Goal: Transaction & Acquisition: Obtain resource

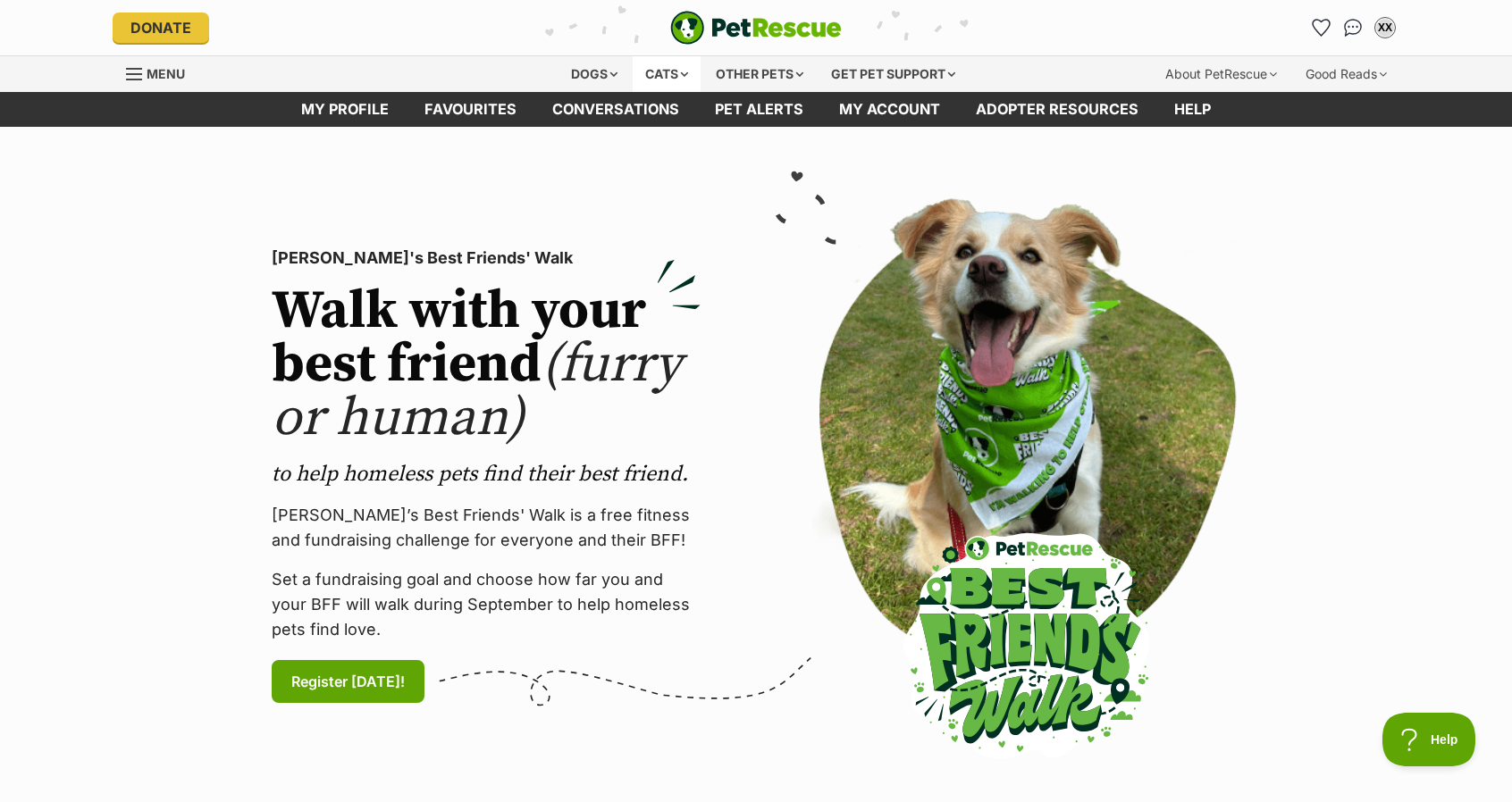
click at [640, 74] on div "Cats" at bounding box center [666, 74] width 67 height 36
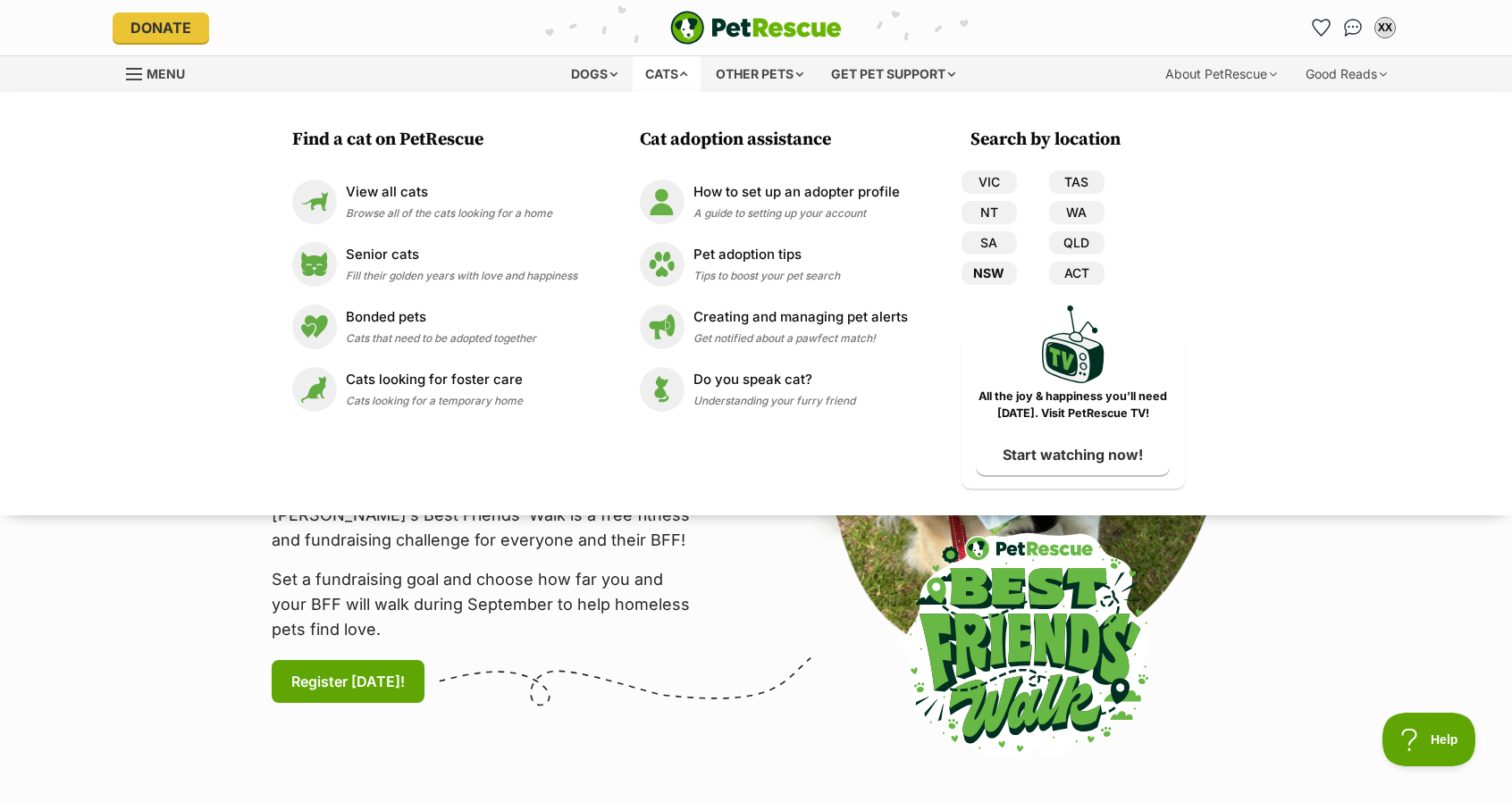
click at [982, 272] on link "NSW" at bounding box center [989, 273] width 56 height 23
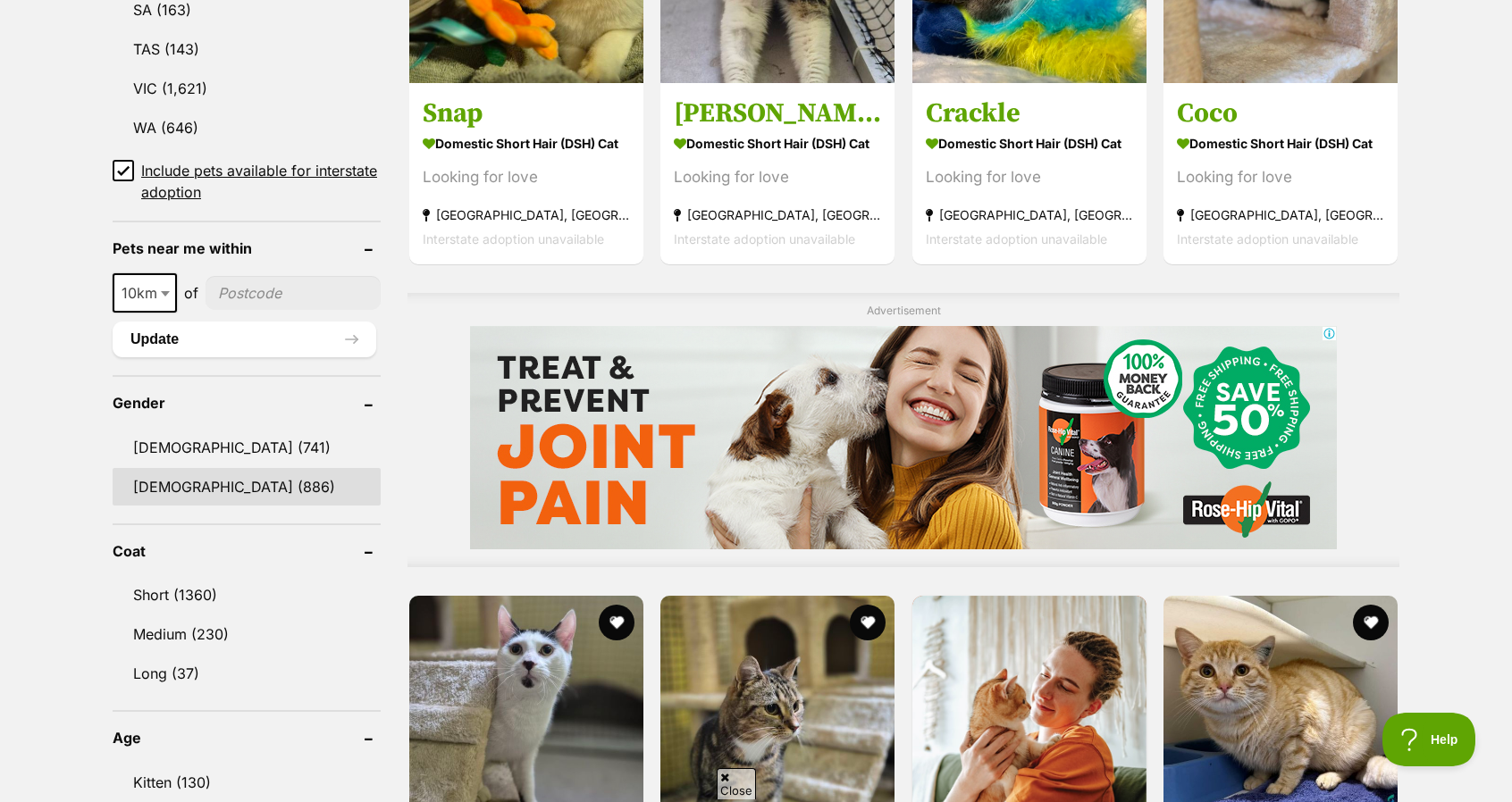
click at [249, 474] on link "Female (886)" at bounding box center [247, 487] width 268 height 38
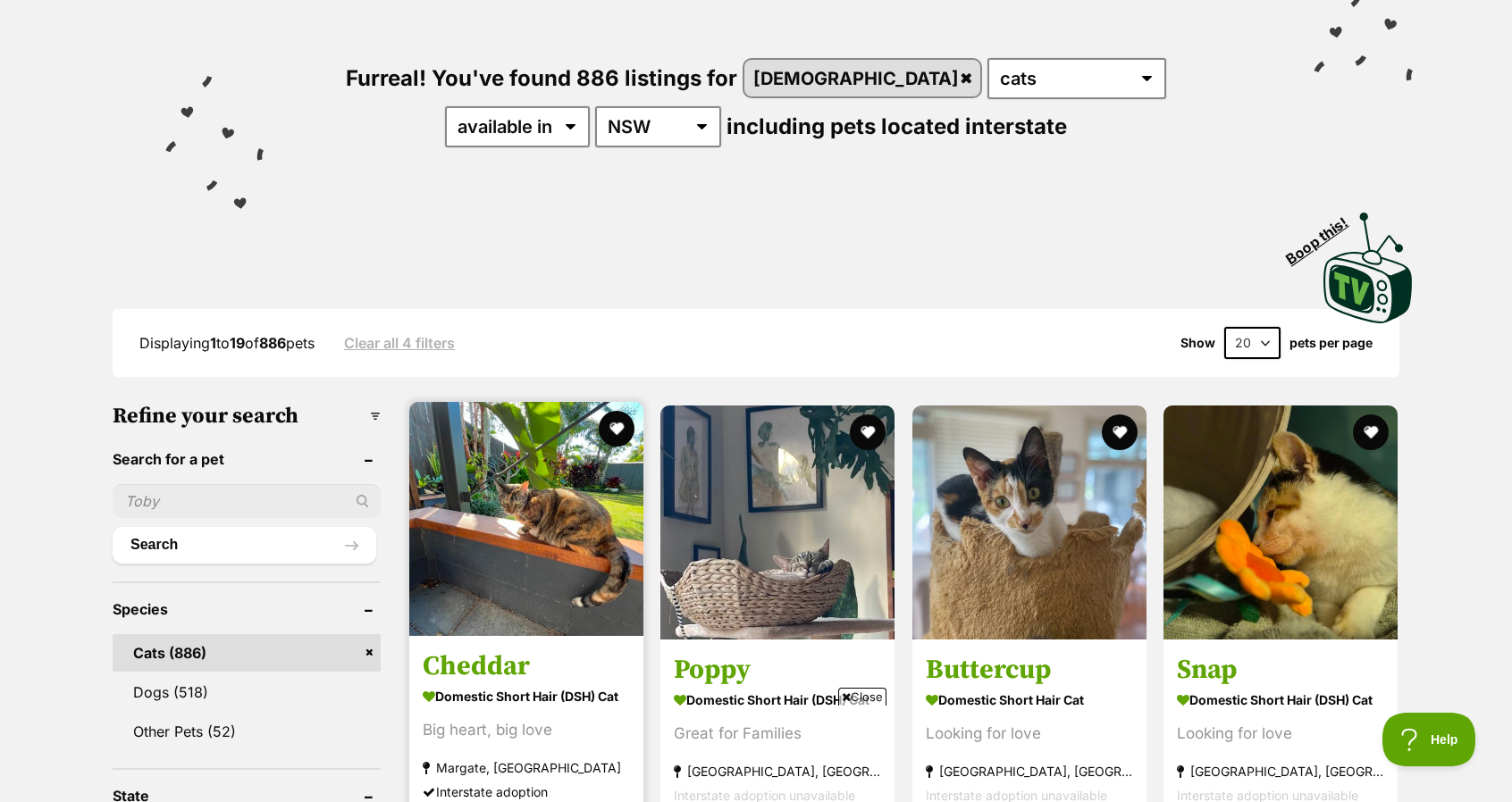
click at [565, 540] on img at bounding box center [526, 519] width 234 height 234
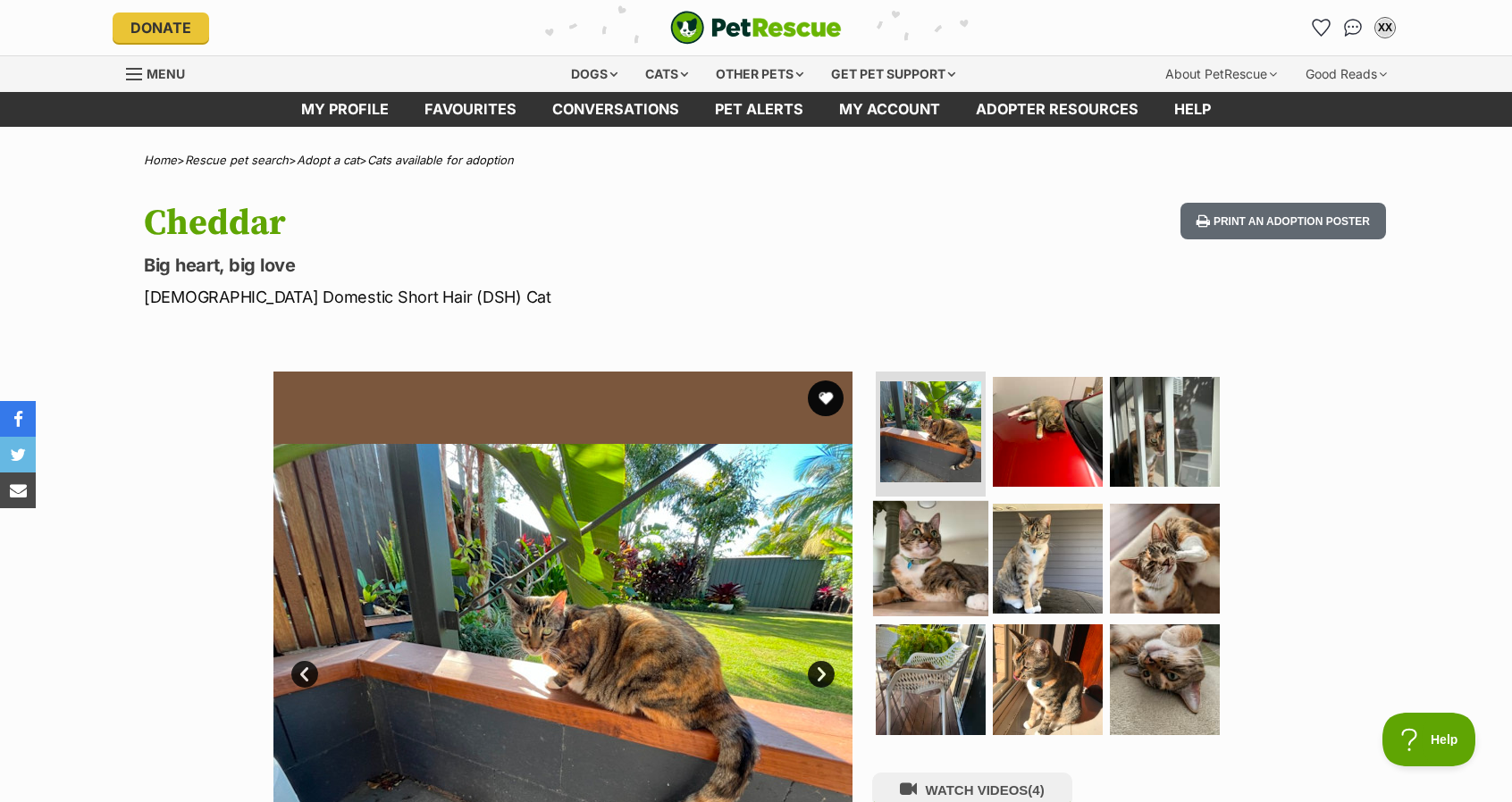
click at [936, 531] on img at bounding box center [931, 558] width 115 height 115
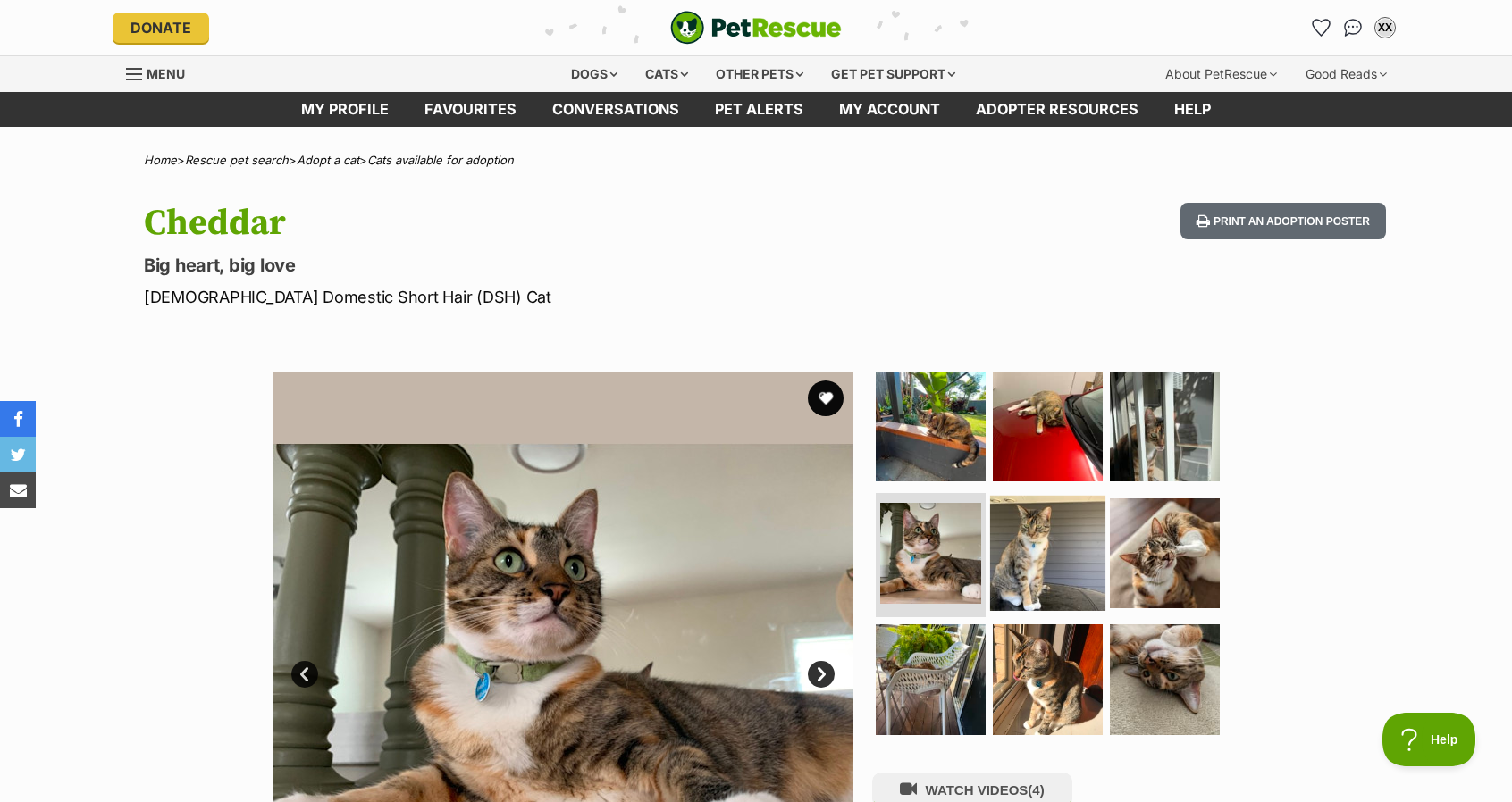
click at [1022, 538] on img at bounding box center [1048, 552] width 115 height 115
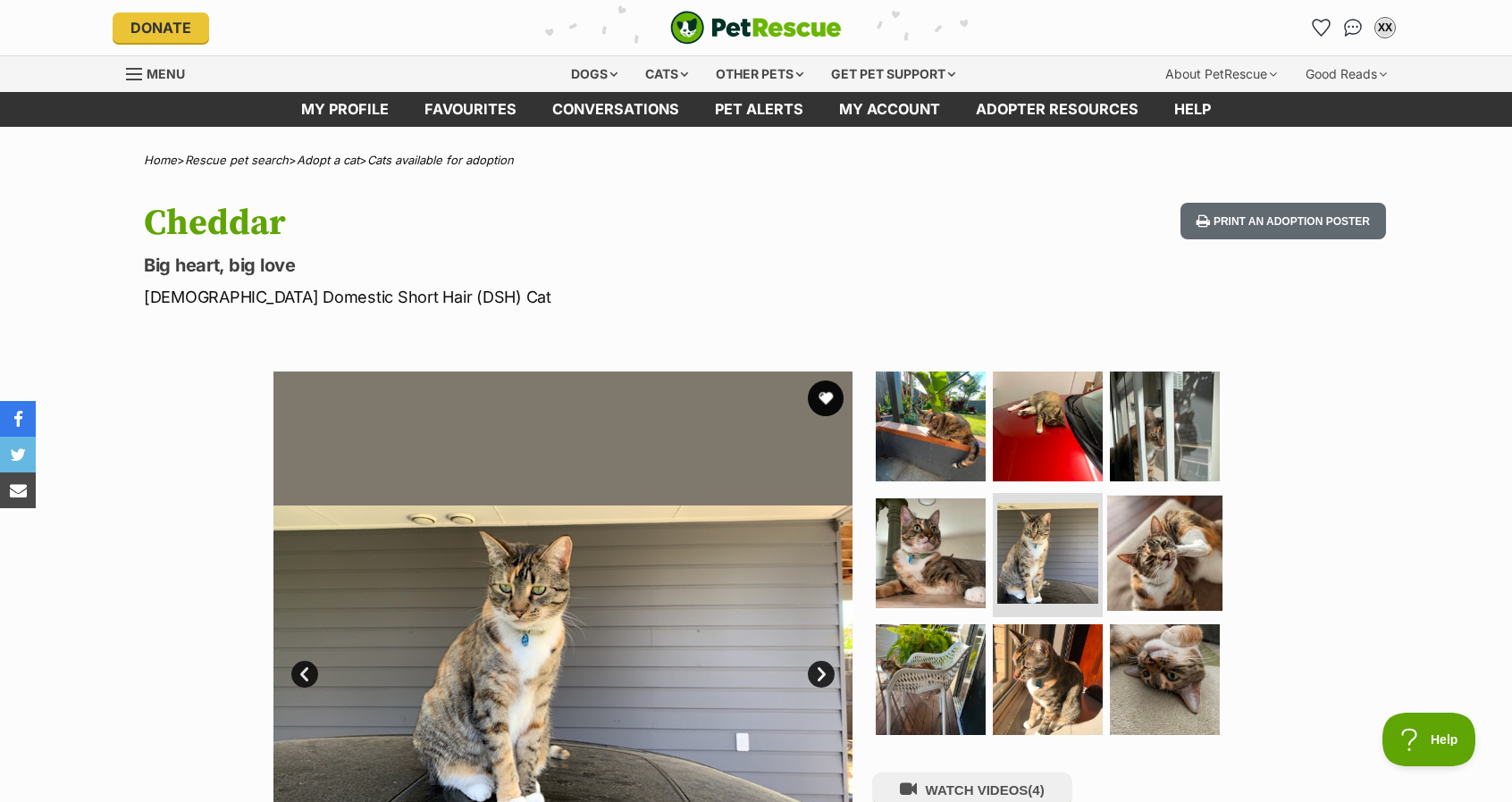
click at [1177, 544] on img at bounding box center [1165, 552] width 115 height 115
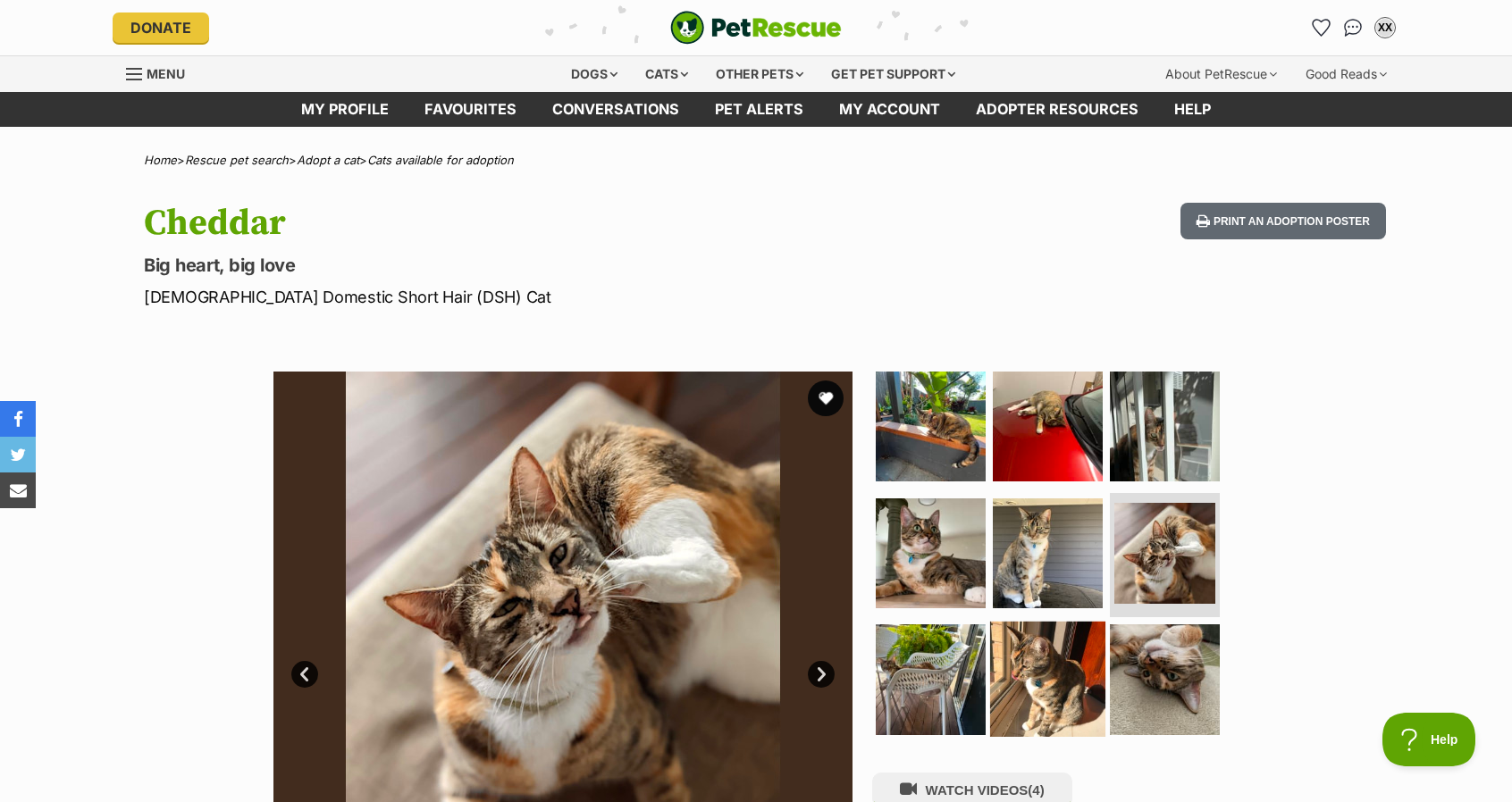
click at [1044, 665] on img at bounding box center [1048, 679] width 115 height 115
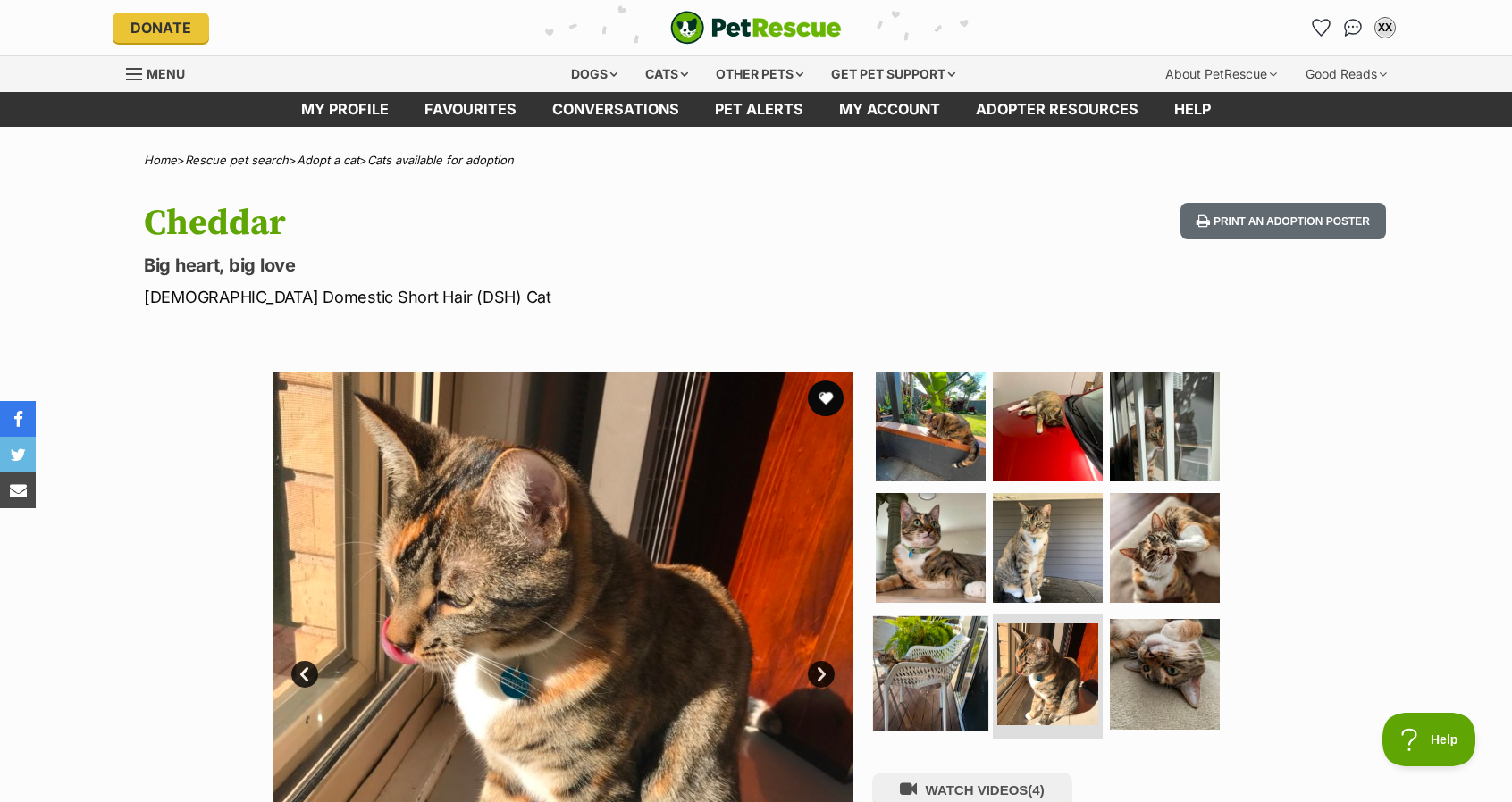
click at [941, 682] on img at bounding box center [931, 674] width 115 height 115
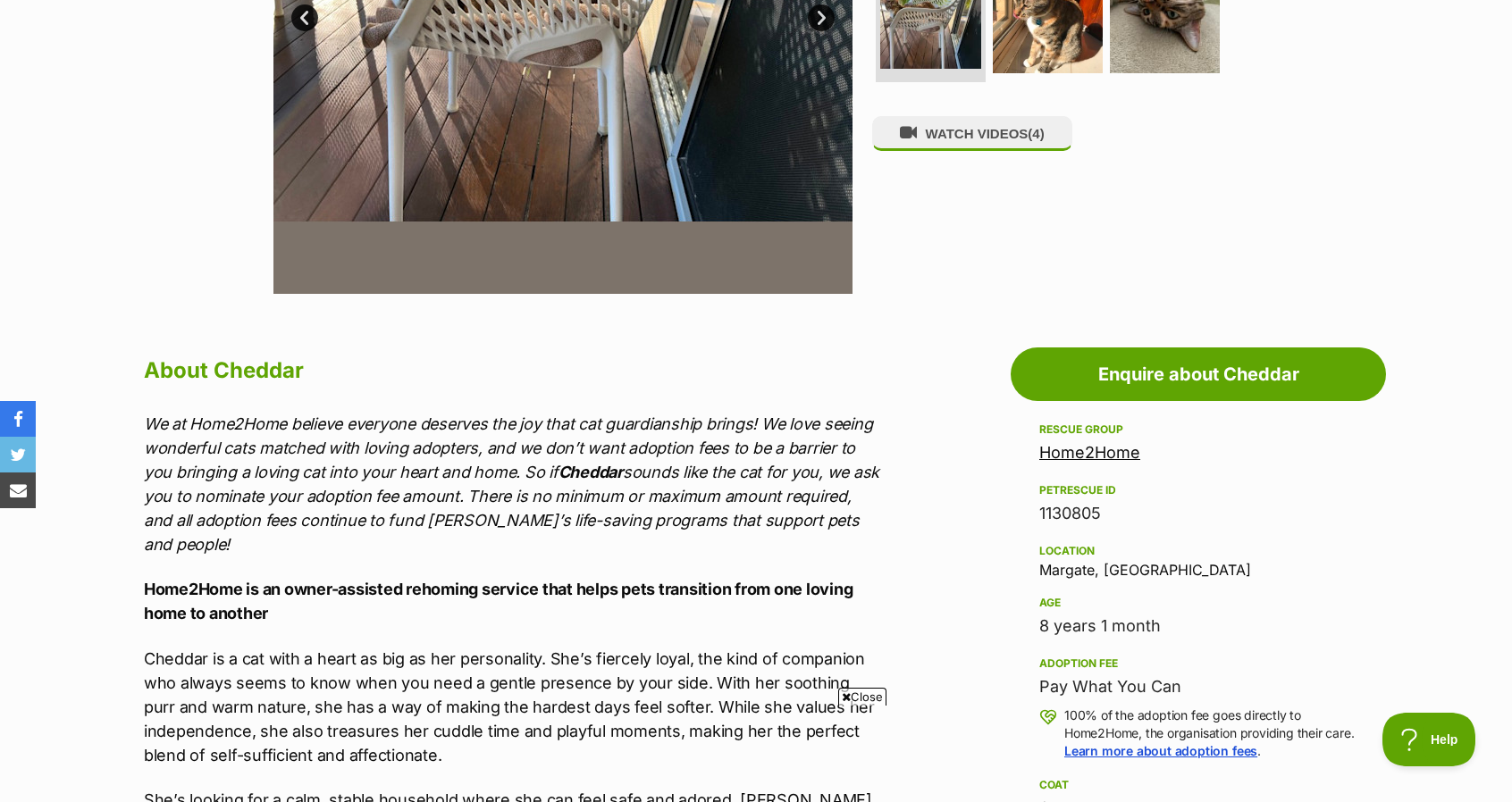
scroll to position [715, 0]
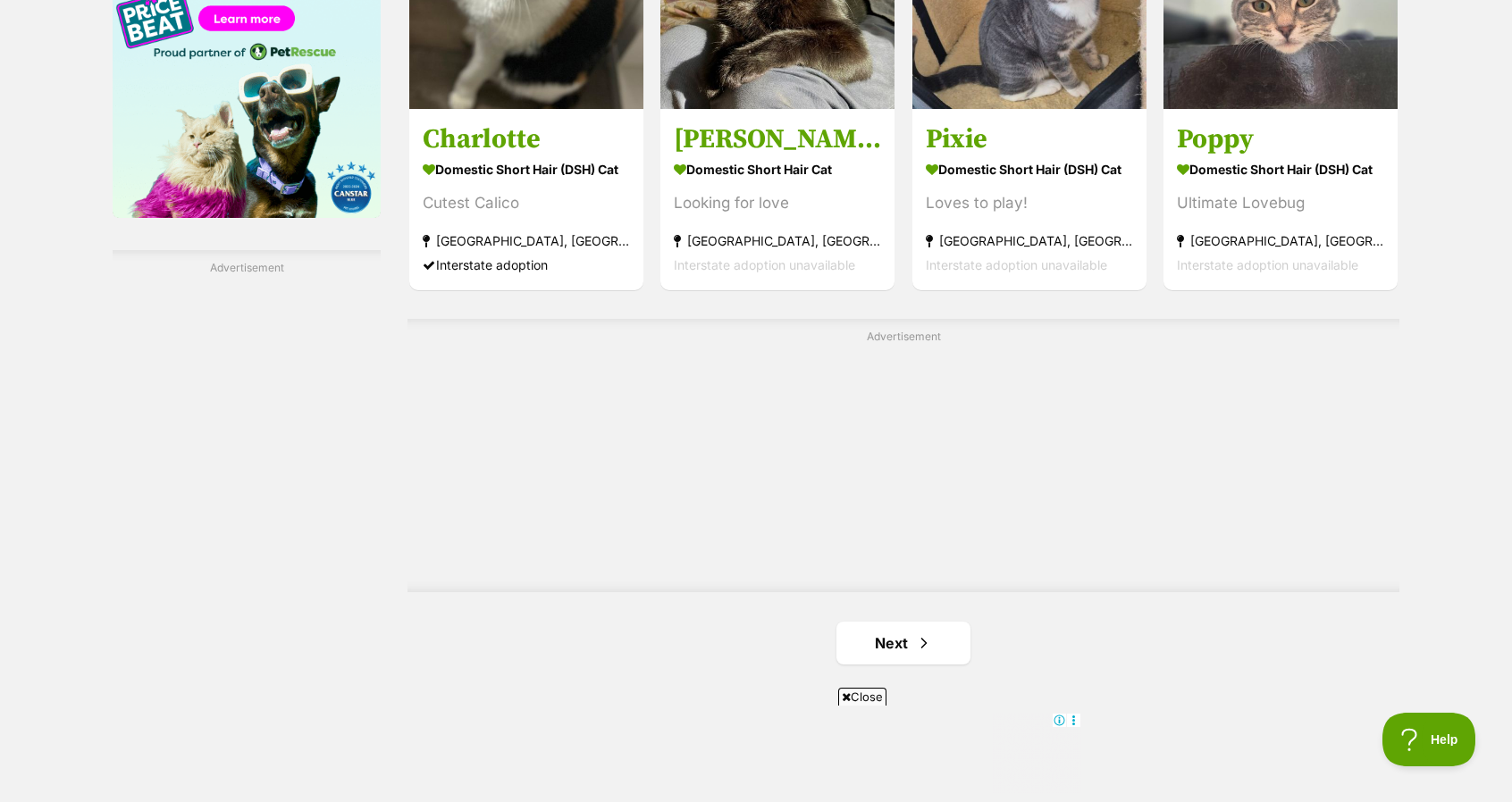
scroll to position [3306, 0]
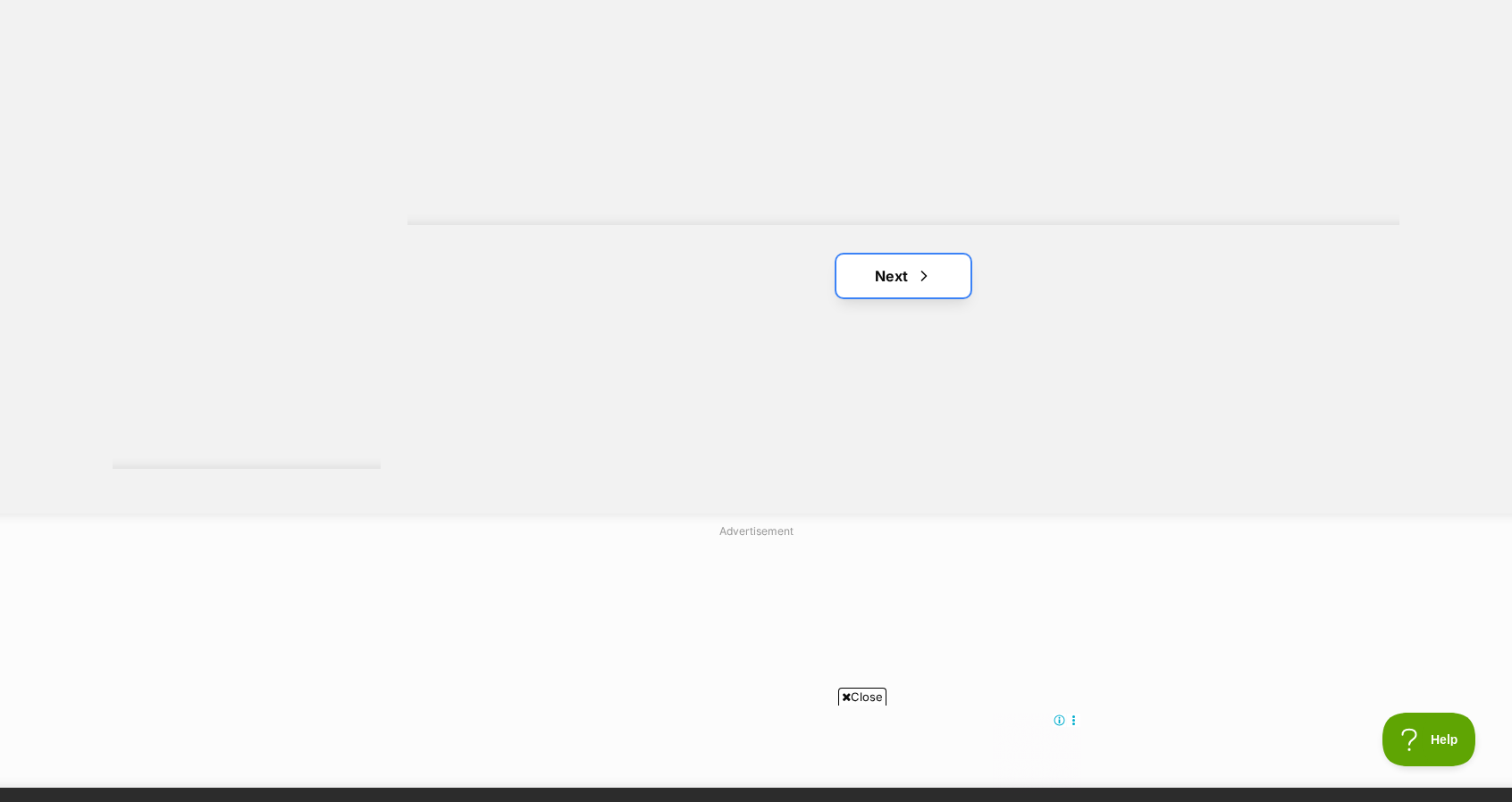
click at [902, 275] on link "Next" at bounding box center [903, 276] width 134 height 43
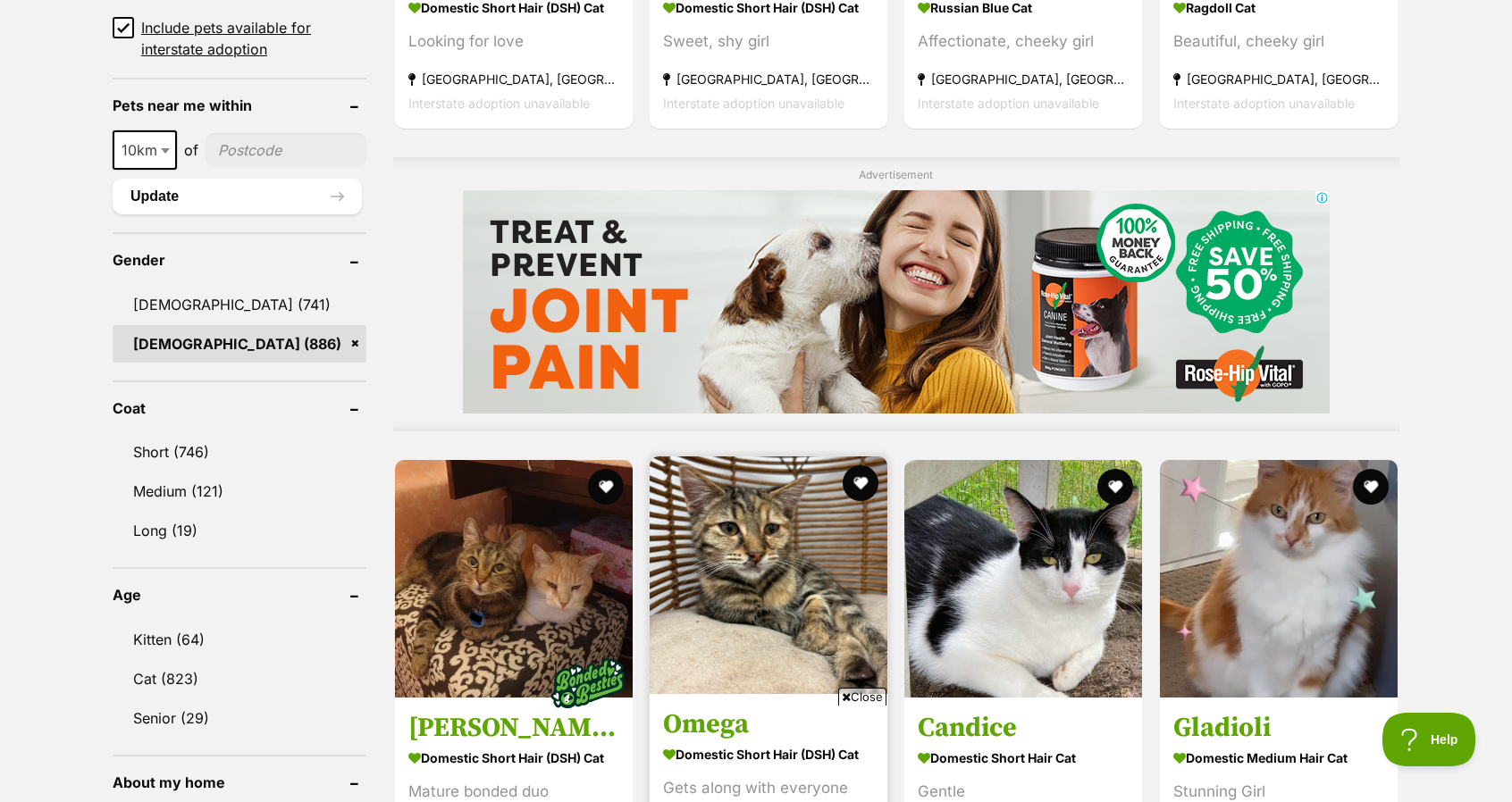
scroll to position [1340, 0]
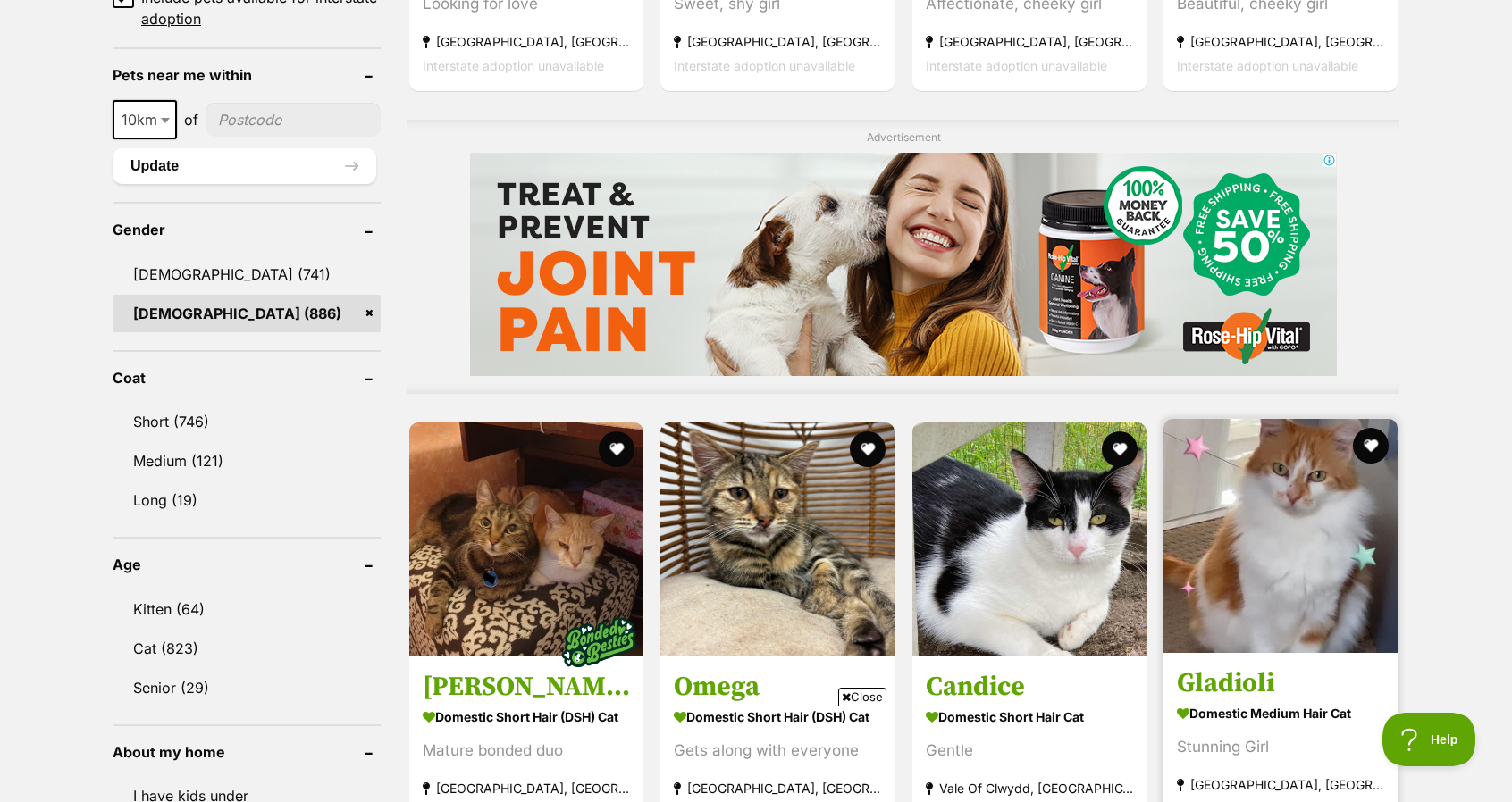
click at [1298, 609] on img at bounding box center [1280, 536] width 234 height 234
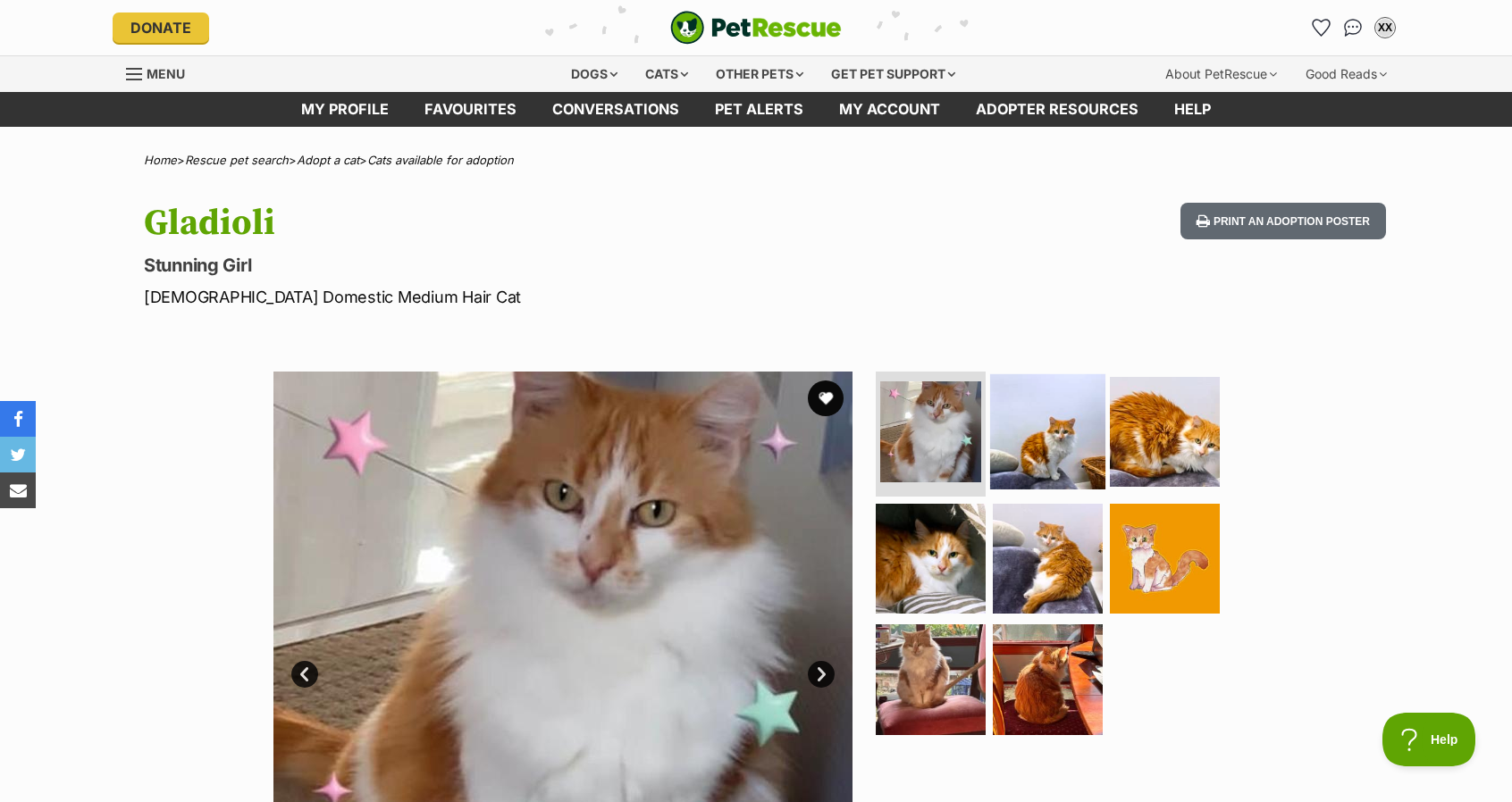
click at [1069, 424] on img at bounding box center [1048, 432] width 115 height 115
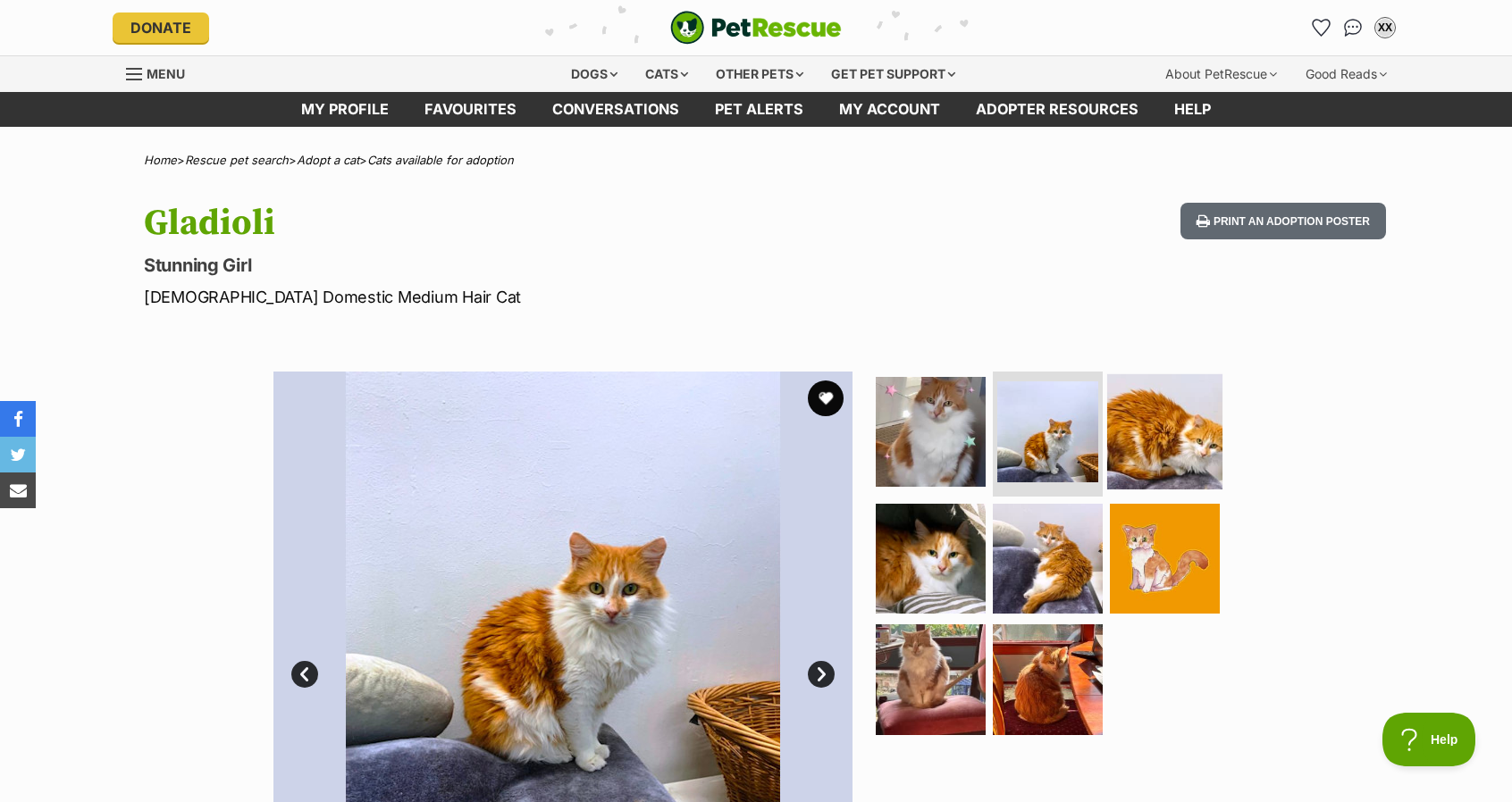
click at [1126, 434] on img at bounding box center [1165, 432] width 115 height 115
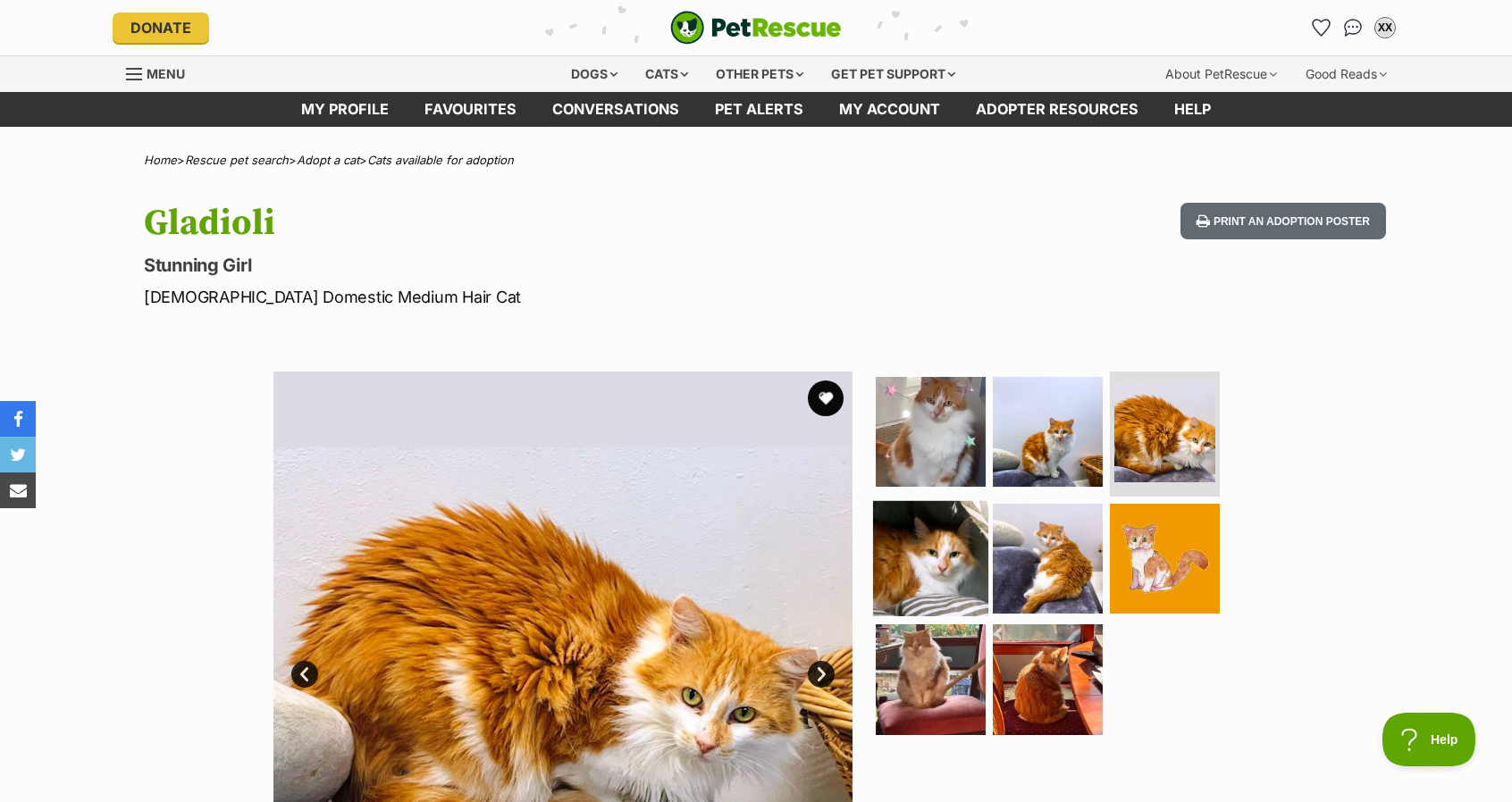
click at [935, 582] on img at bounding box center [931, 558] width 115 height 115
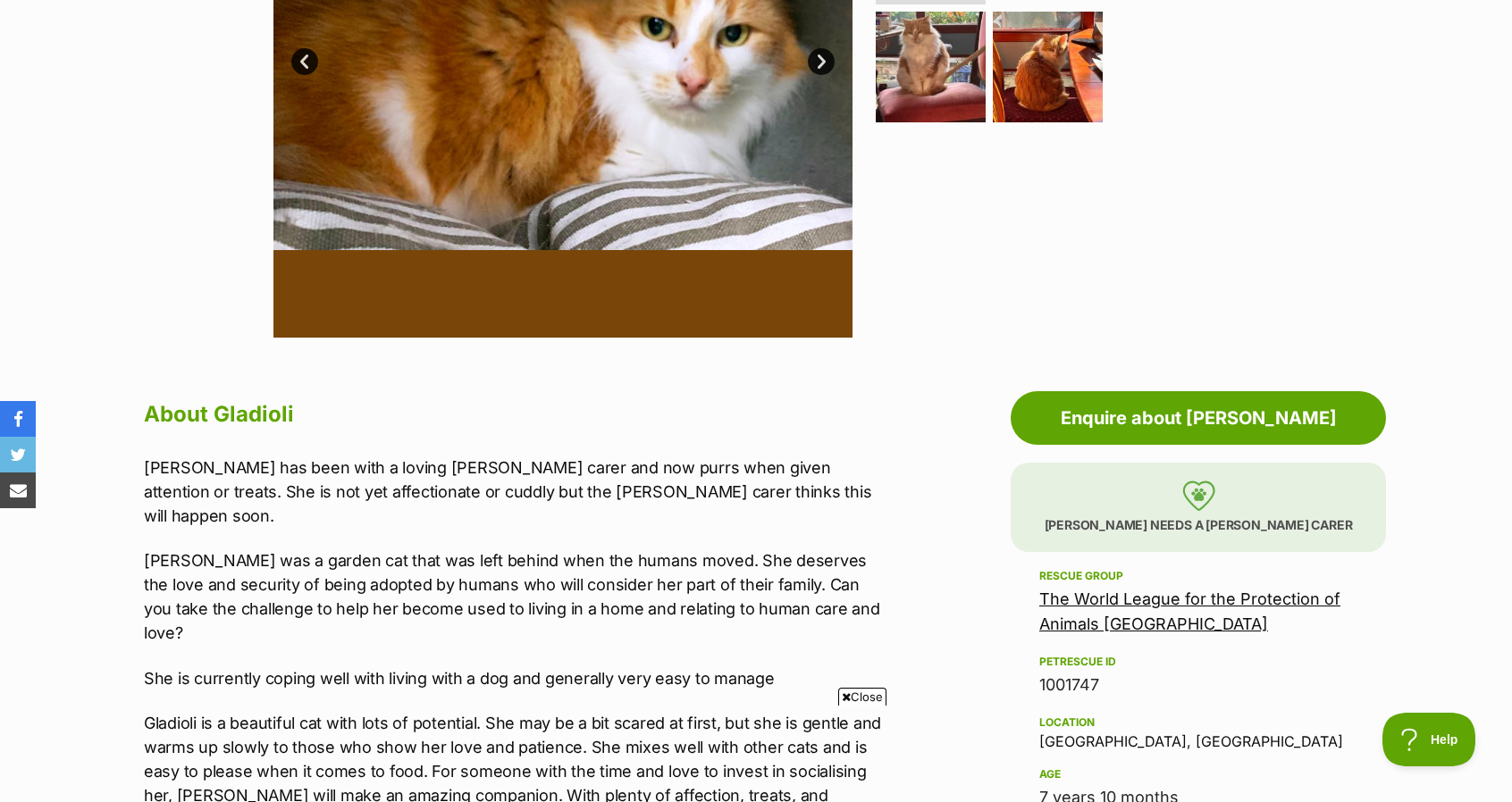
scroll to position [626, 0]
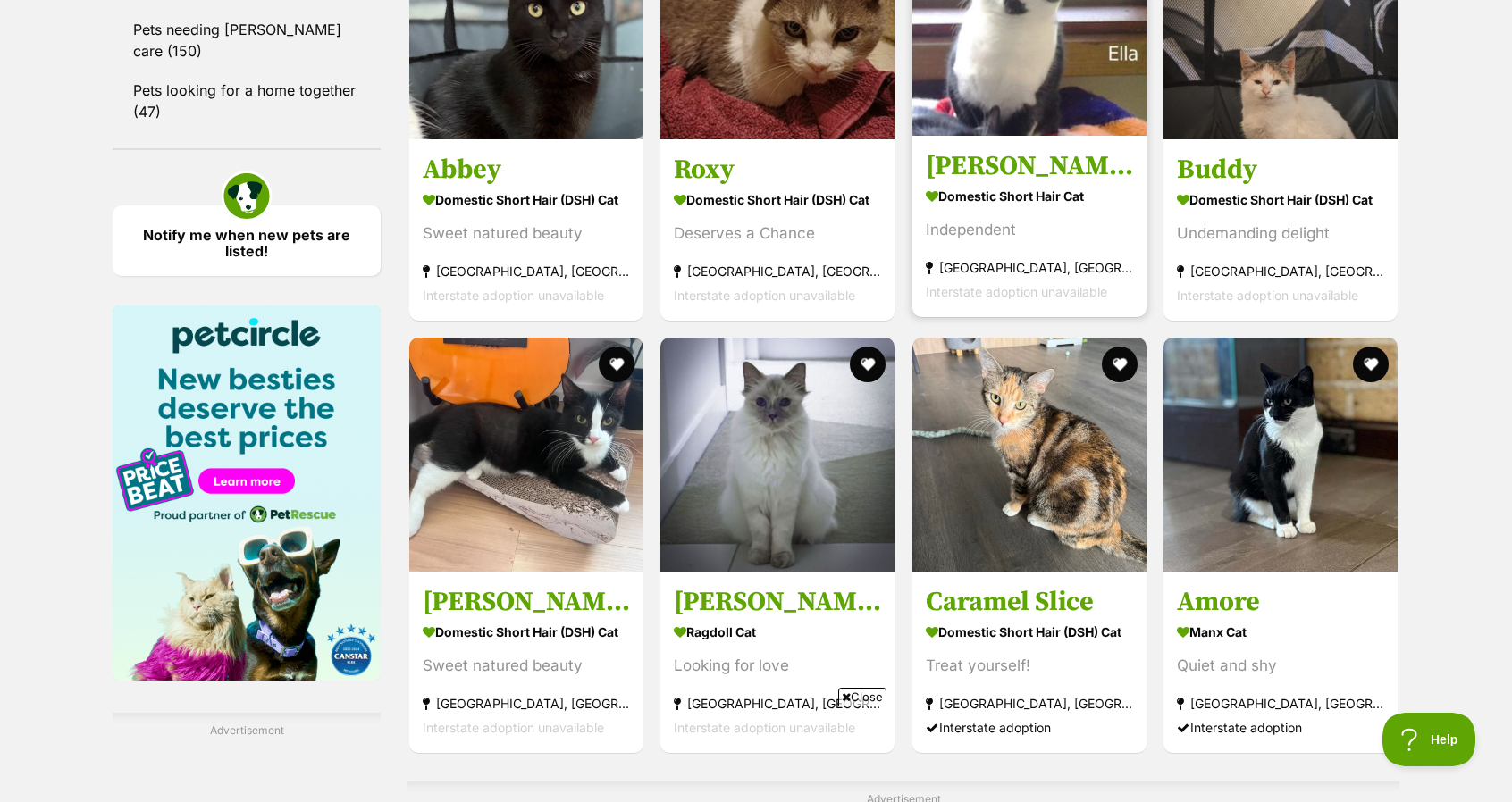
scroll to position [2412, 0]
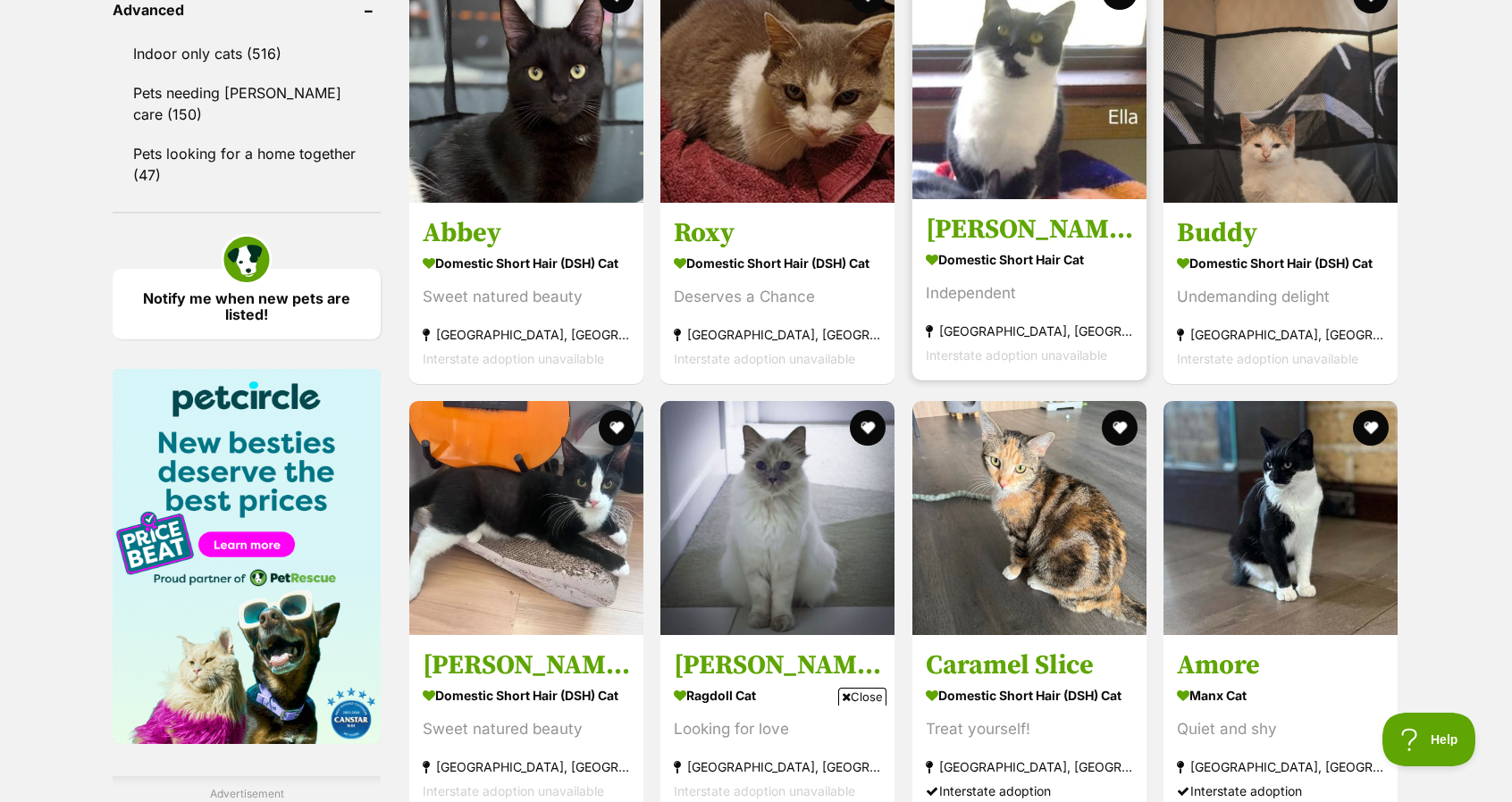
click at [1026, 230] on h3 "[PERSON_NAME]" at bounding box center [1029, 229] width 207 height 34
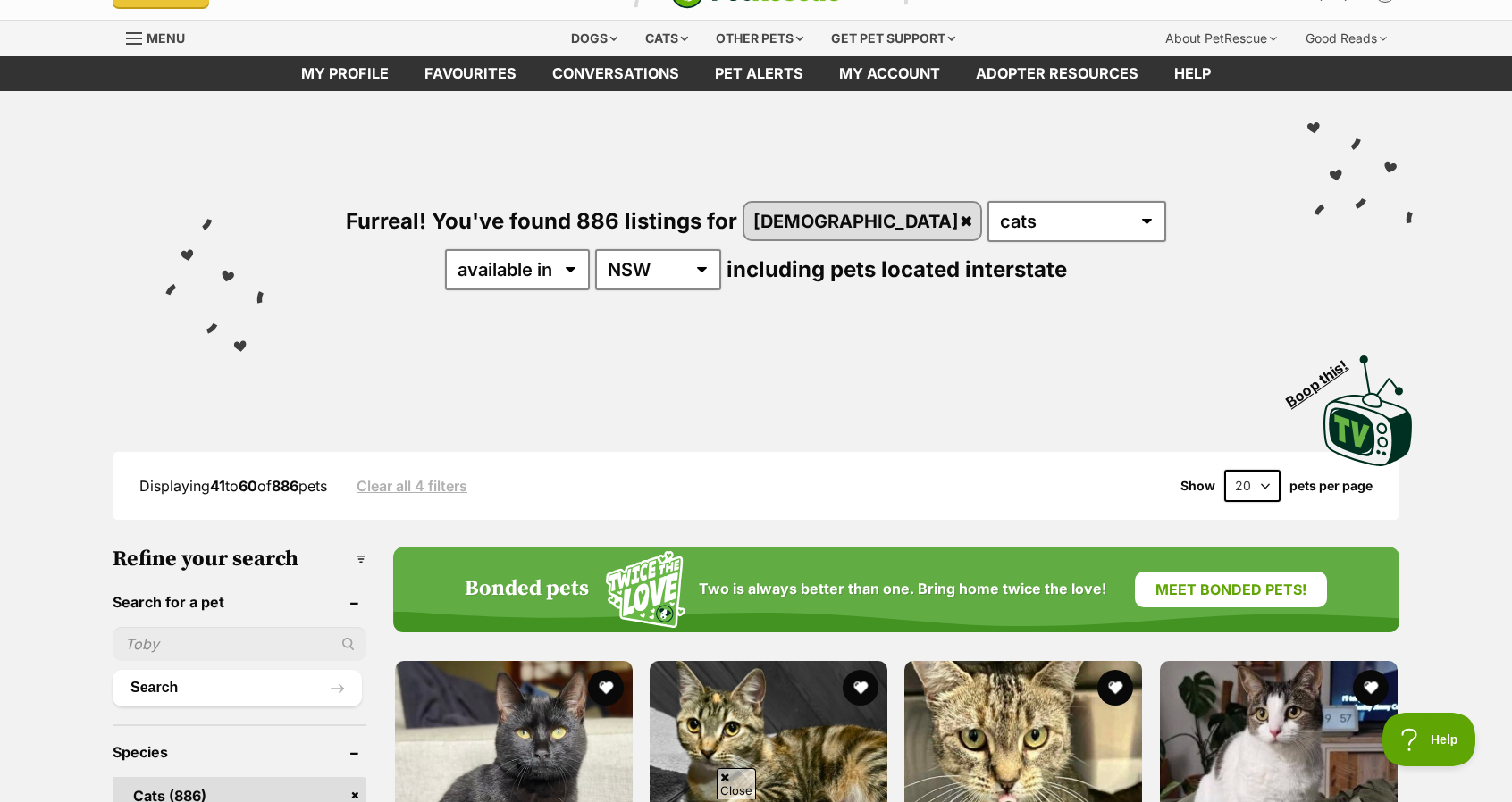
scroll to position [178, 0]
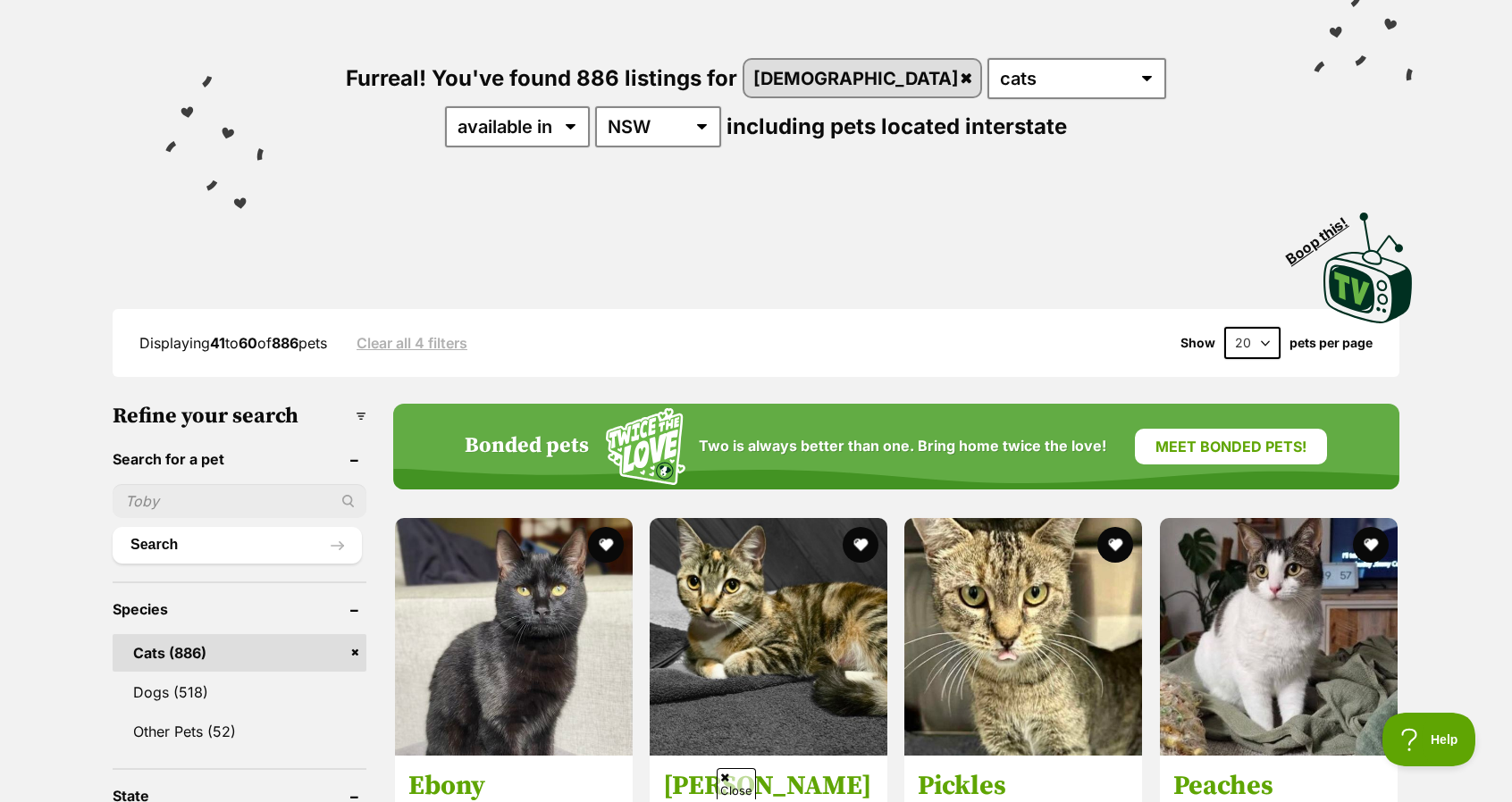
click at [1242, 347] on select "20 40 60" at bounding box center [1252, 343] width 57 height 32
select select "60"
click at [1224, 327] on select "20 40 60" at bounding box center [1252, 343] width 57 height 32
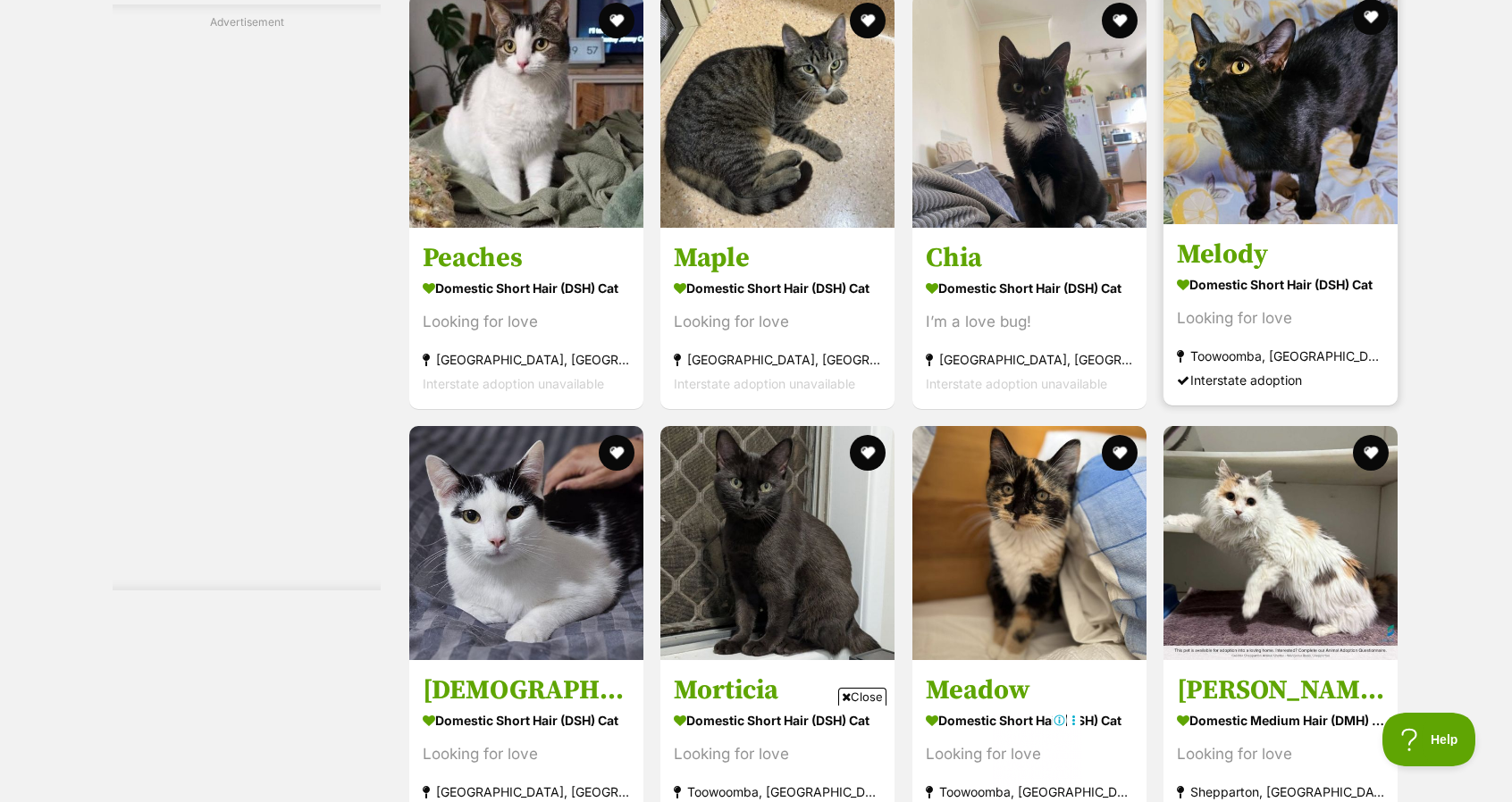
scroll to position [7773, 0]
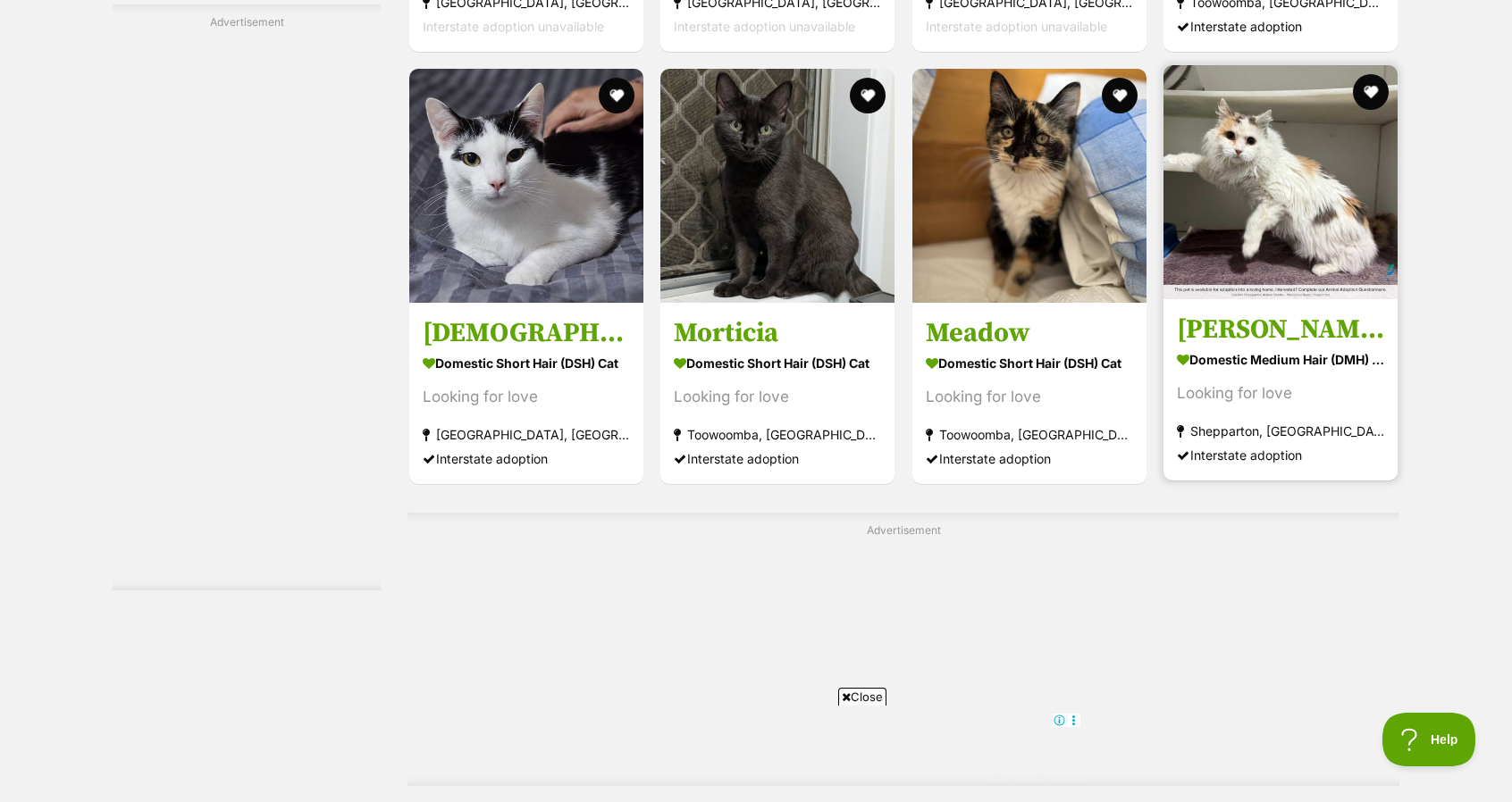
click at [1280, 216] on img at bounding box center [1280, 182] width 234 height 234
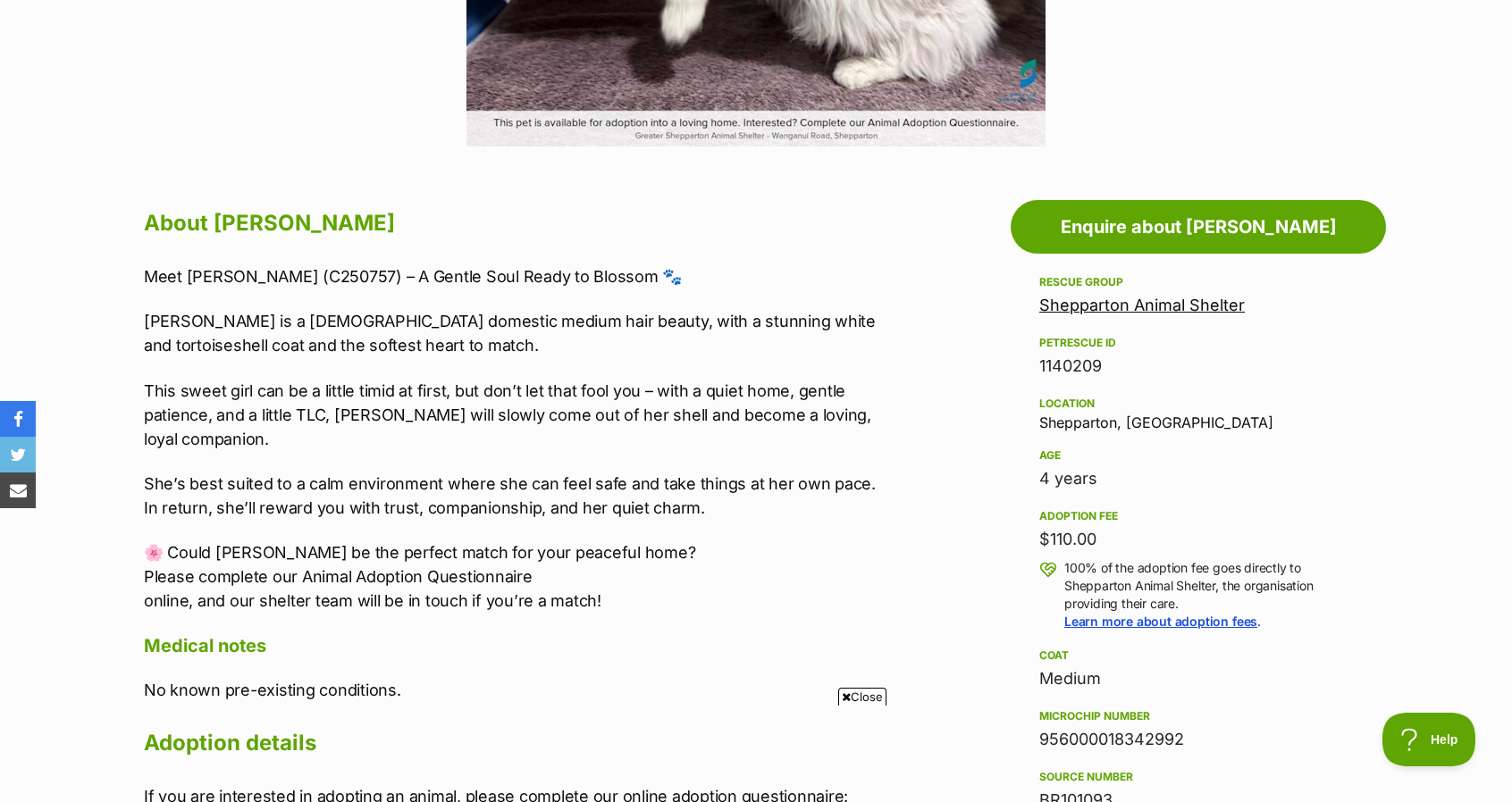
scroll to position [893, 0]
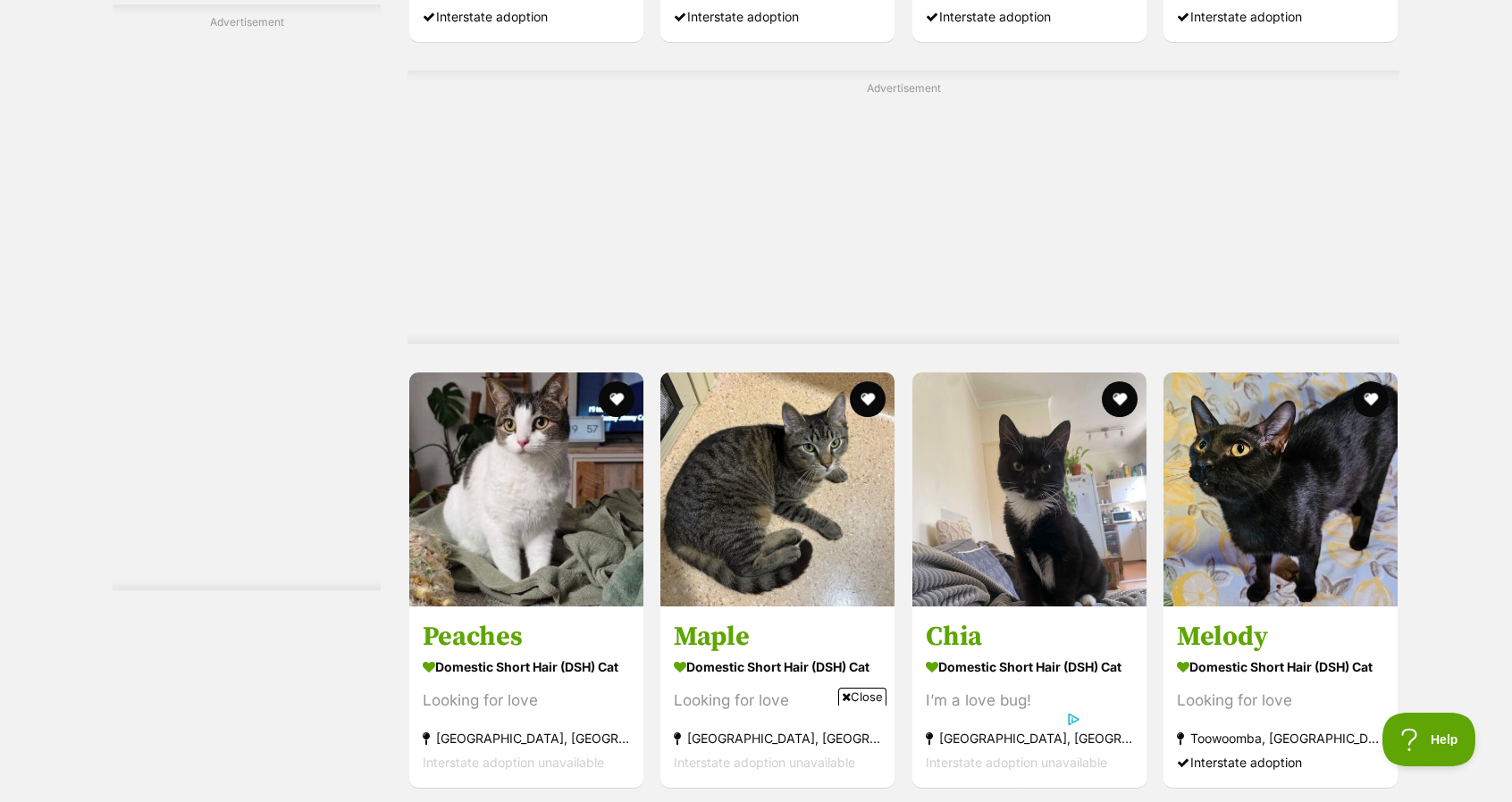
scroll to position [7349, 0]
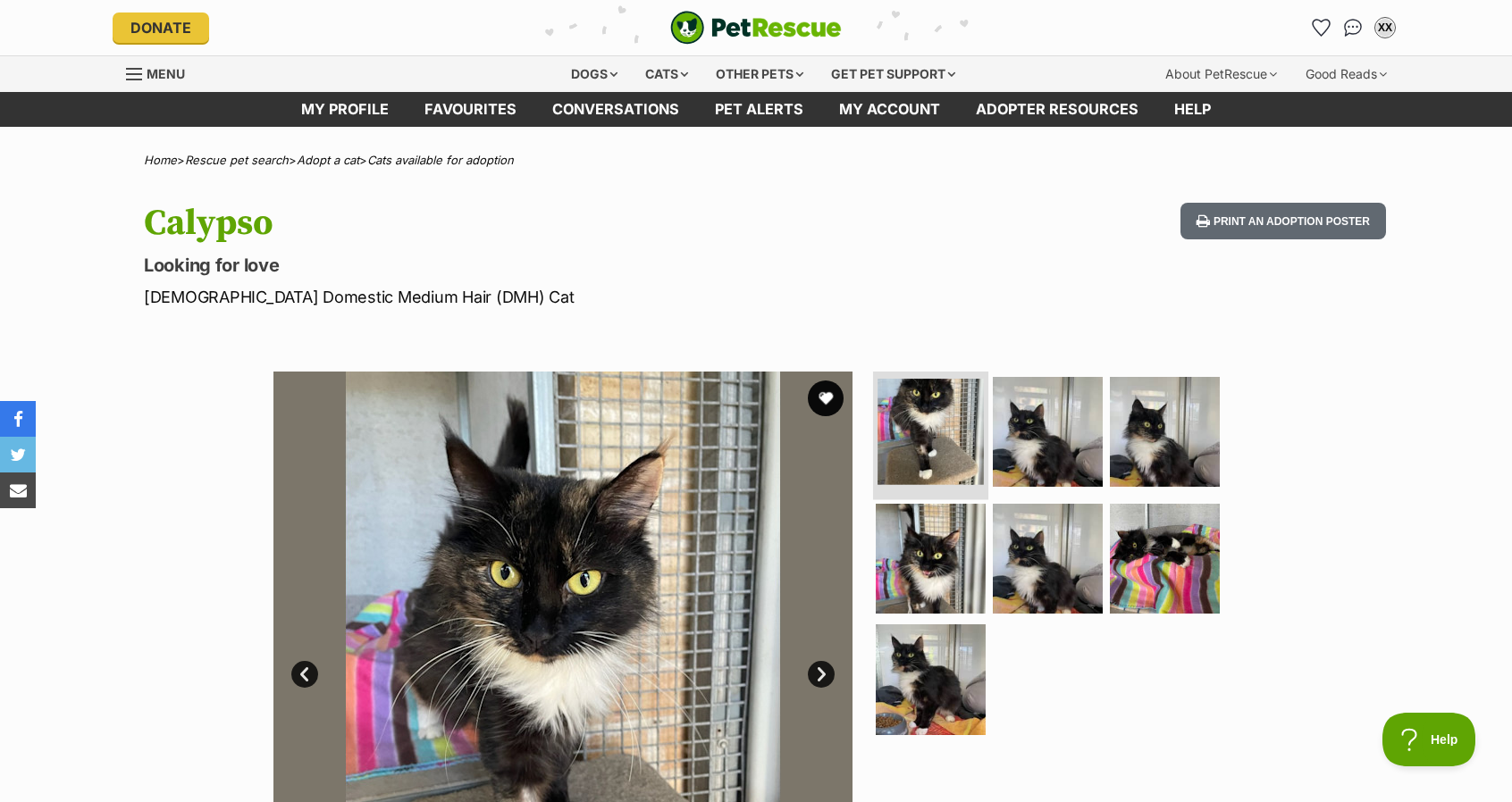
click at [974, 426] on img at bounding box center [930, 431] width 106 height 106
click at [1008, 426] on img at bounding box center [1048, 432] width 115 height 115
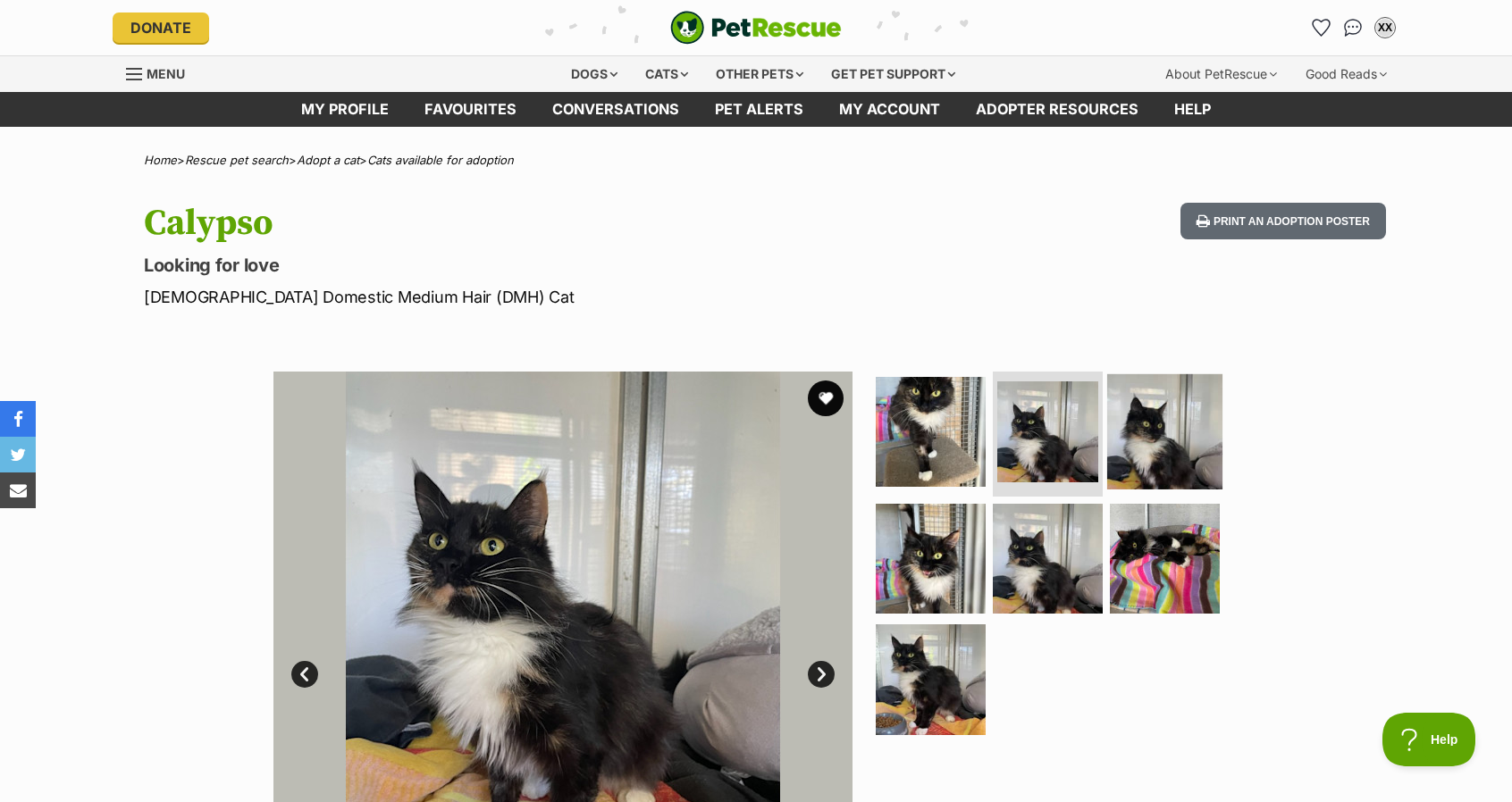
click at [1161, 434] on img at bounding box center [1165, 432] width 115 height 115
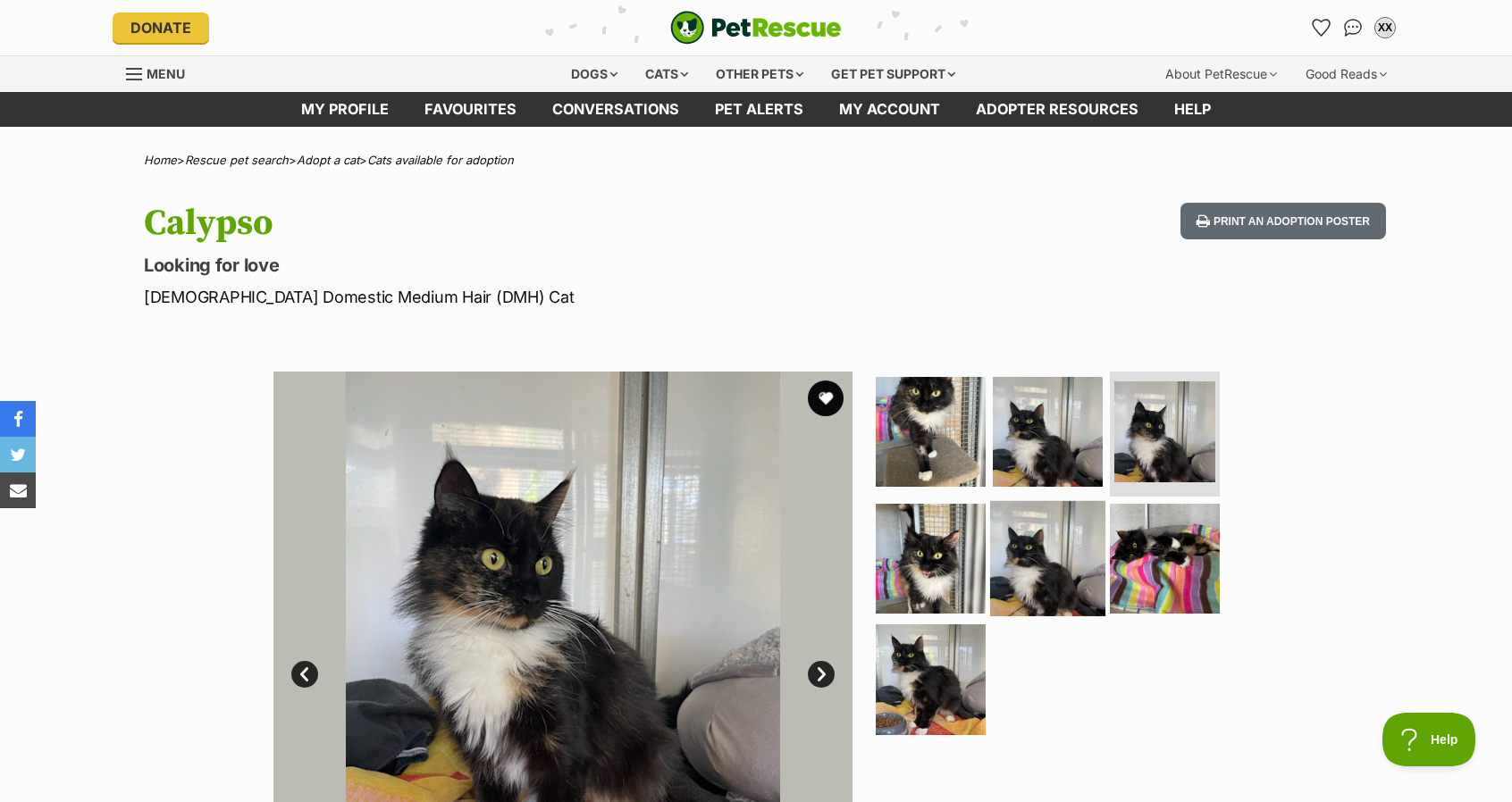
click at [1082, 578] on img at bounding box center [1048, 558] width 115 height 115
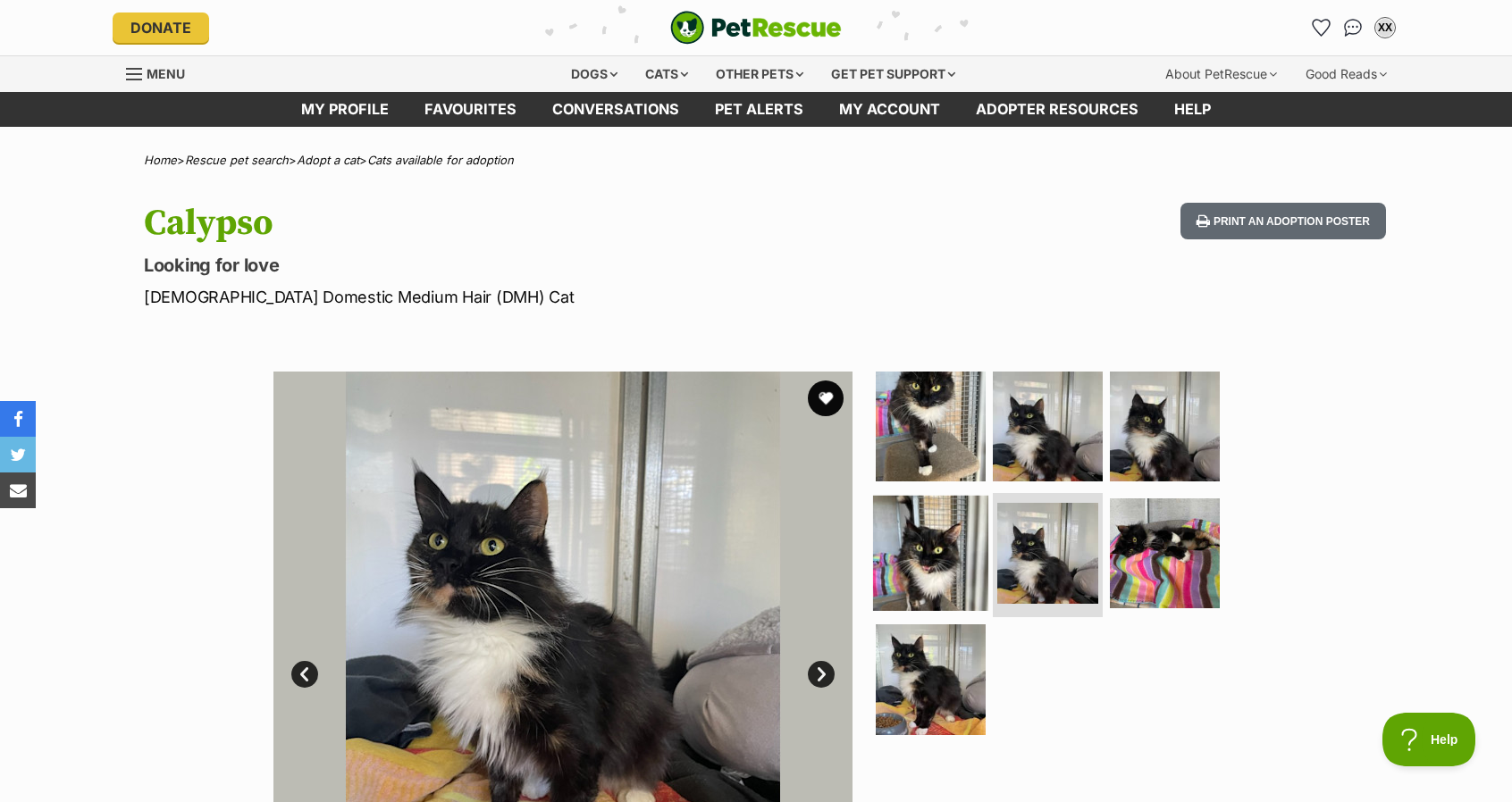
click at [920, 544] on img at bounding box center [931, 552] width 115 height 115
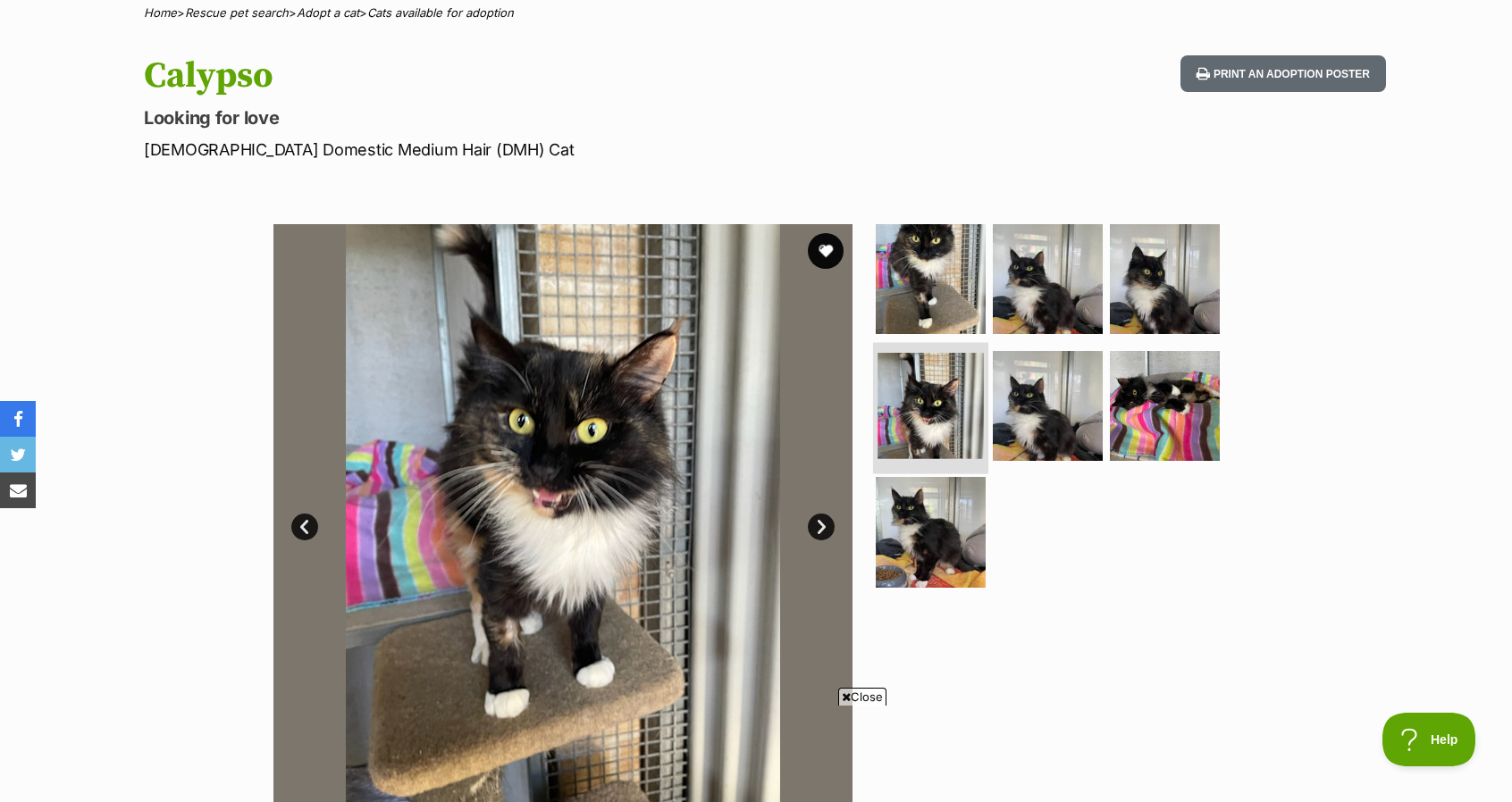
scroll to position [178, 0]
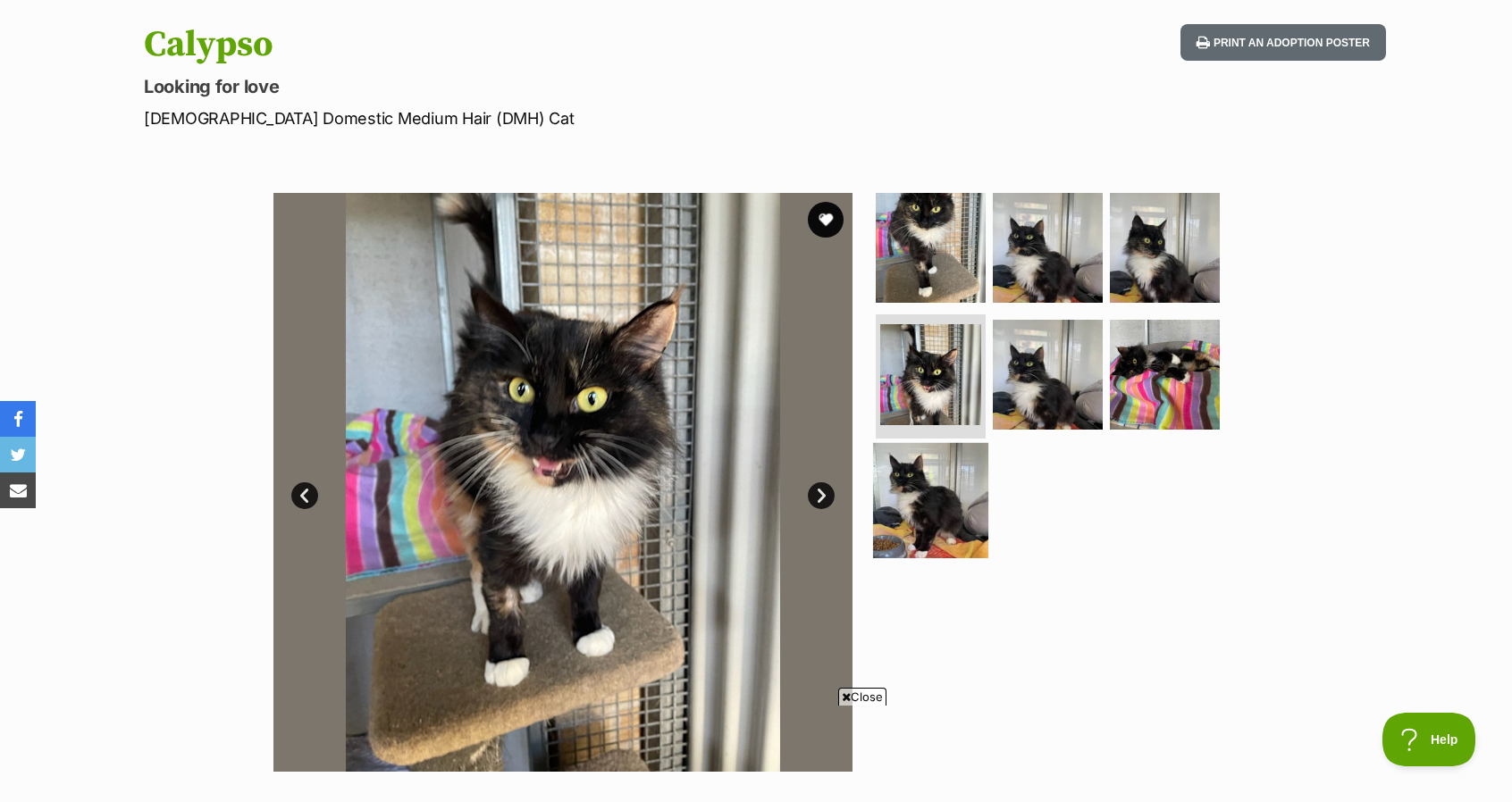
click at [930, 503] on img at bounding box center [931, 501] width 115 height 115
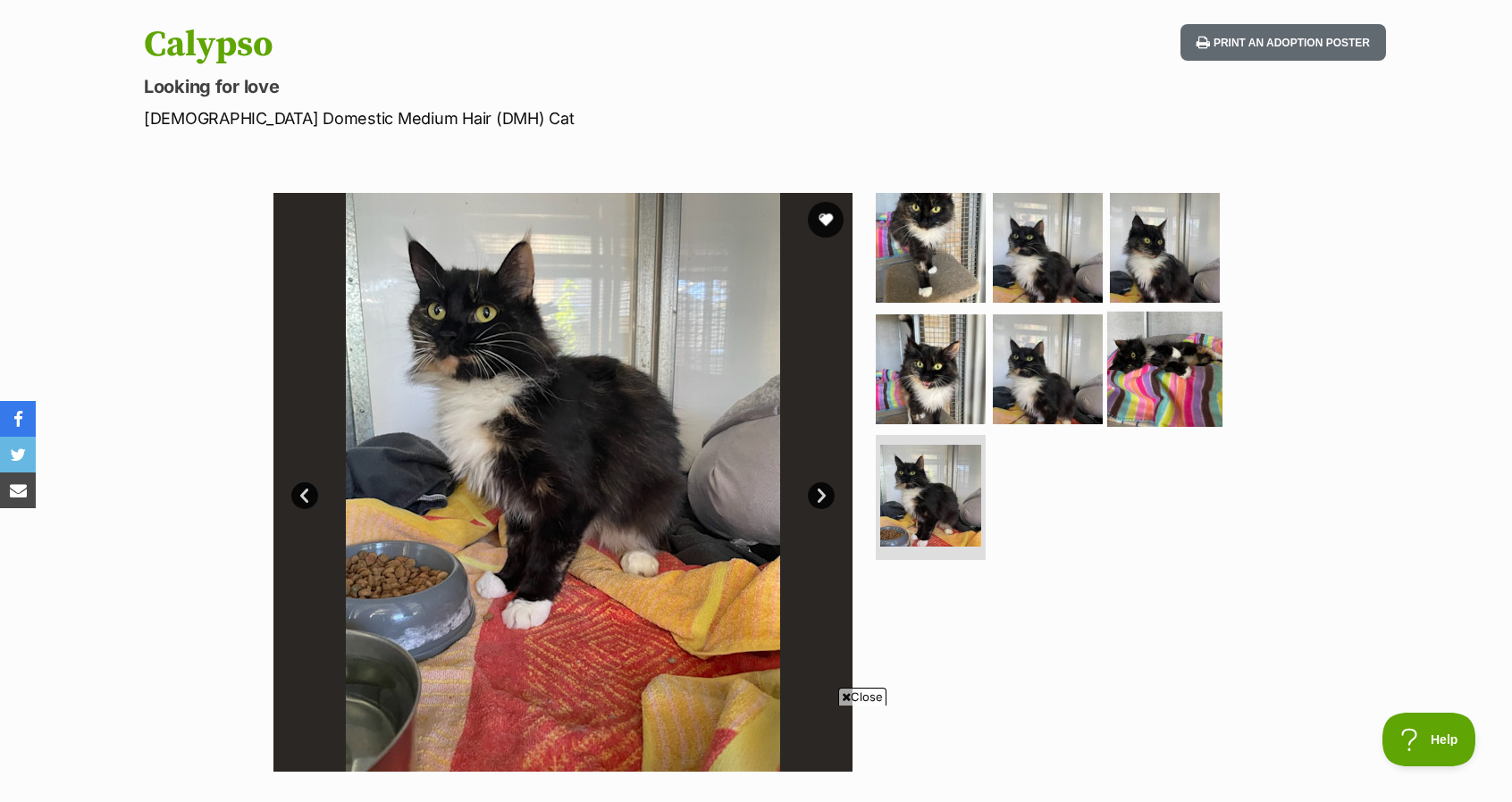
click at [1126, 384] on img at bounding box center [1165, 369] width 115 height 115
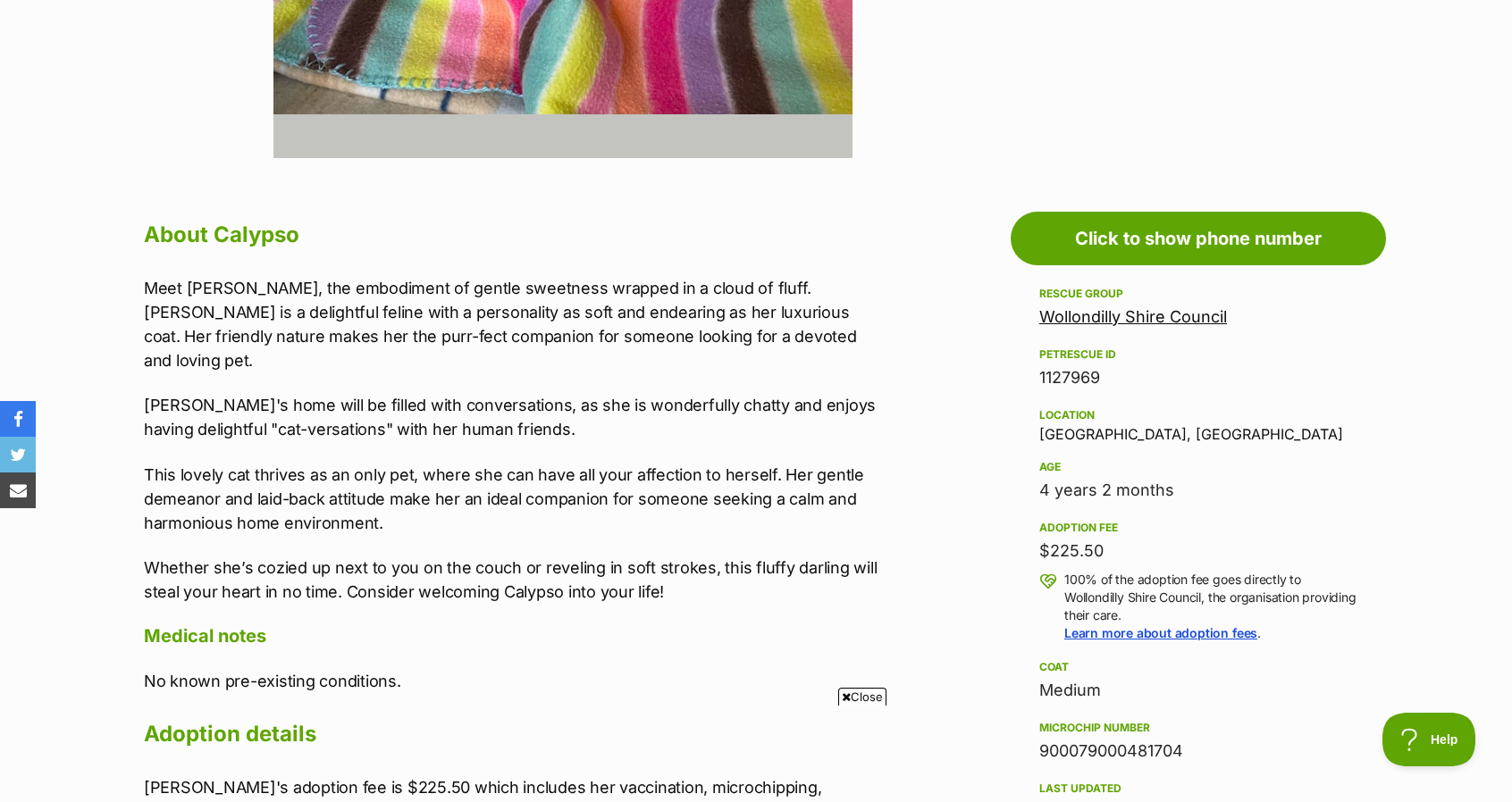
scroll to position [804, 0]
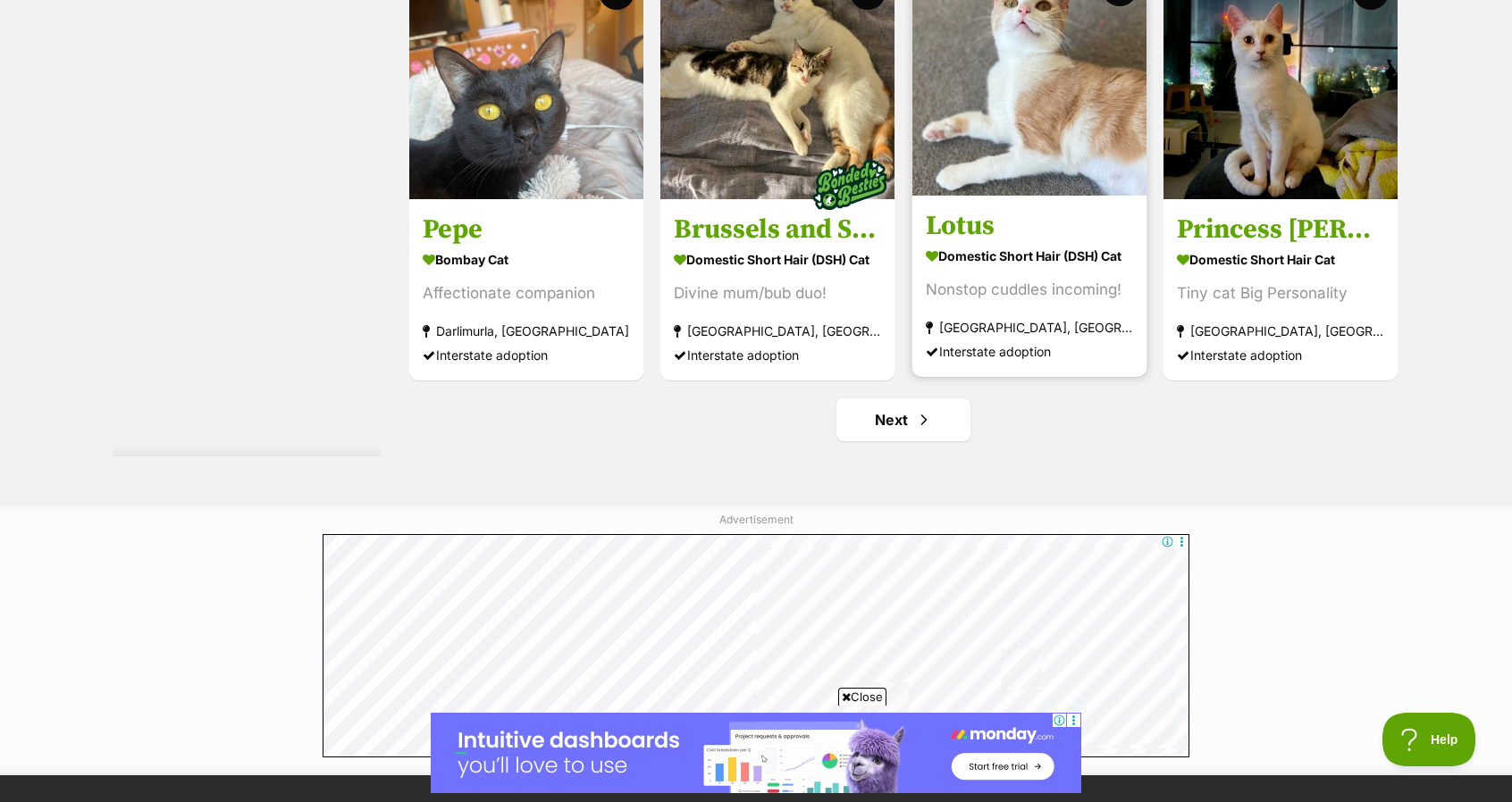
scroll to position [9470, 0]
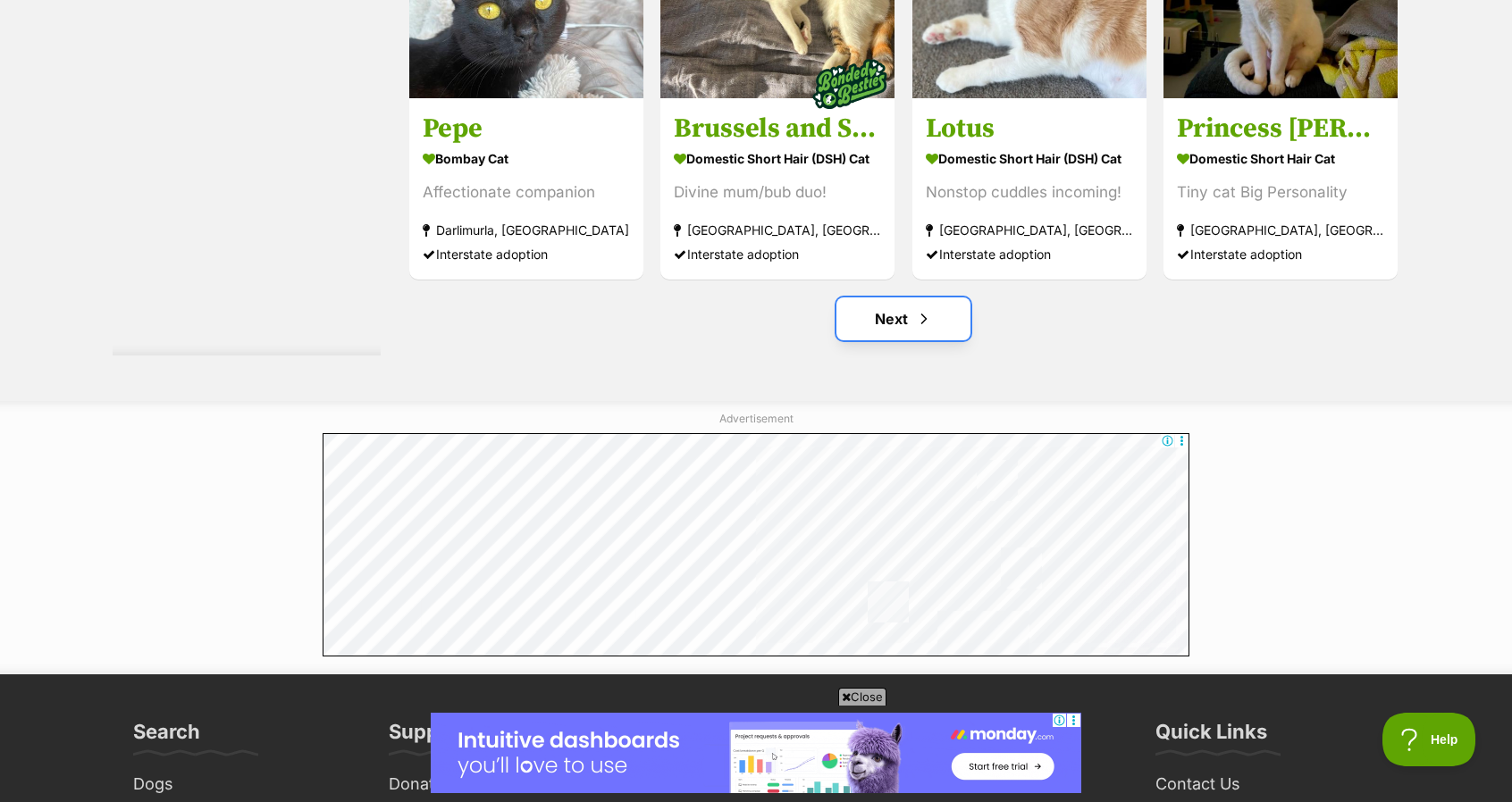
click at [894, 330] on link "Next" at bounding box center [903, 318] width 134 height 43
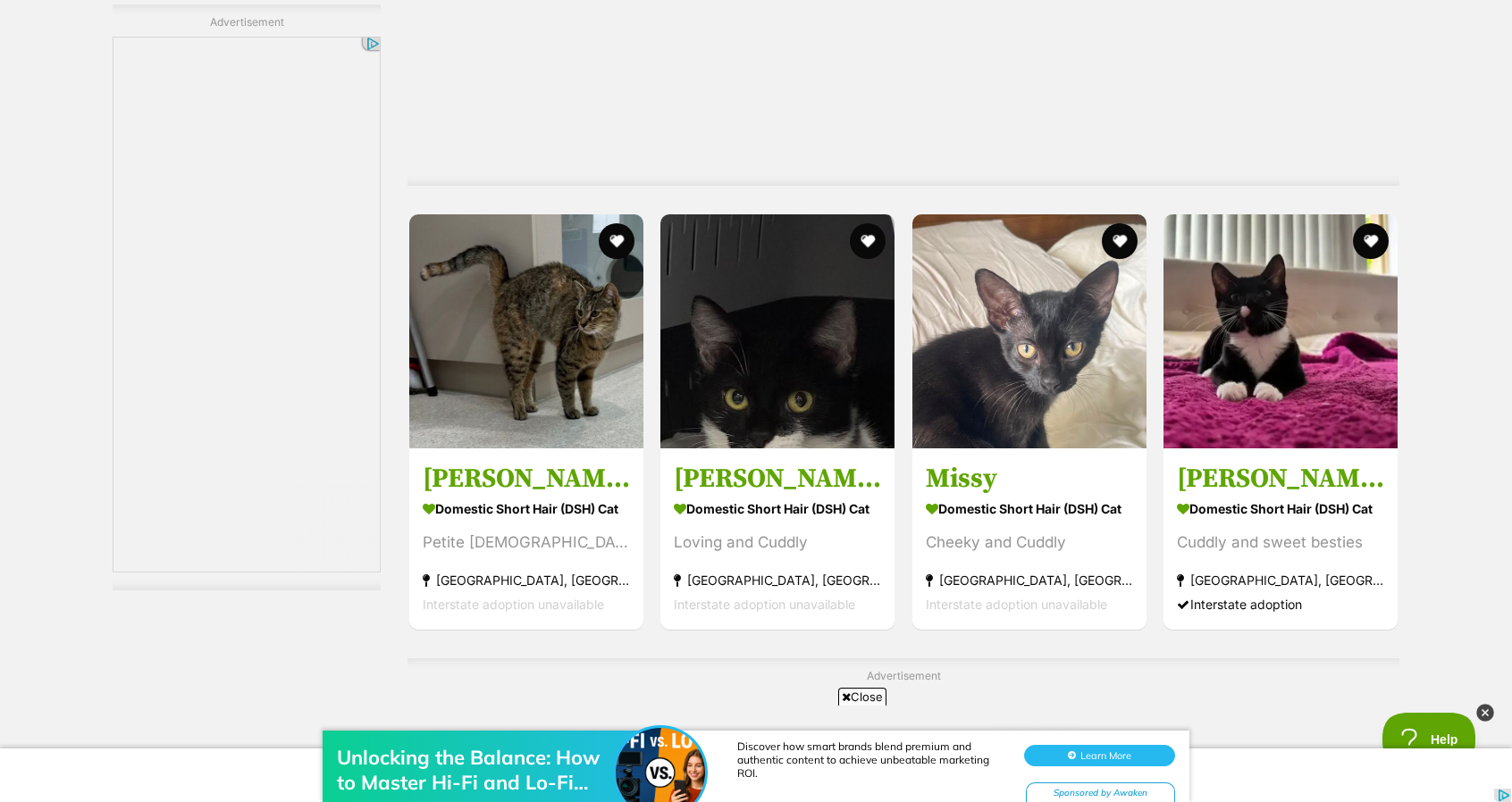
scroll to position [3395, 0]
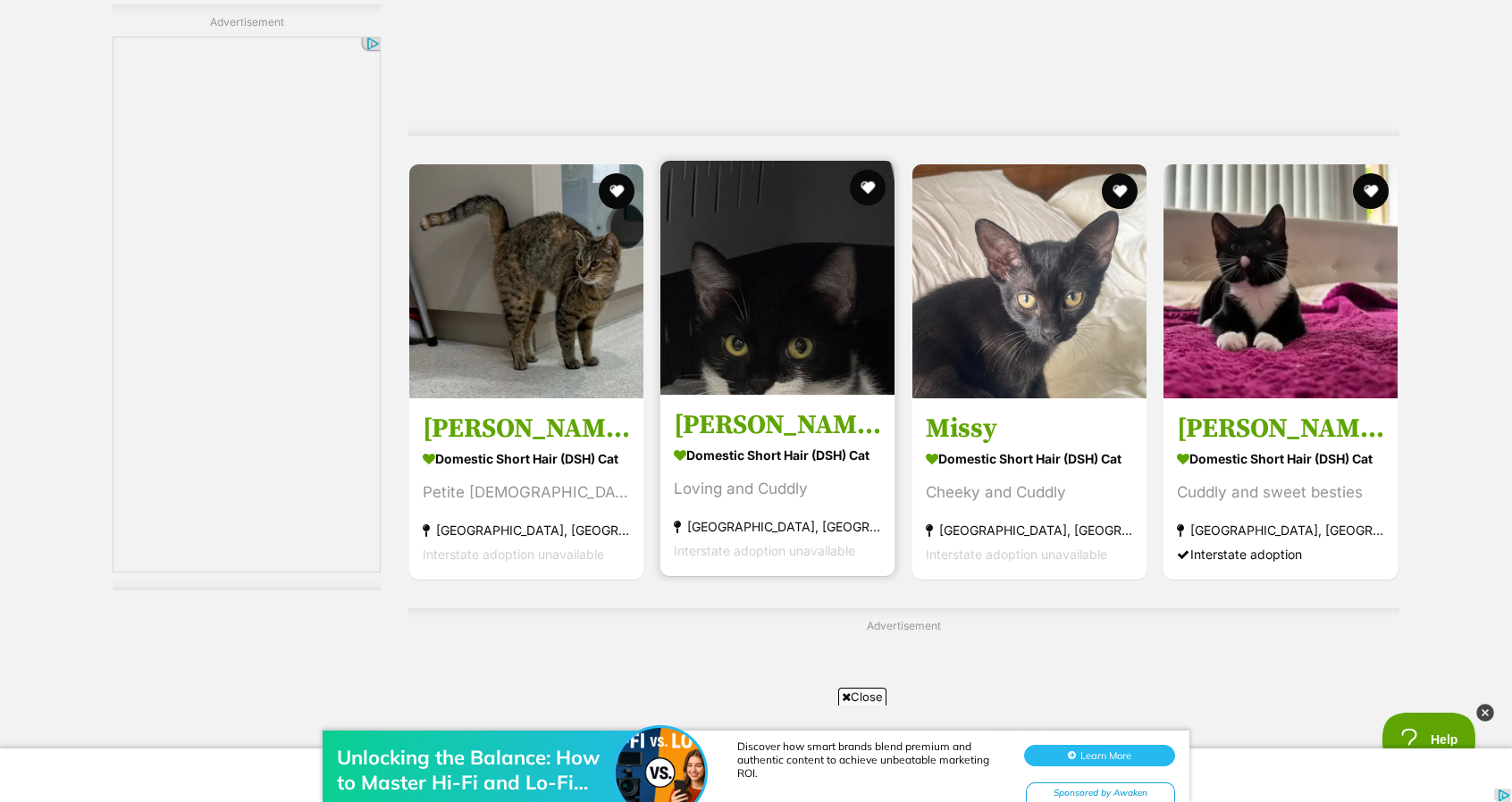
click at [801, 314] on img at bounding box center [777, 278] width 234 height 234
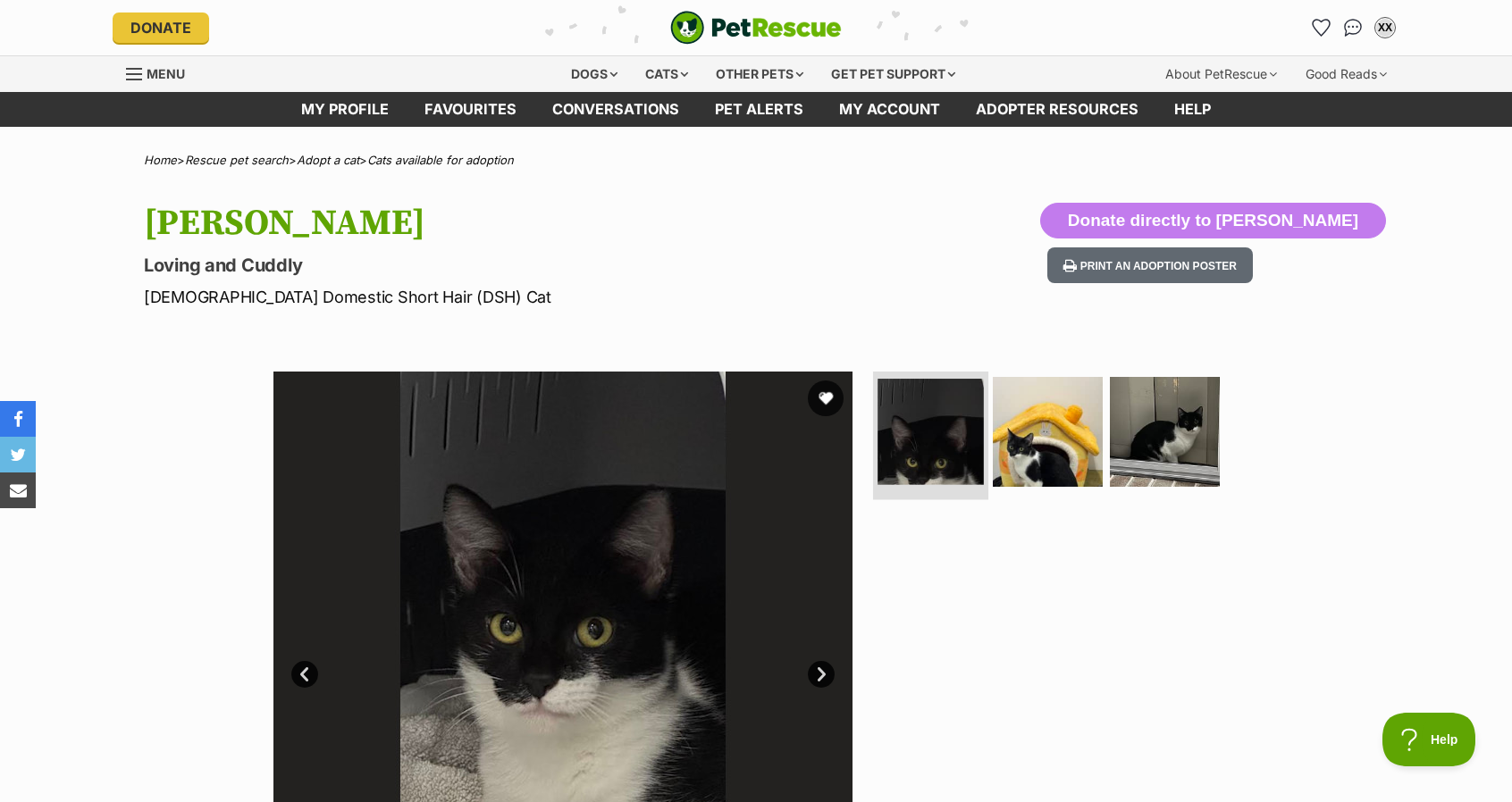
click at [936, 457] on img at bounding box center [930, 431] width 106 height 106
click at [1009, 446] on img at bounding box center [1048, 432] width 115 height 115
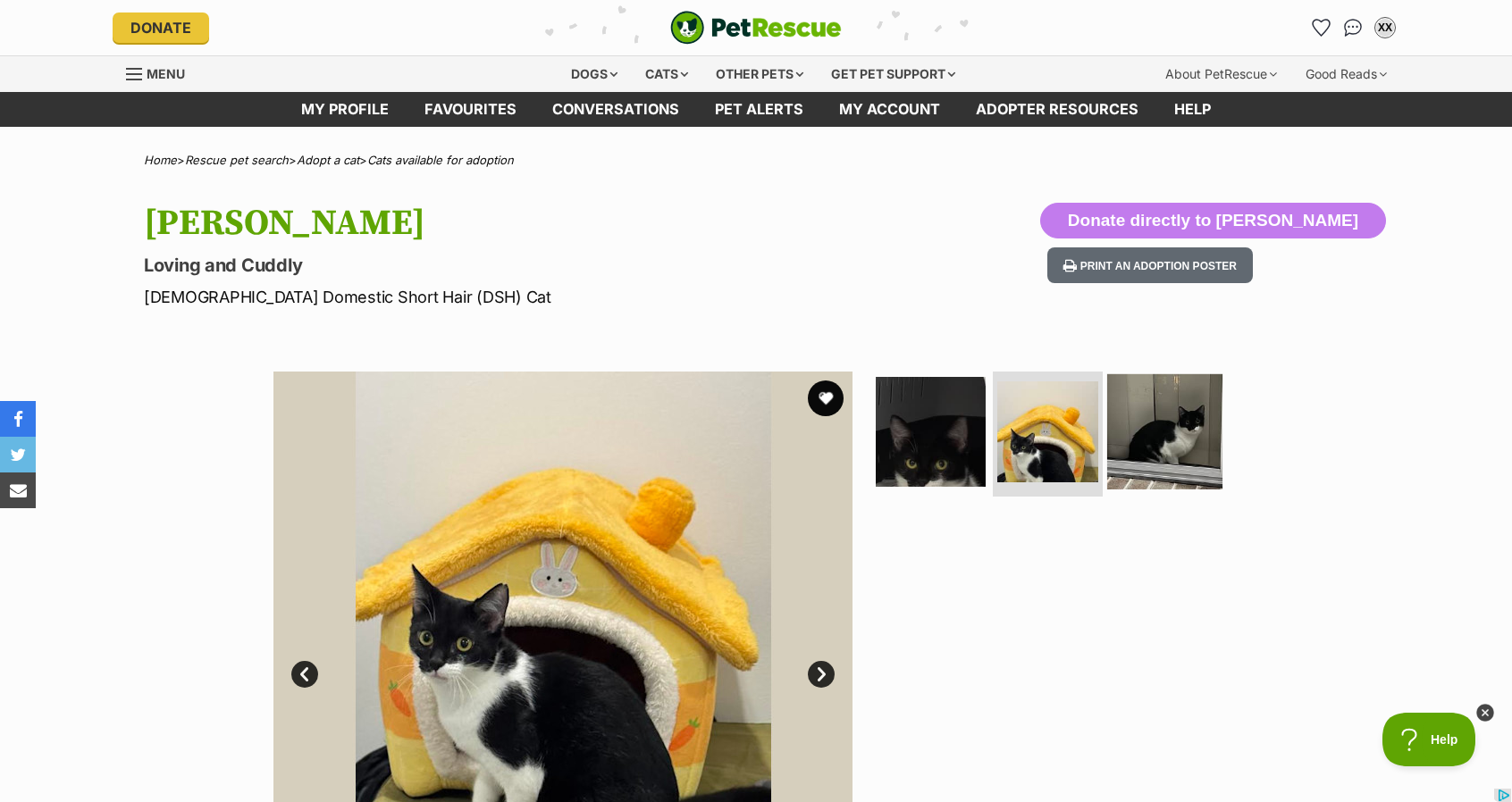
click at [1181, 438] on img at bounding box center [1165, 432] width 115 height 115
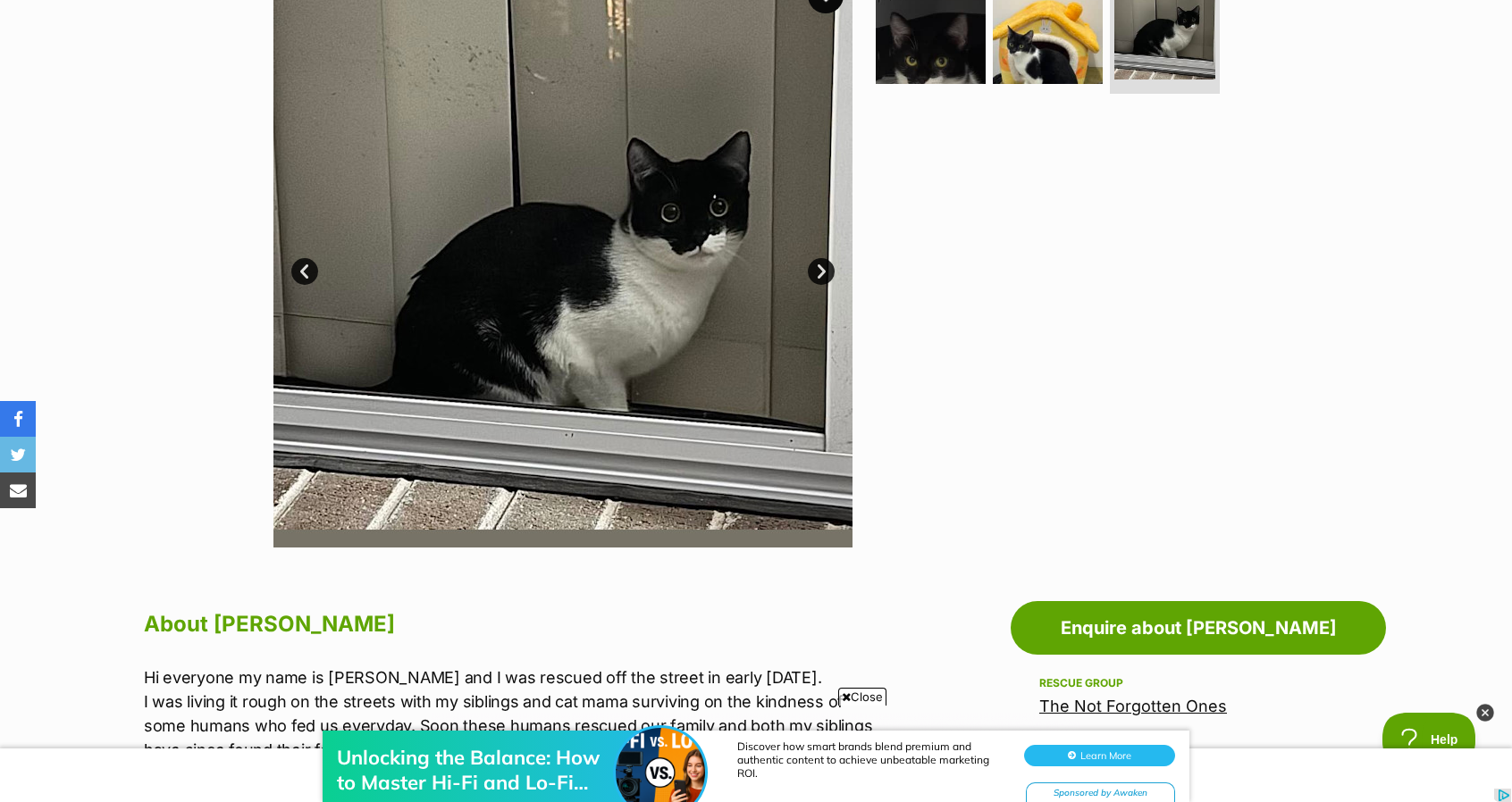
scroll to position [268, 0]
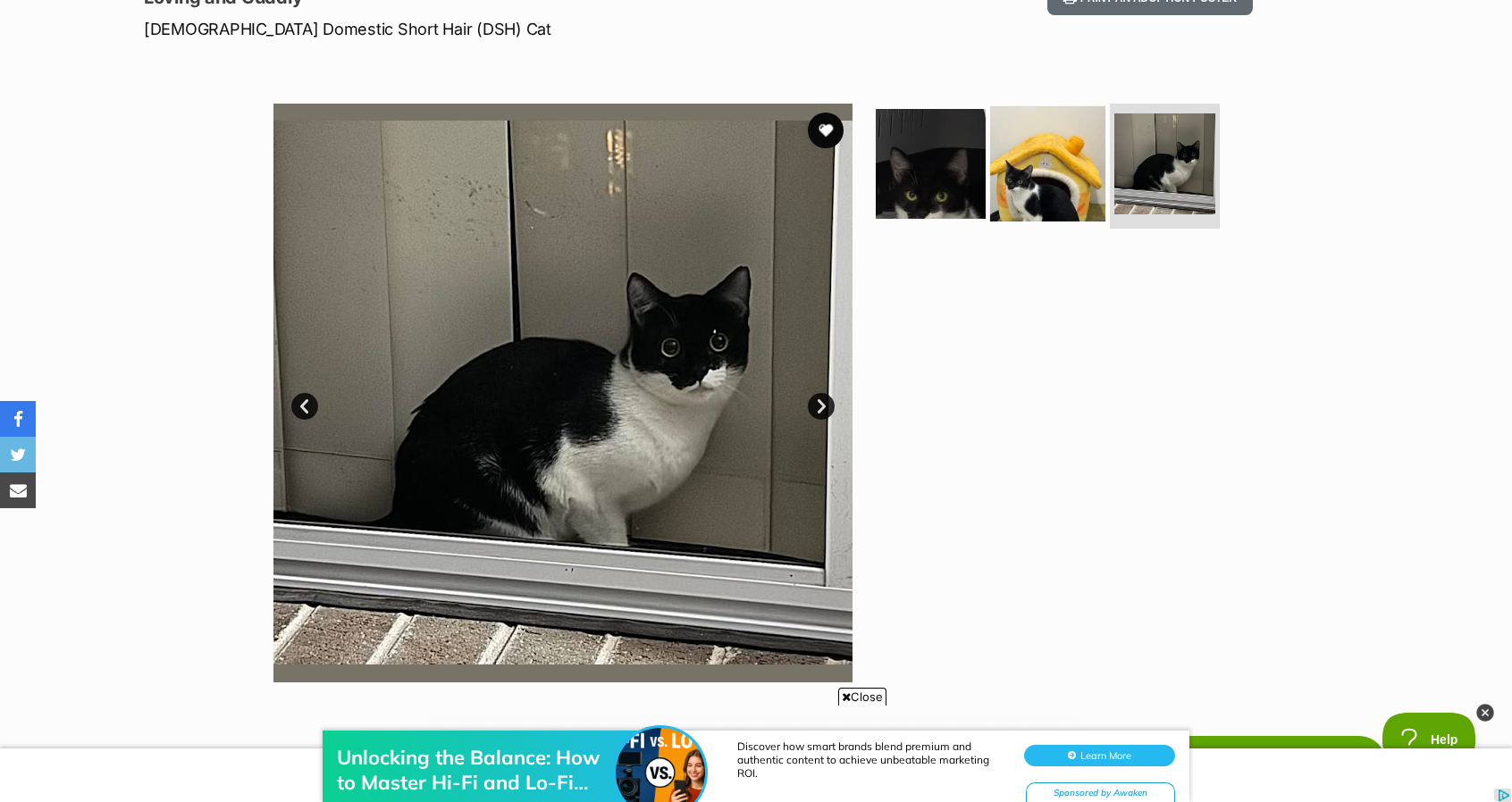
click at [1049, 192] on img at bounding box center [1048, 164] width 115 height 115
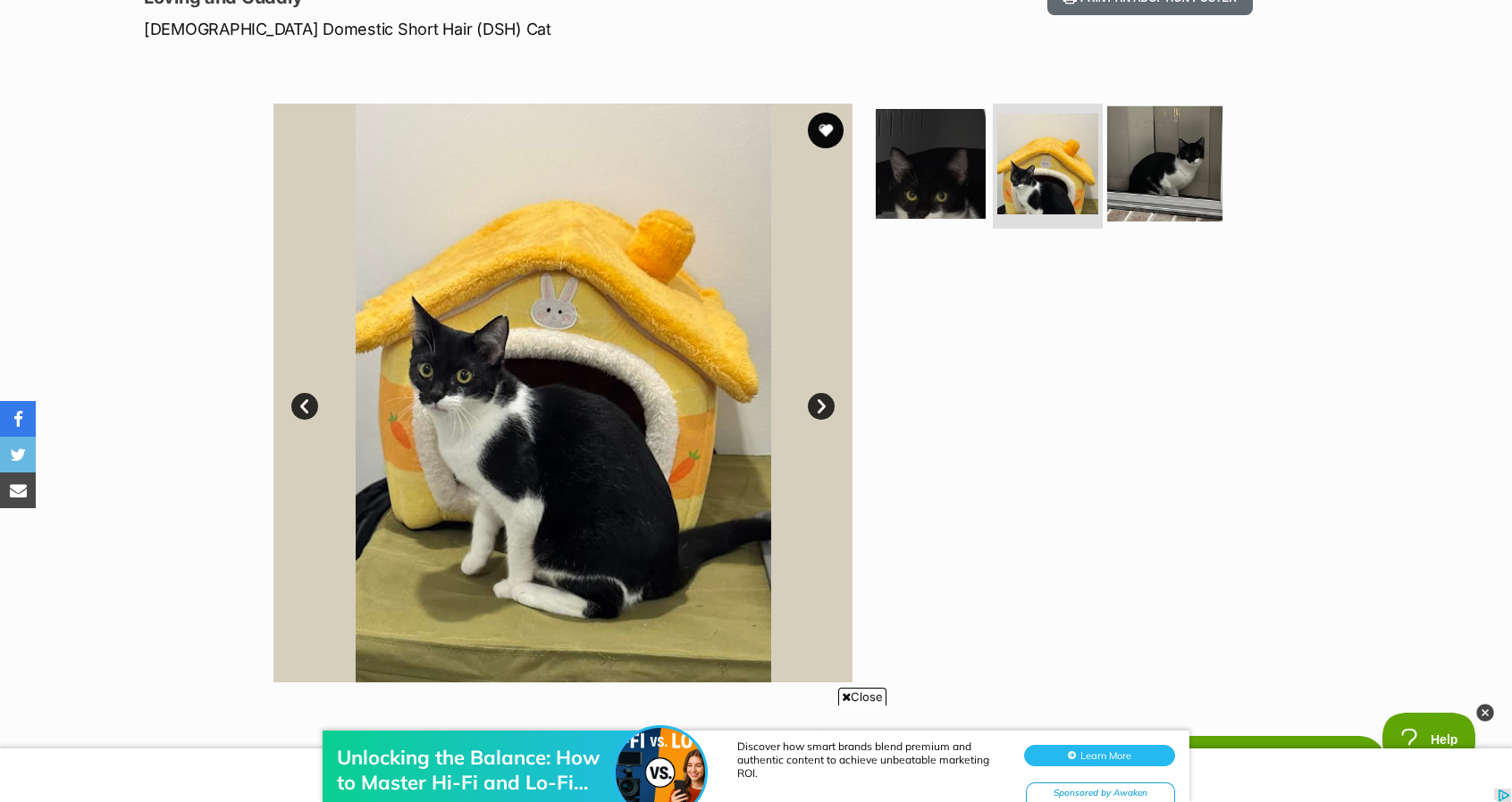
click at [1146, 190] on img at bounding box center [1165, 164] width 115 height 115
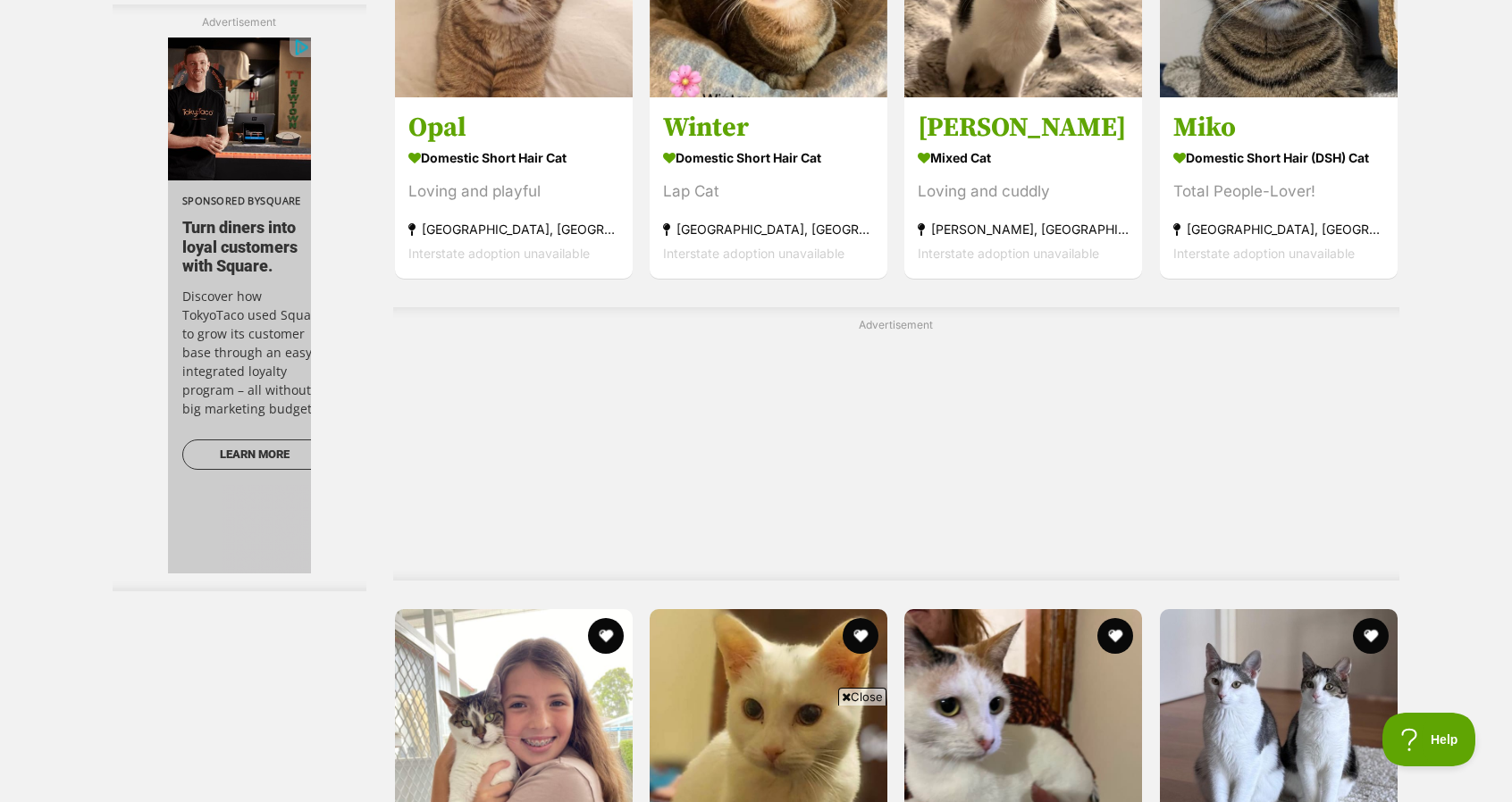
scroll to position [4914, 0]
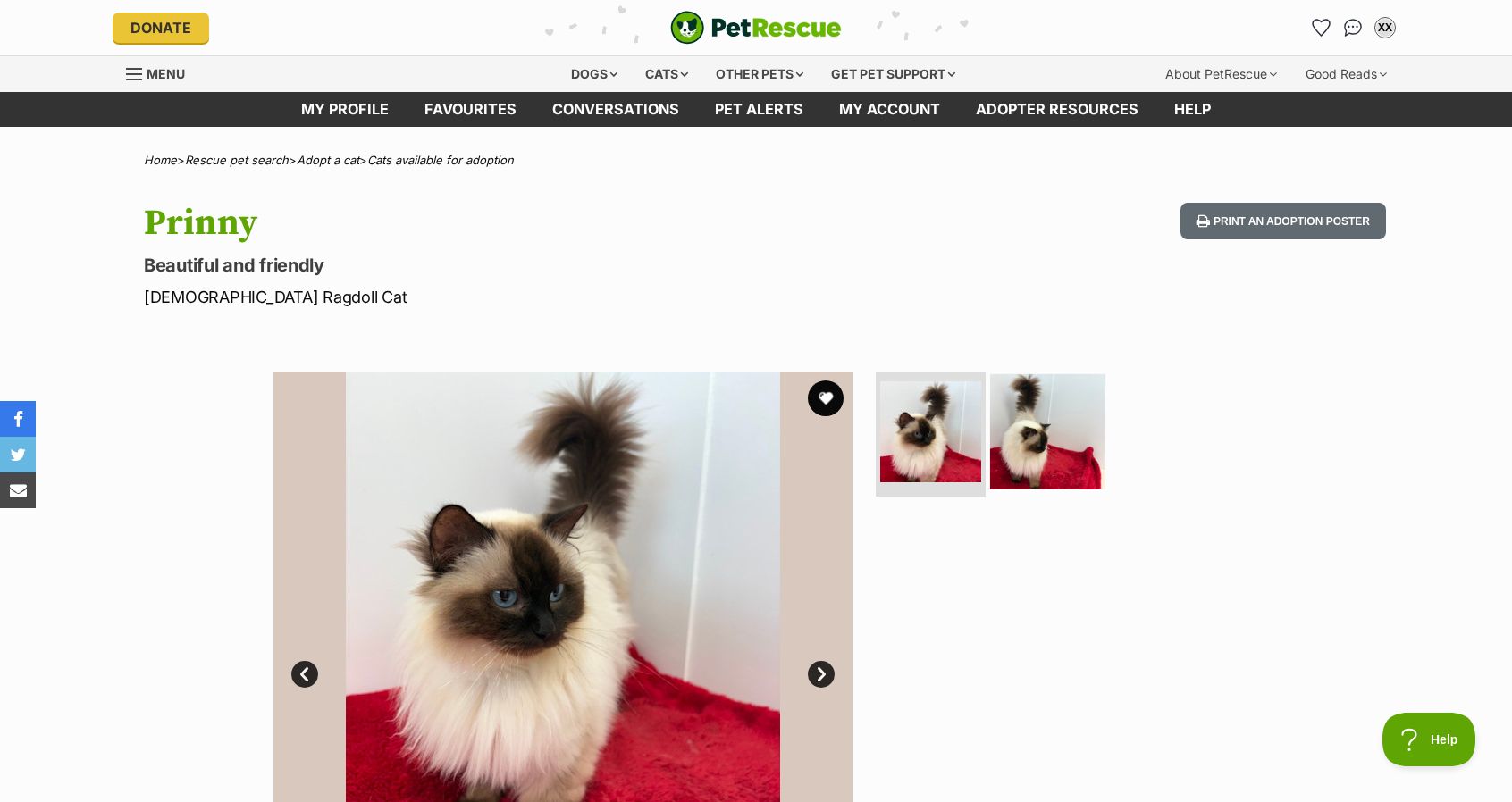
click at [1048, 421] on img at bounding box center [1048, 432] width 115 height 115
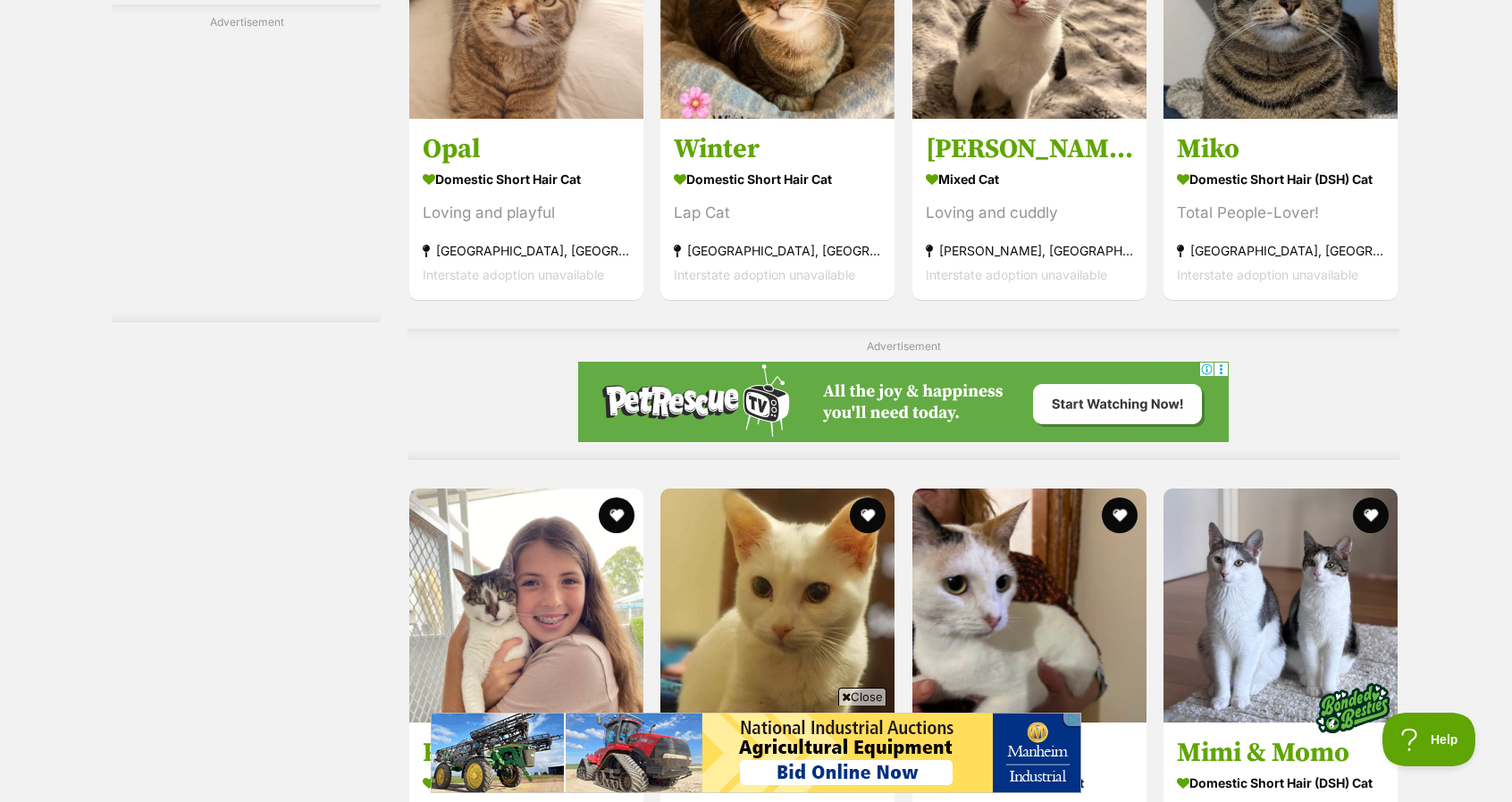
scroll to position [4914, 0]
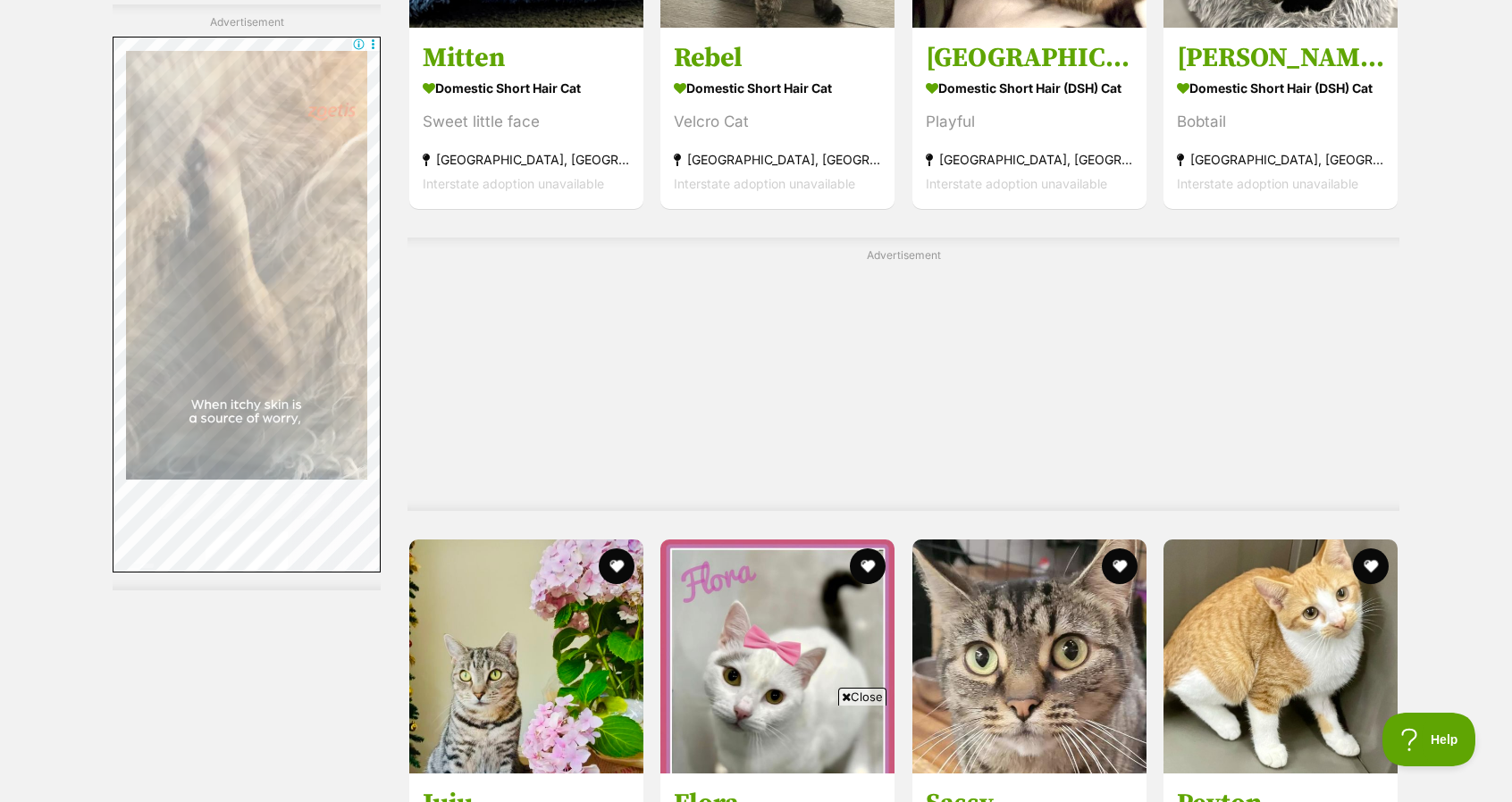
scroll to position [6790, 0]
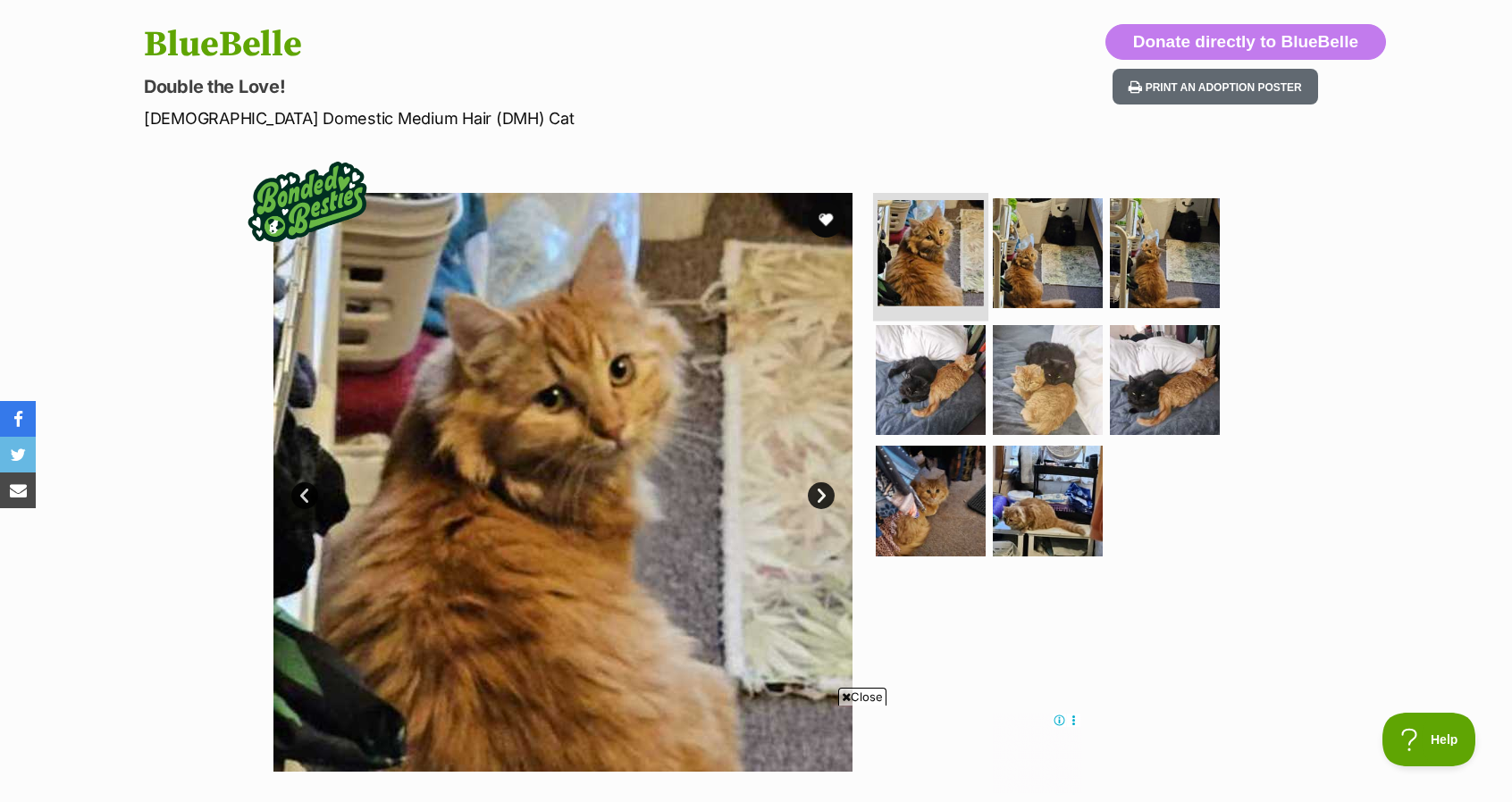
click at [930, 249] on img at bounding box center [930, 253] width 106 height 106
click at [1065, 260] on img at bounding box center [1048, 253] width 115 height 115
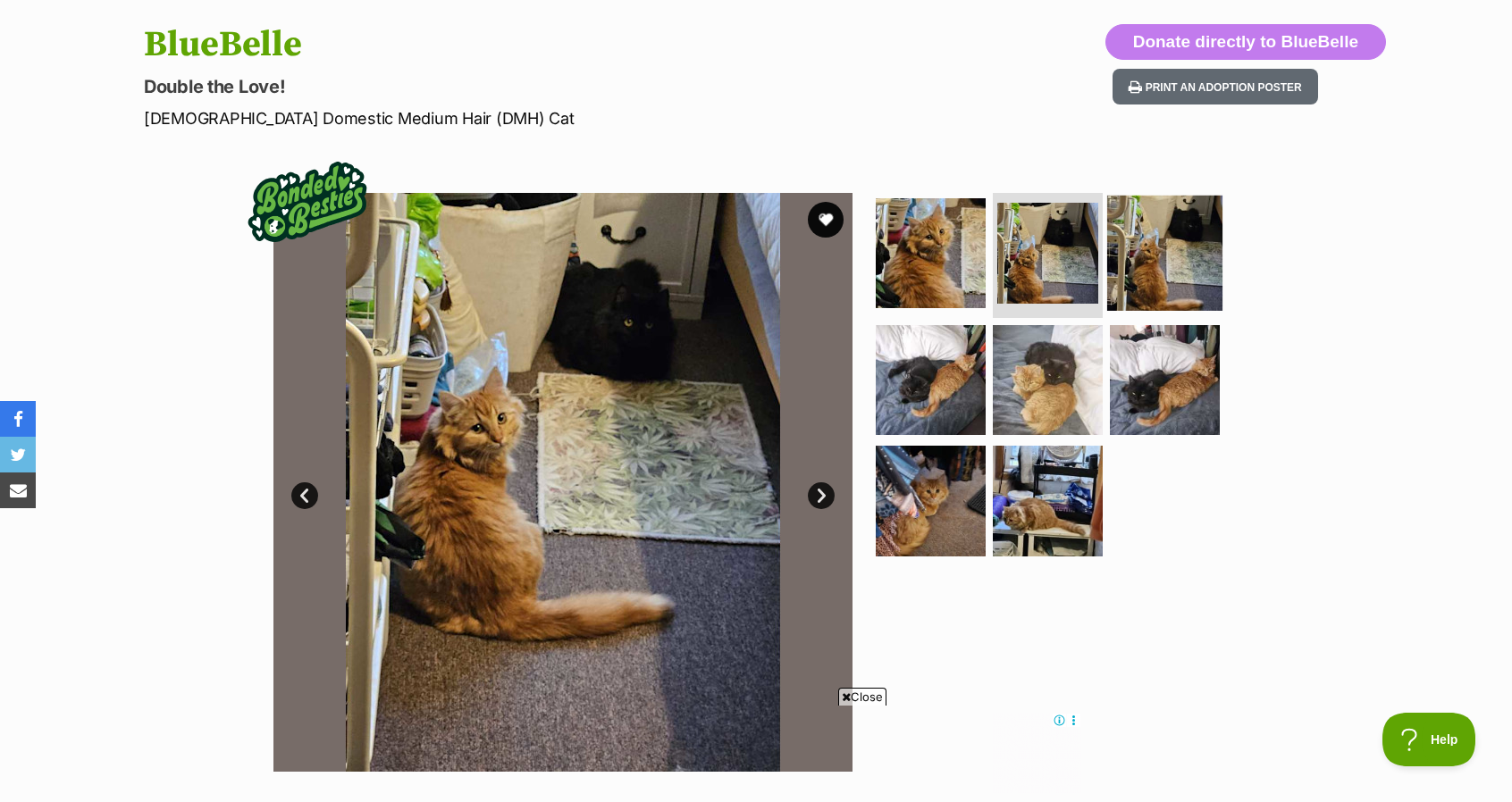
click at [1169, 267] on img at bounding box center [1165, 253] width 115 height 115
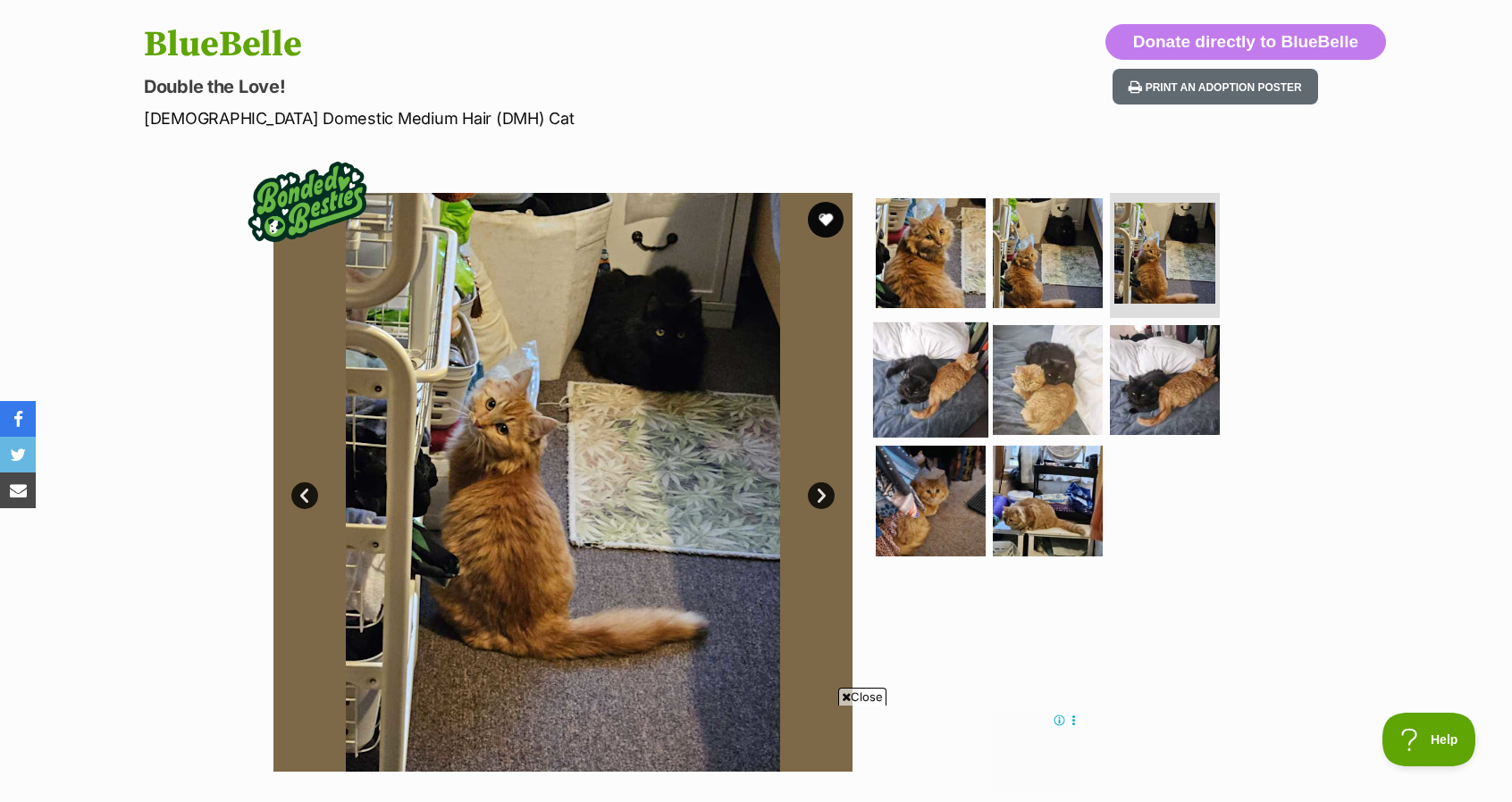
click at [899, 381] on img at bounding box center [931, 379] width 115 height 115
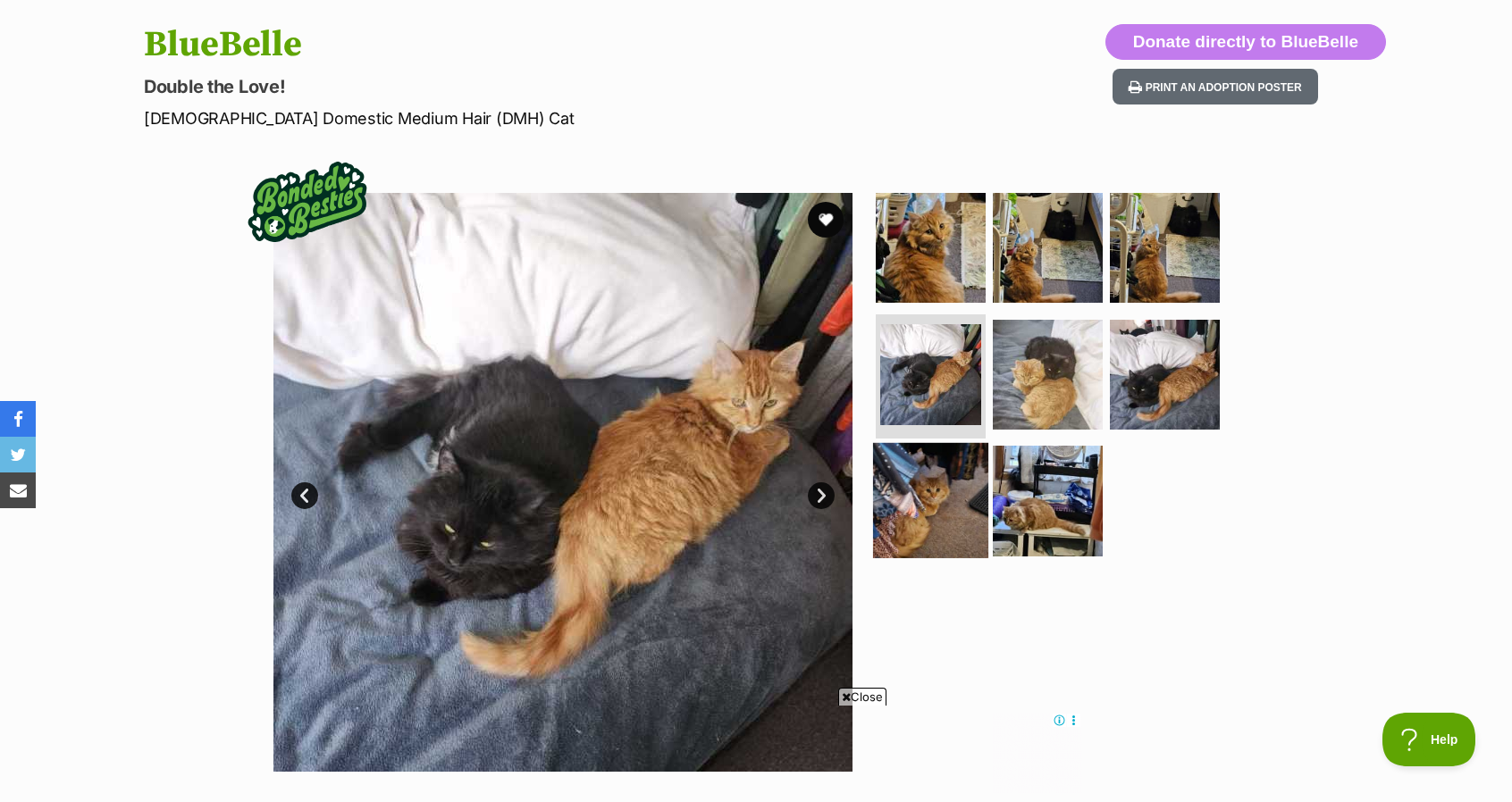
click at [952, 492] on img at bounding box center [931, 501] width 115 height 115
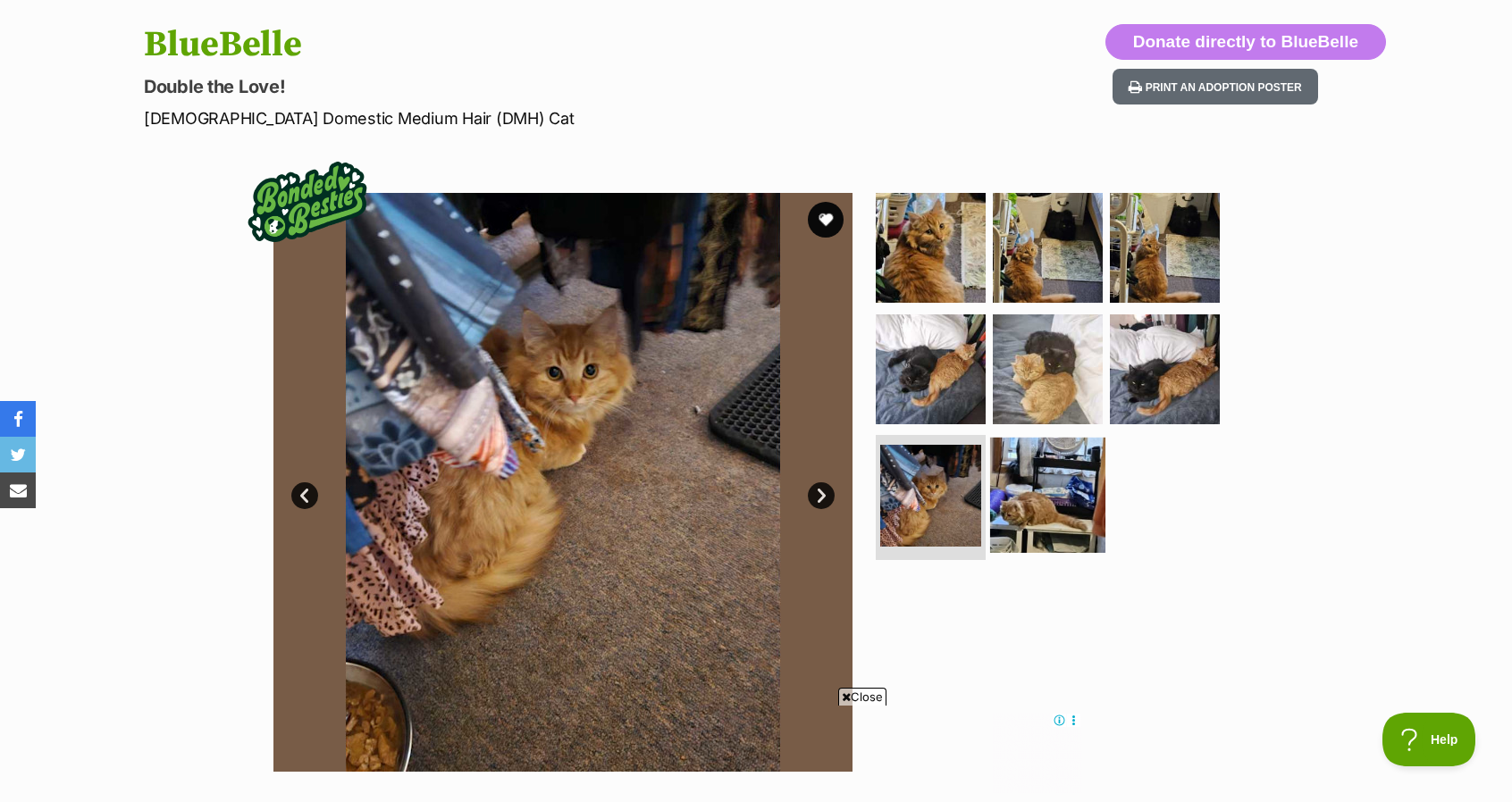
click at [1048, 493] on img at bounding box center [1048, 496] width 115 height 115
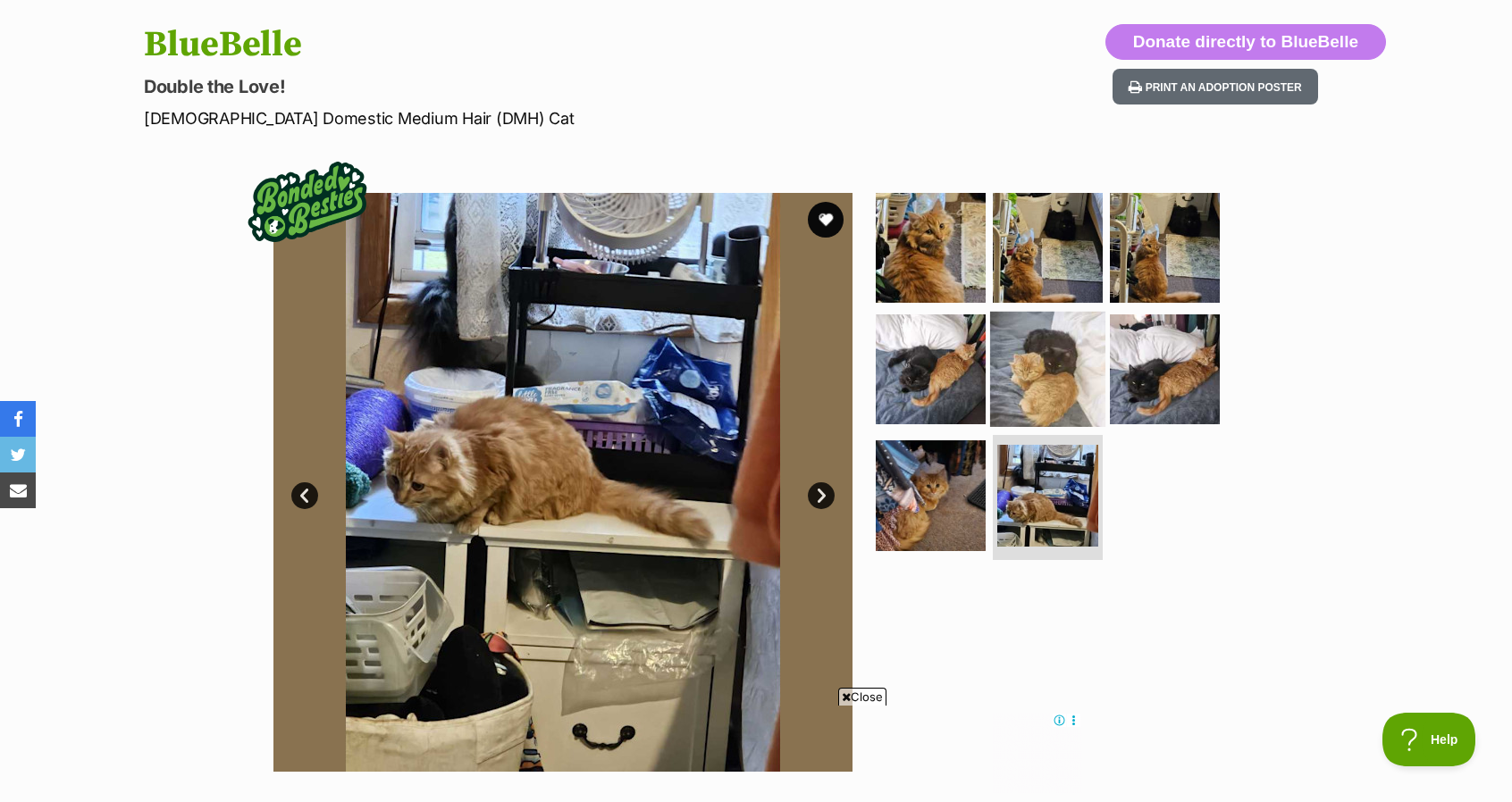
click at [1032, 398] on img at bounding box center [1048, 369] width 115 height 115
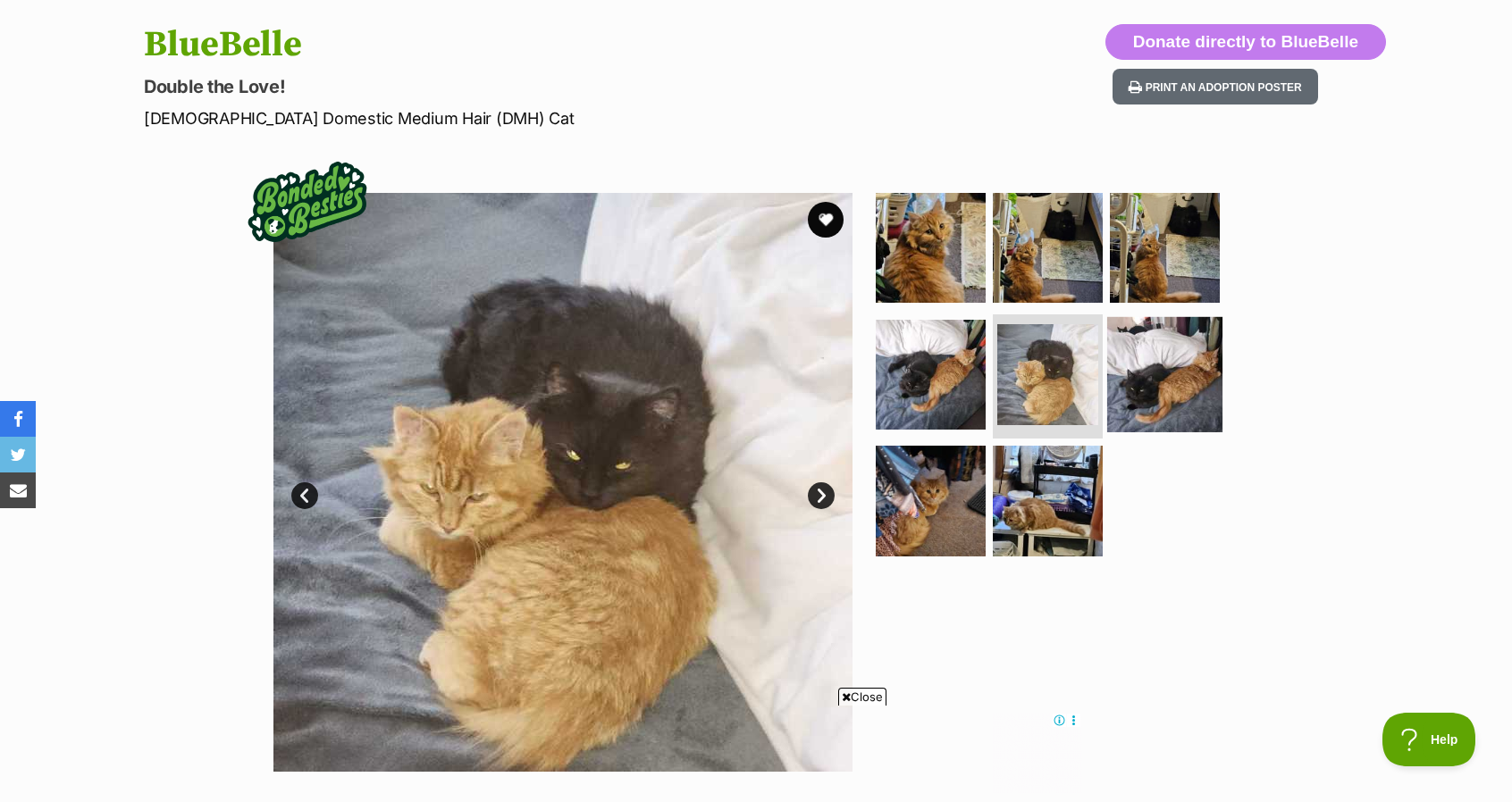
click at [1175, 369] on img at bounding box center [1165, 374] width 115 height 115
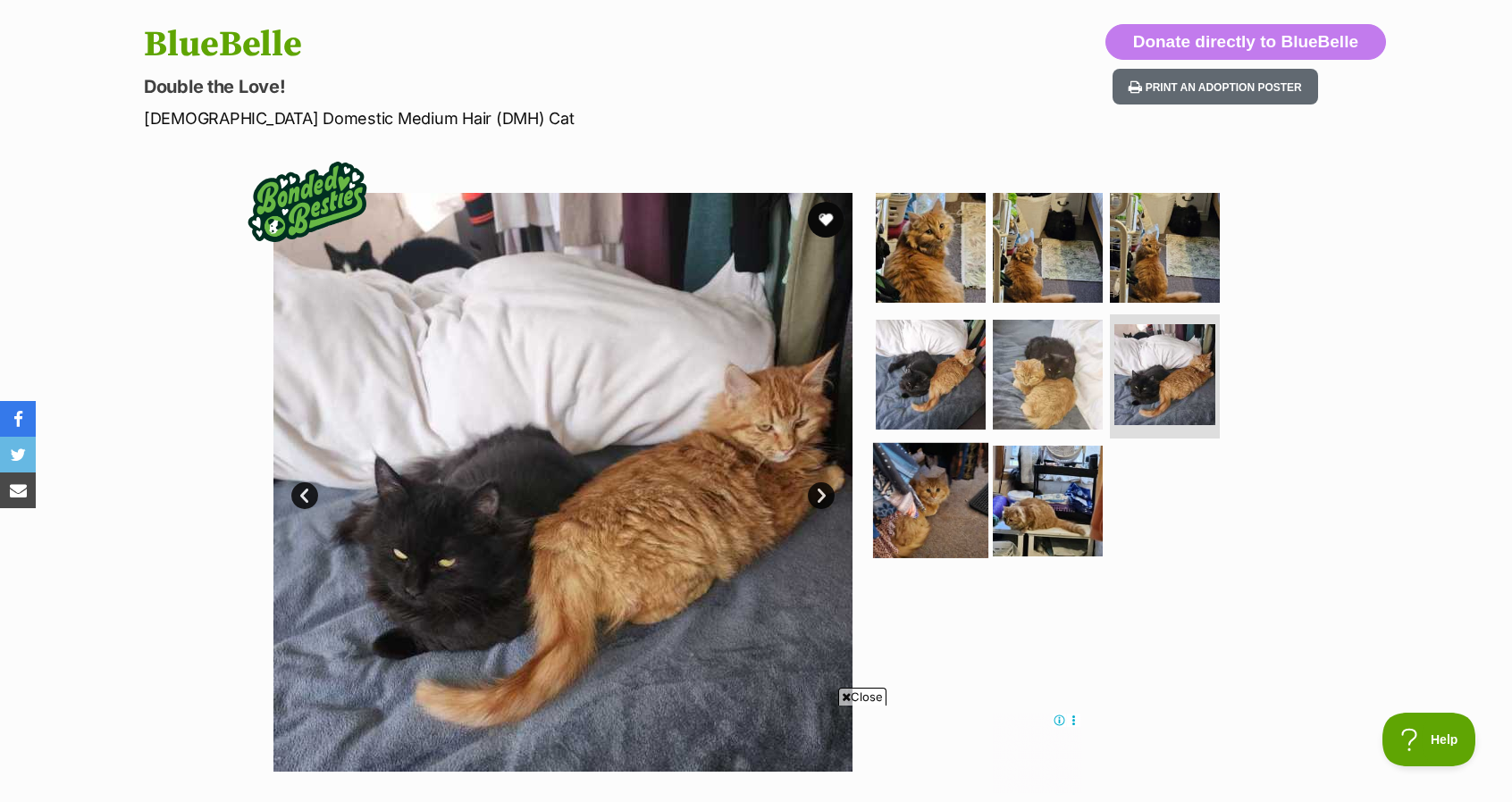
click at [915, 498] on img at bounding box center [931, 501] width 115 height 115
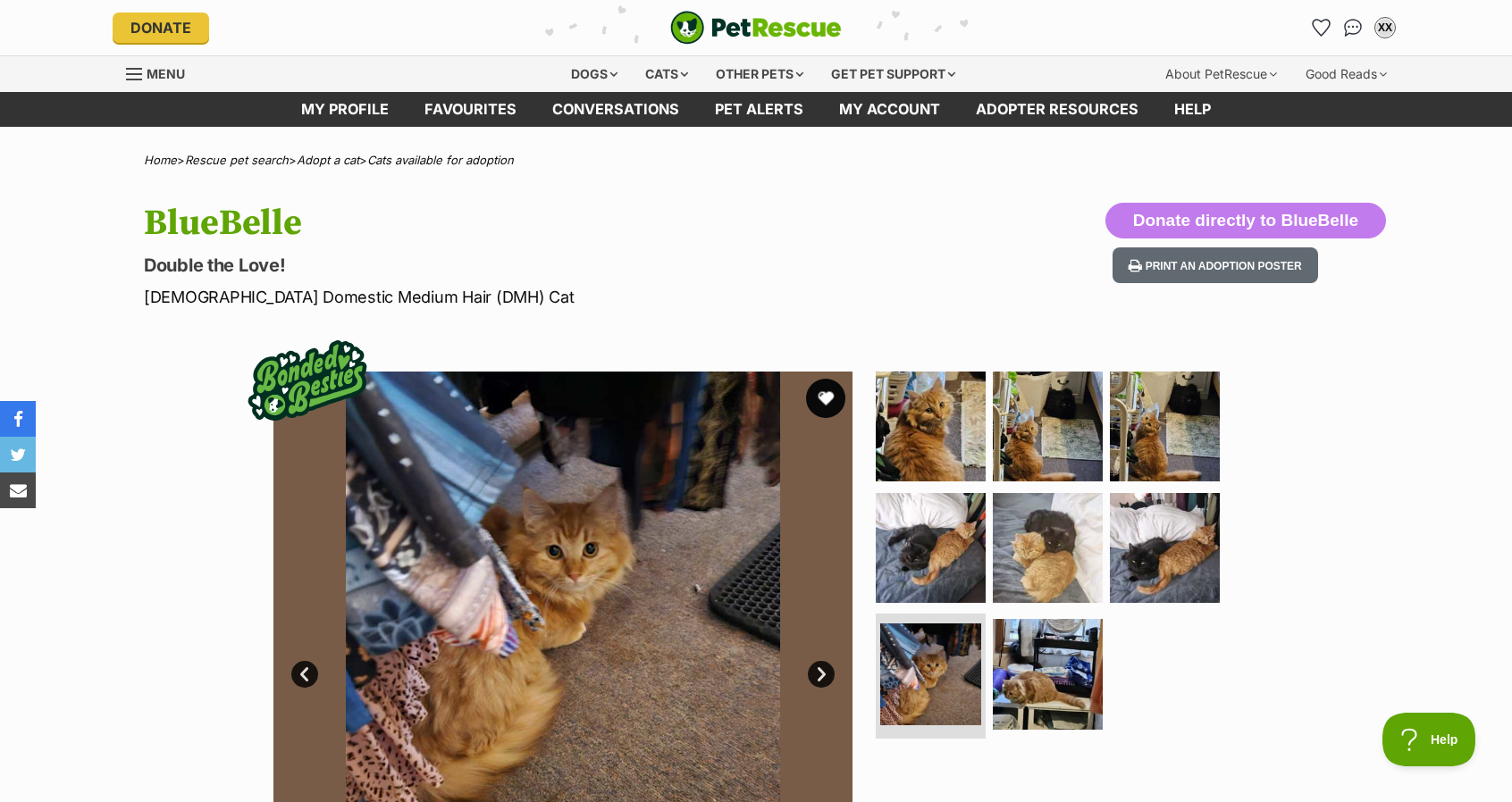
click at [824, 401] on button "favourite" at bounding box center [826, 399] width 40 height 40
click at [1312, 28] on icon "Favourites" at bounding box center [1321, 27] width 24 height 23
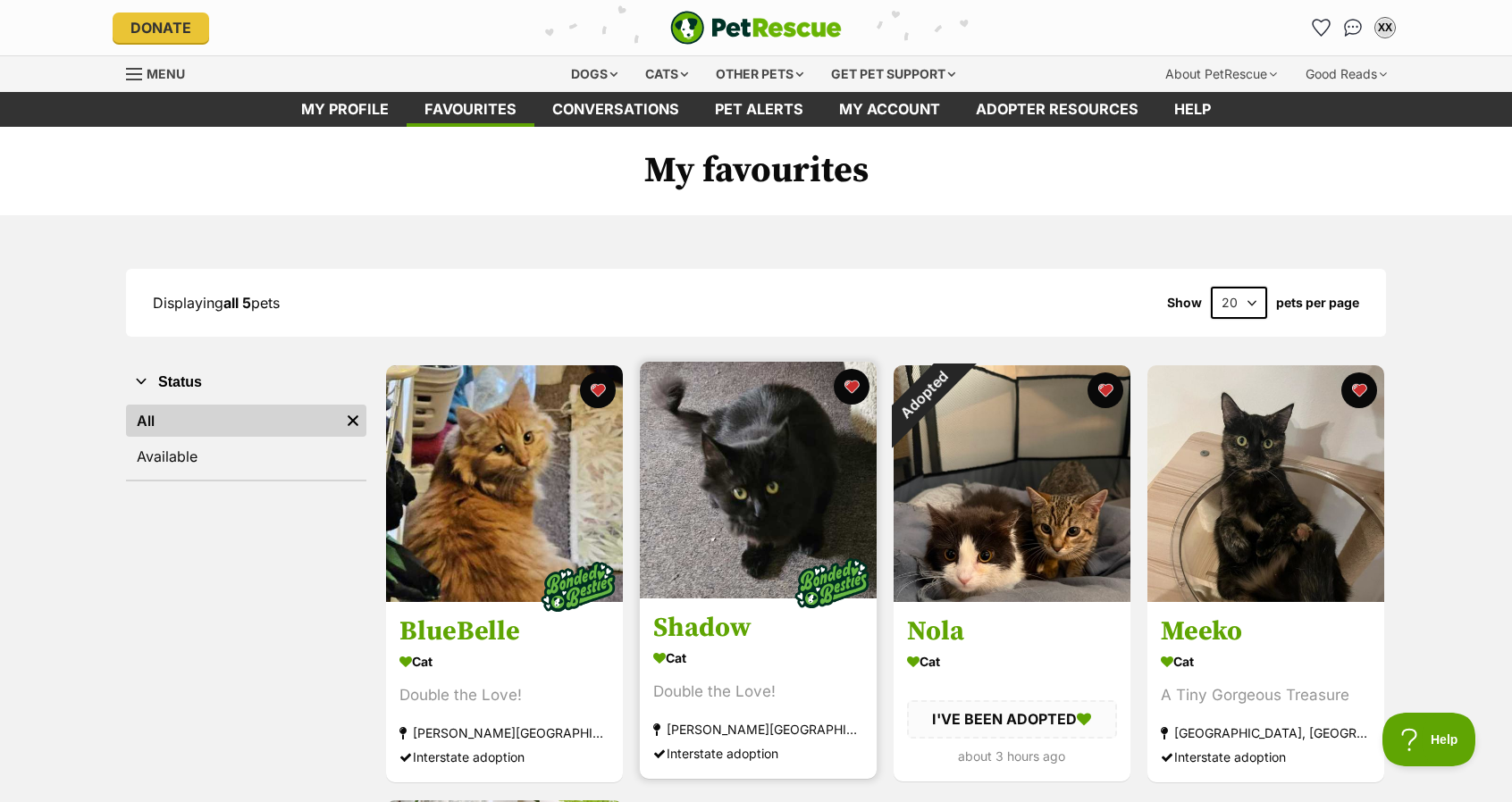
click at [706, 471] on img at bounding box center [757, 480] width 237 height 237
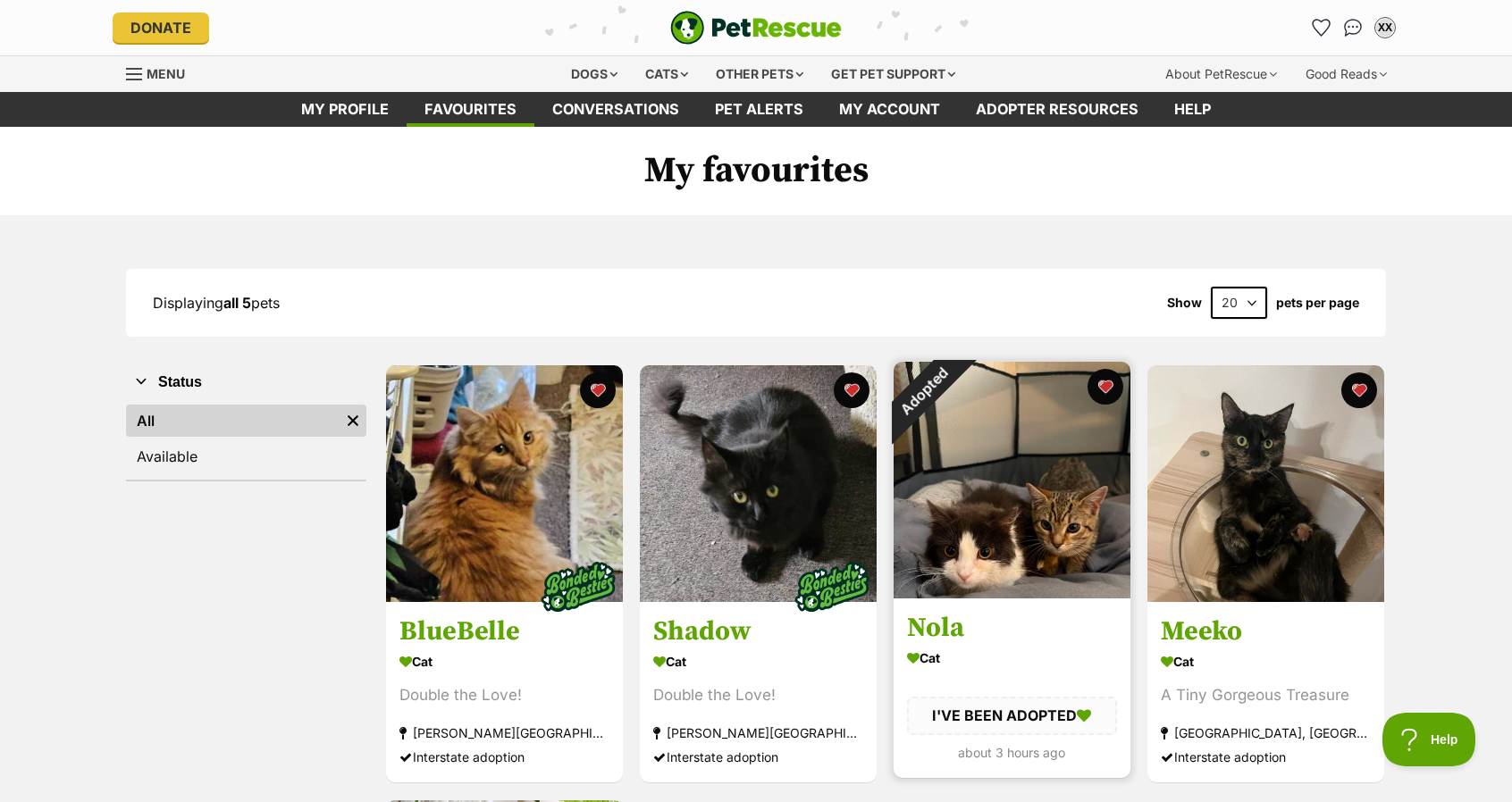
click at [989, 659] on div "Cat" at bounding box center [1012, 659] width 210 height 26
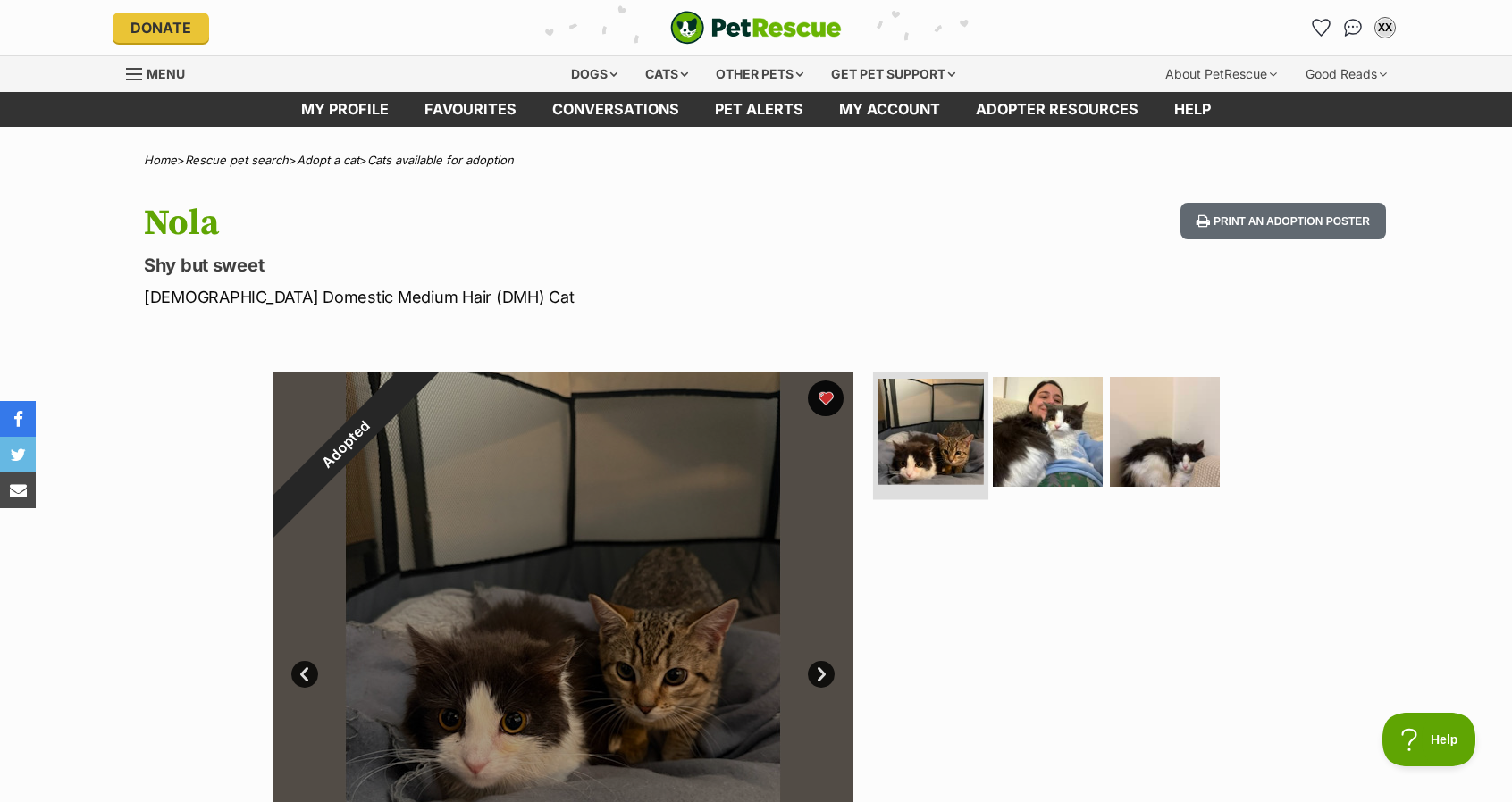
click at [933, 413] on img at bounding box center [930, 431] width 106 height 106
click at [1009, 443] on img at bounding box center [1048, 432] width 115 height 115
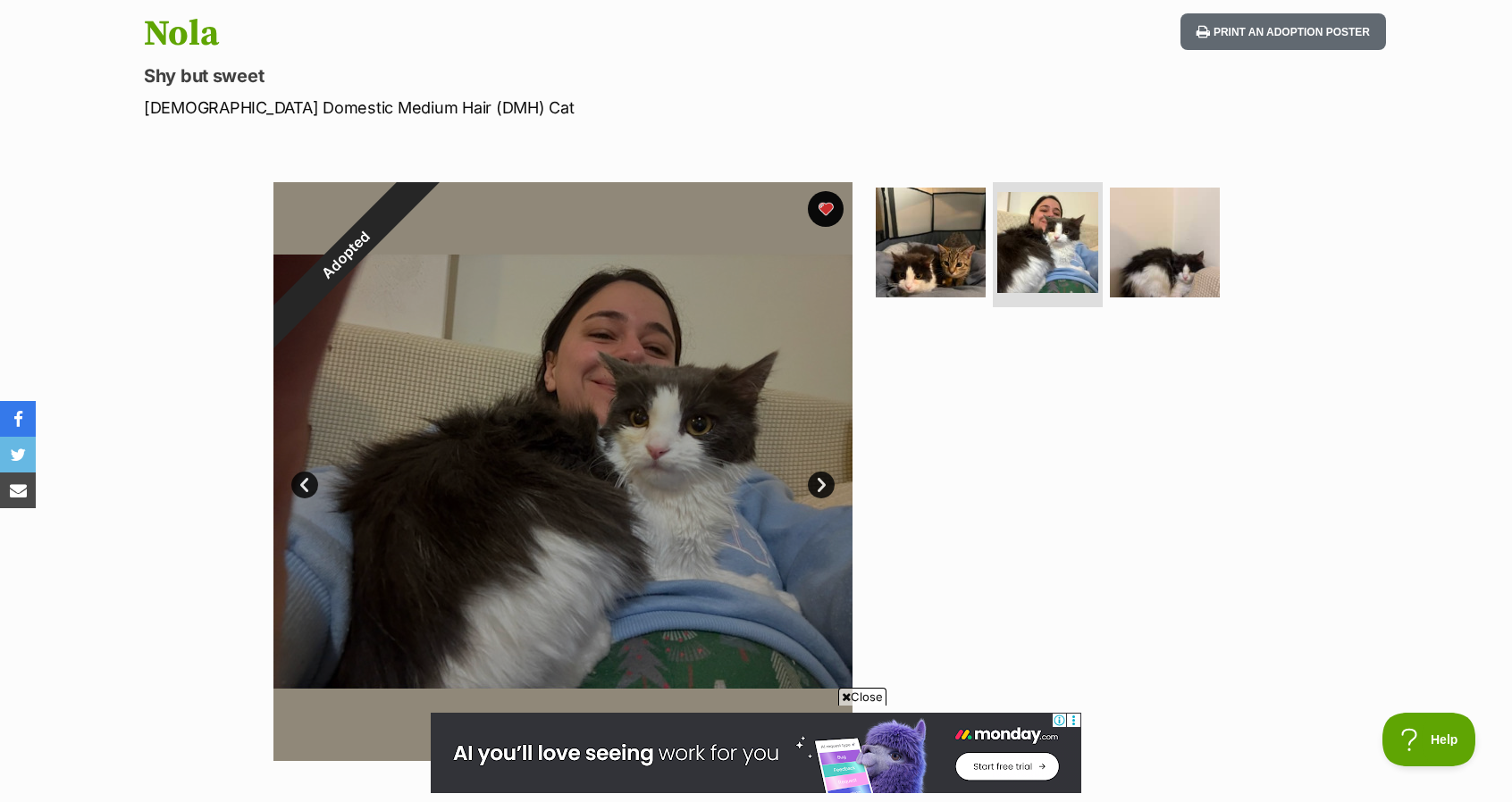
scroll to position [178, 0]
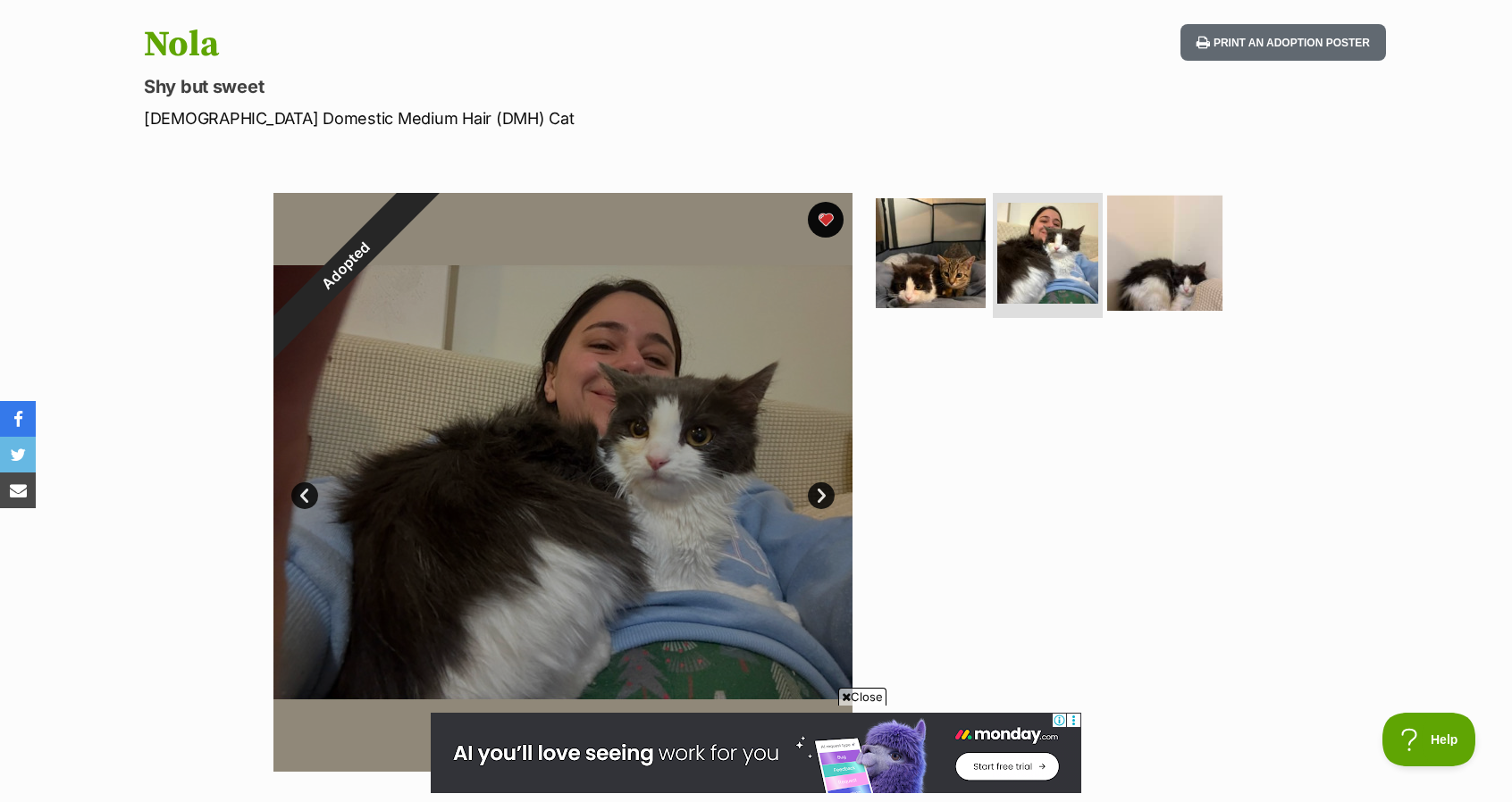
click at [1167, 294] on img at bounding box center [1165, 253] width 115 height 115
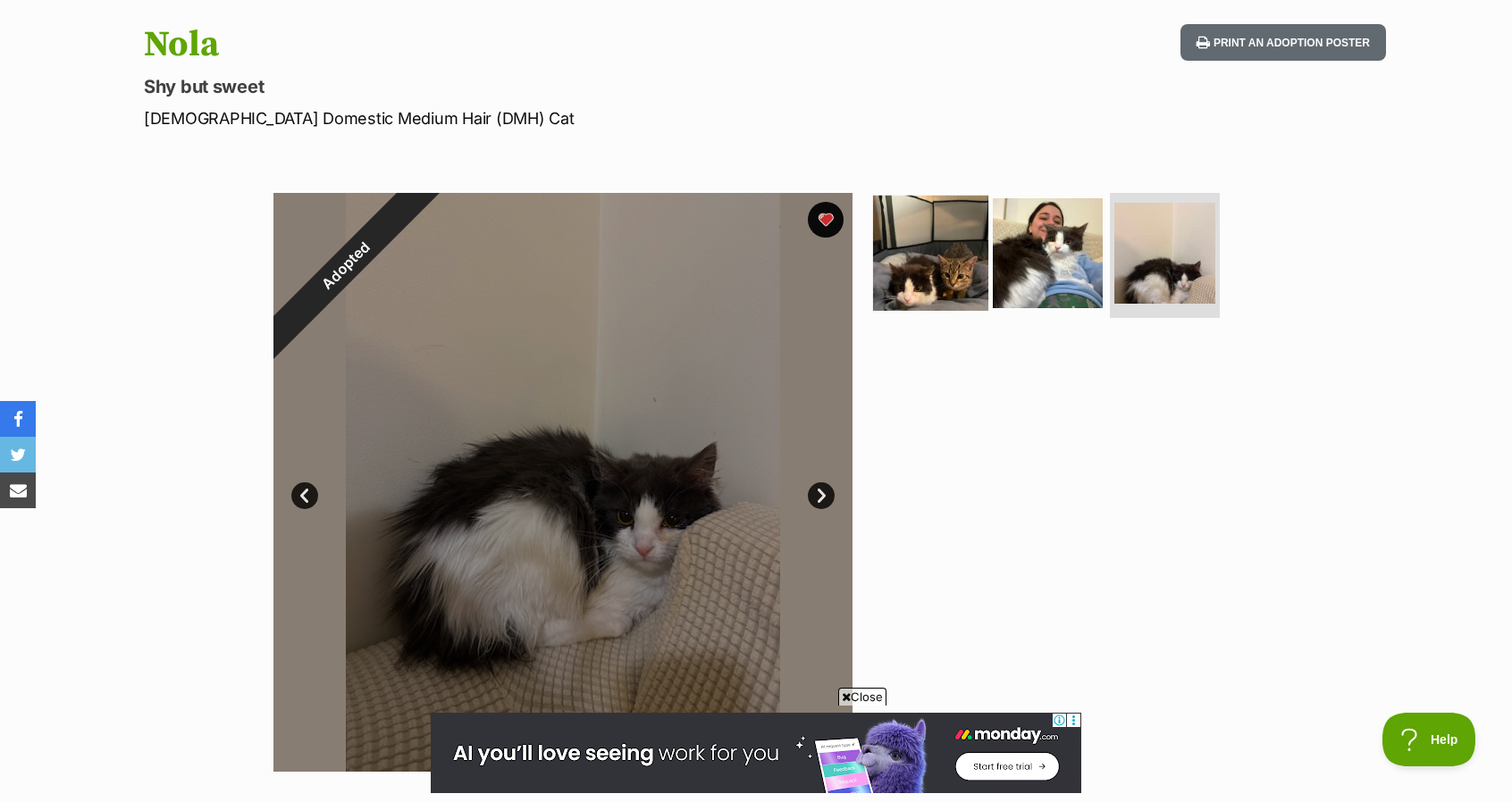
click at [926, 259] on img at bounding box center [931, 253] width 115 height 115
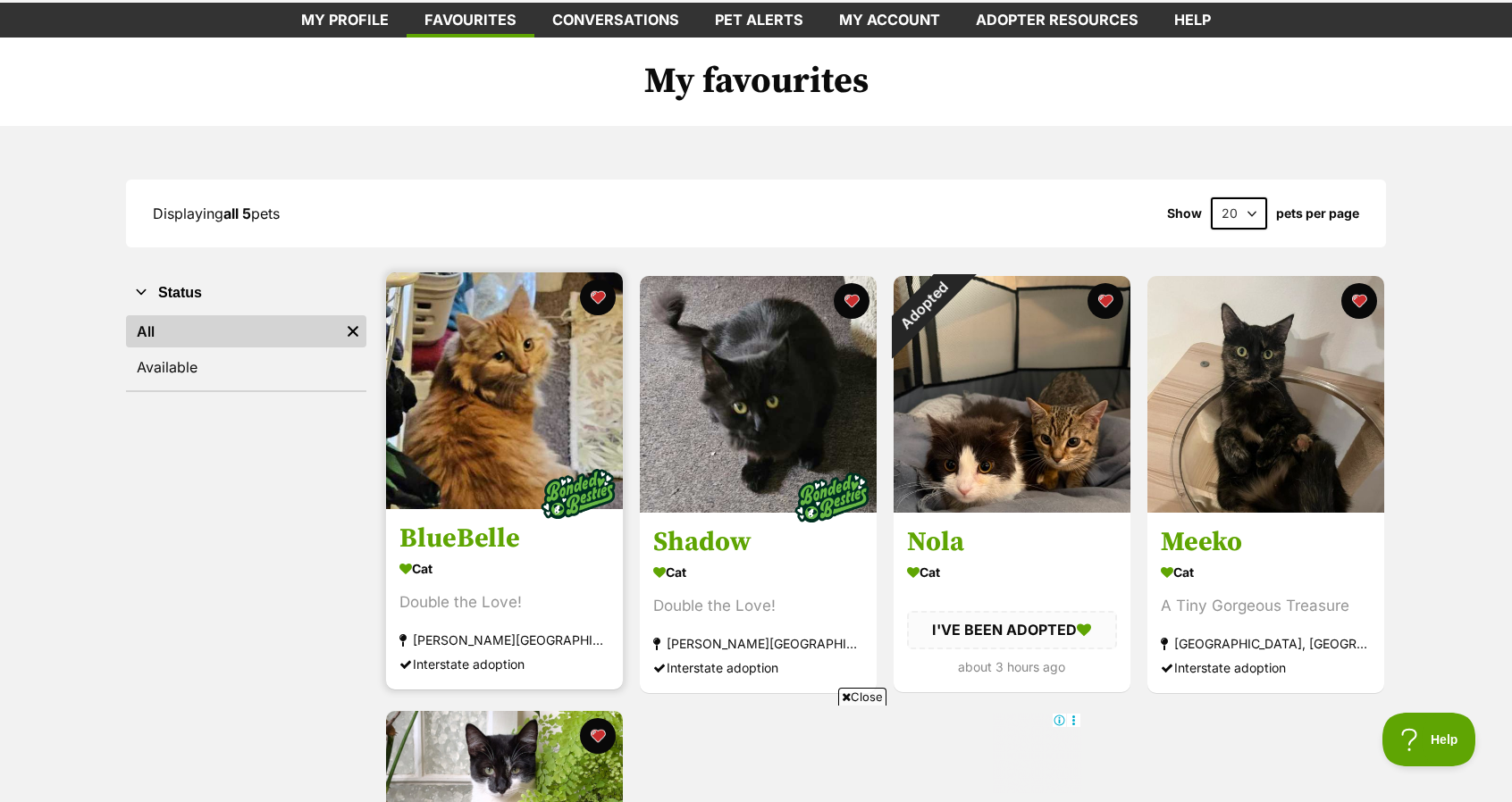
click at [529, 598] on div "Double the Love!" at bounding box center [505, 604] width 210 height 24
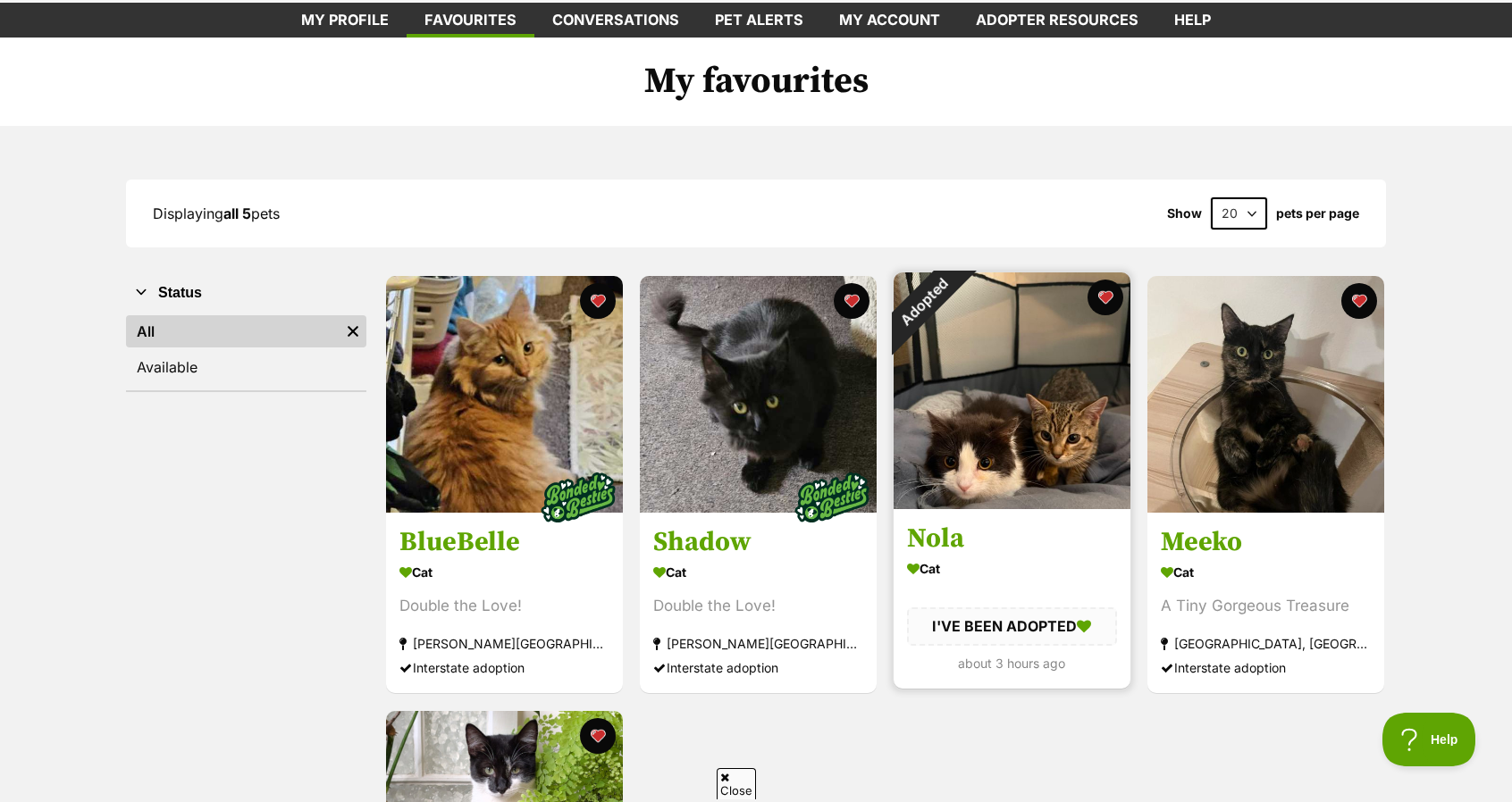
click at [965, 384] on img at bounding box center [1011, 391] width 237 height 237
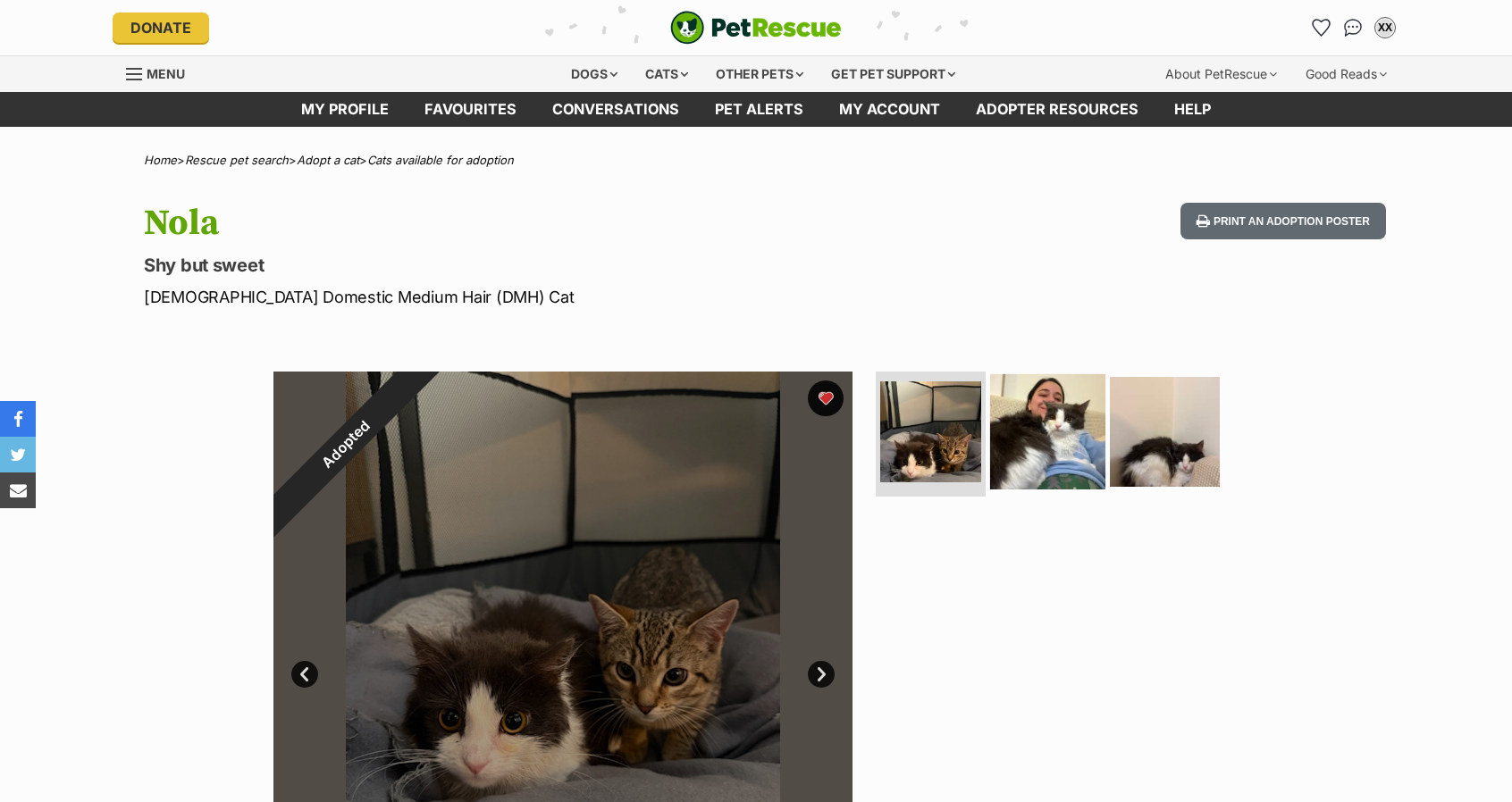
click at [1072, 476] on img at bounding box center [1048, 432] width 115 height 115
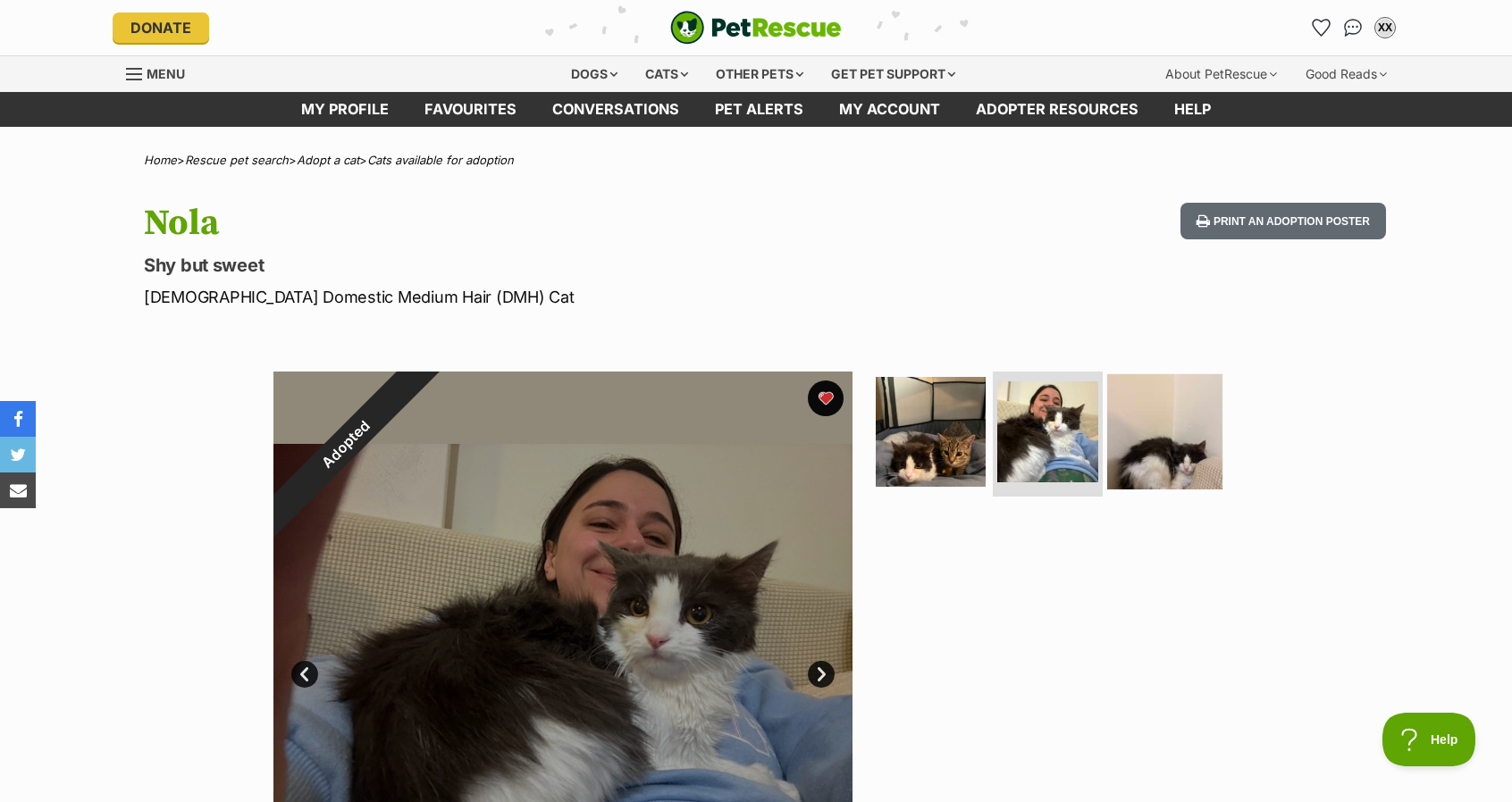
click at [1175, 458] on img at bounding box center [1165, 432] width 115 height 115
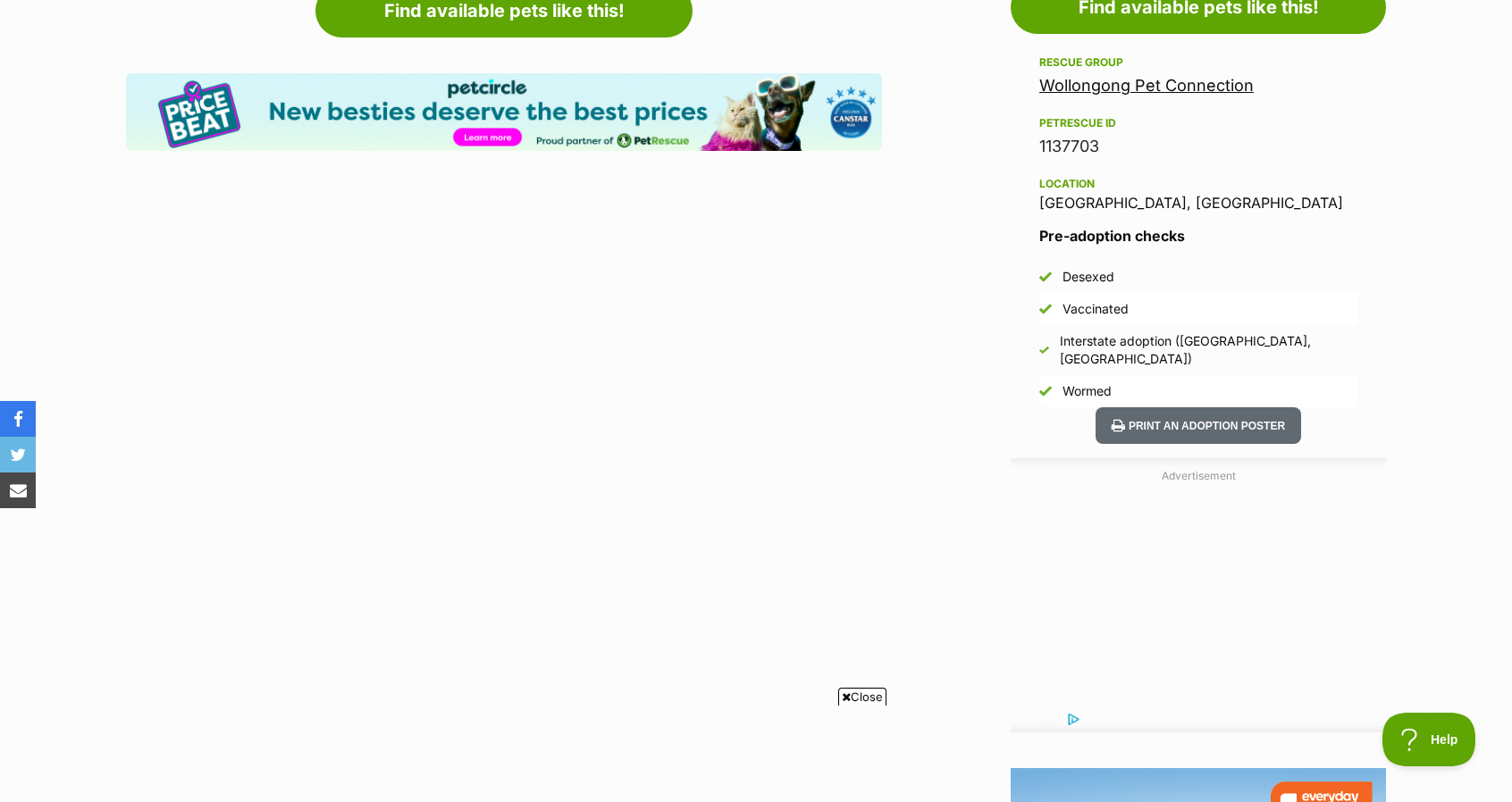
click at [1200, 88] on link "Wollongong Pet Connection" at bounding box center [1146, 85] width 214 height 19
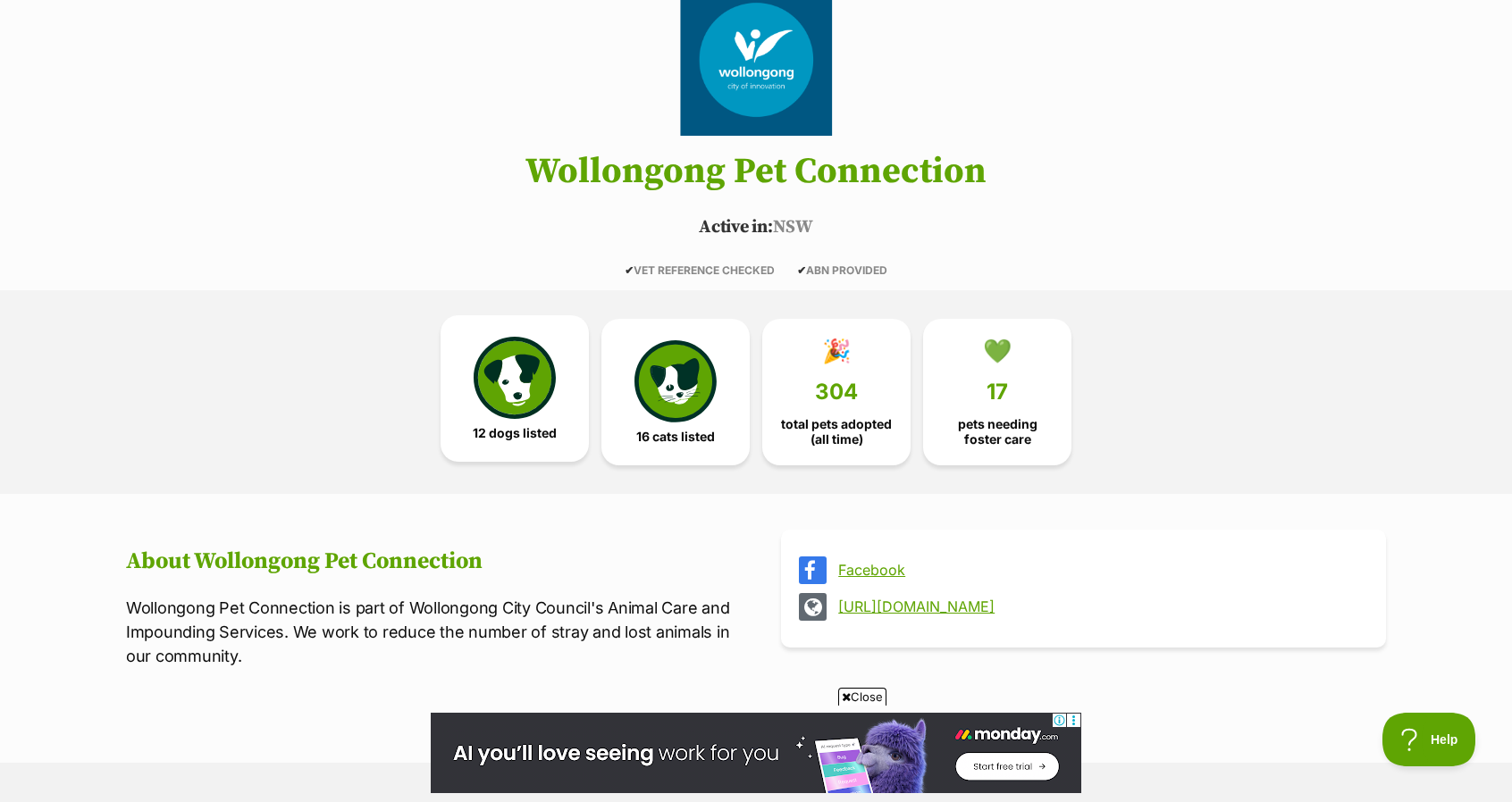
click at [561, 422] on link "12 dogs listed" at bounding box center [515, 389] width 149 height 147
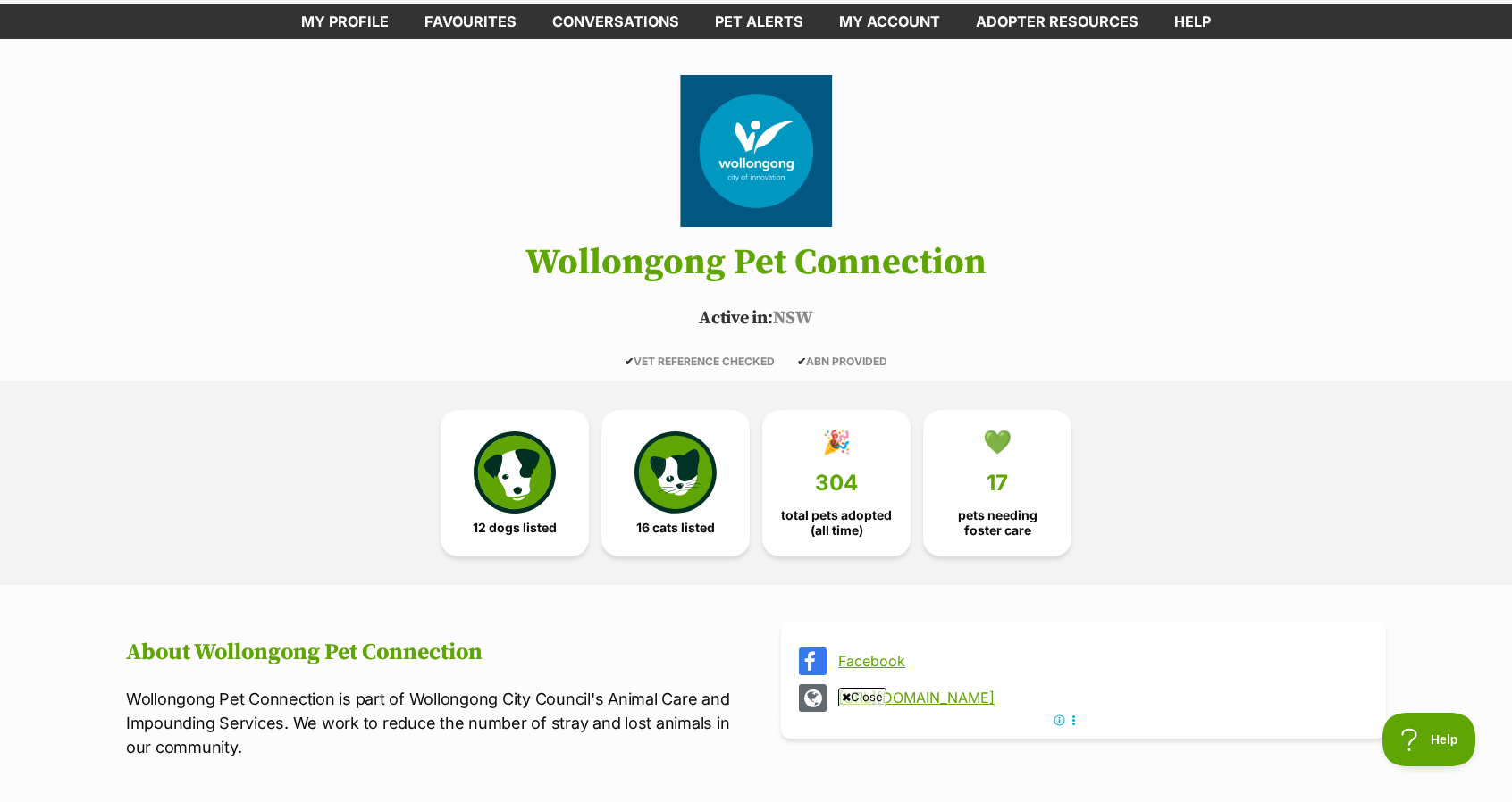
scroll to position [45, 0]
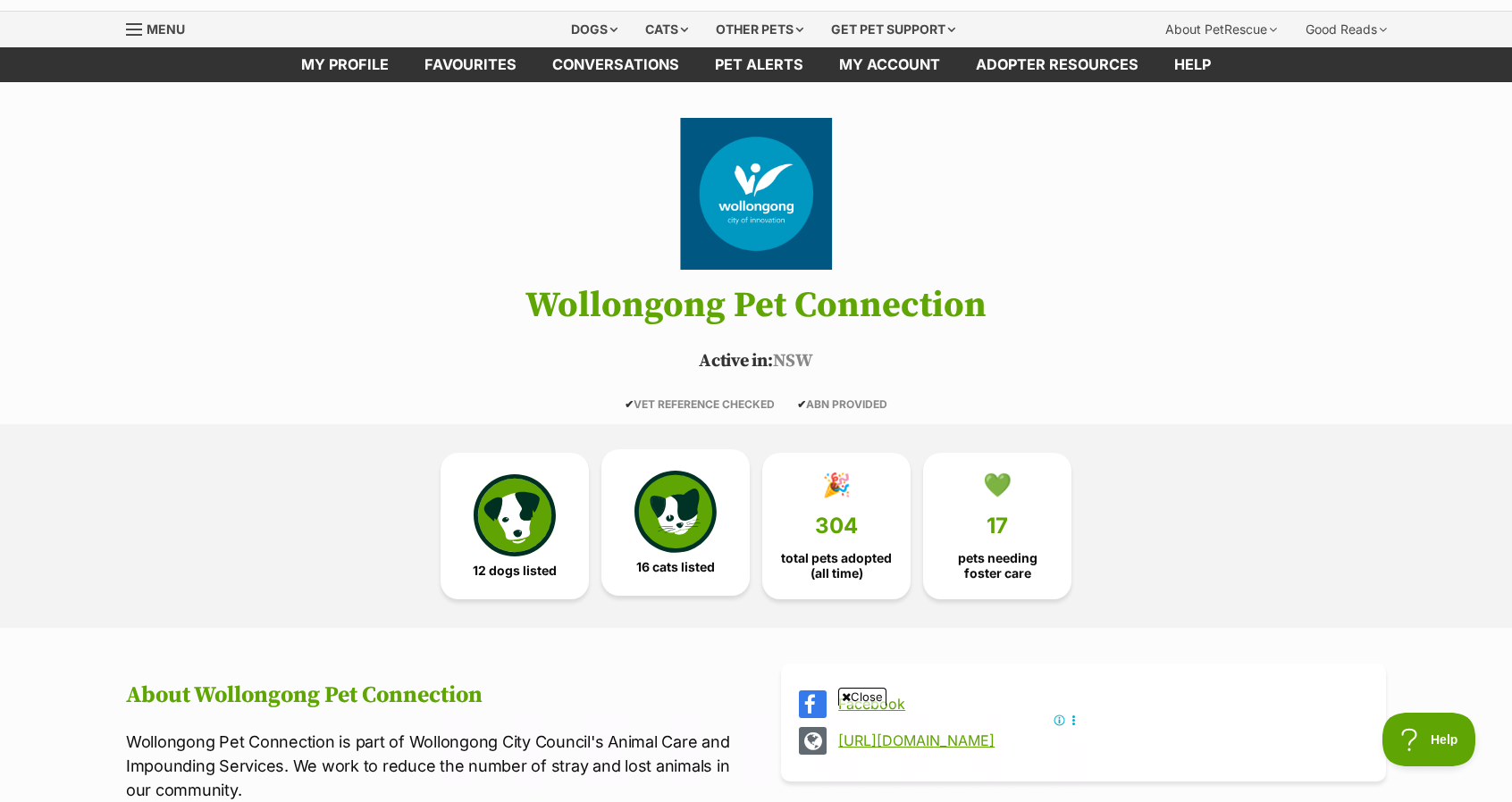
click at [671, 493] on img at bounding box center [675, 512] width 82 height 82
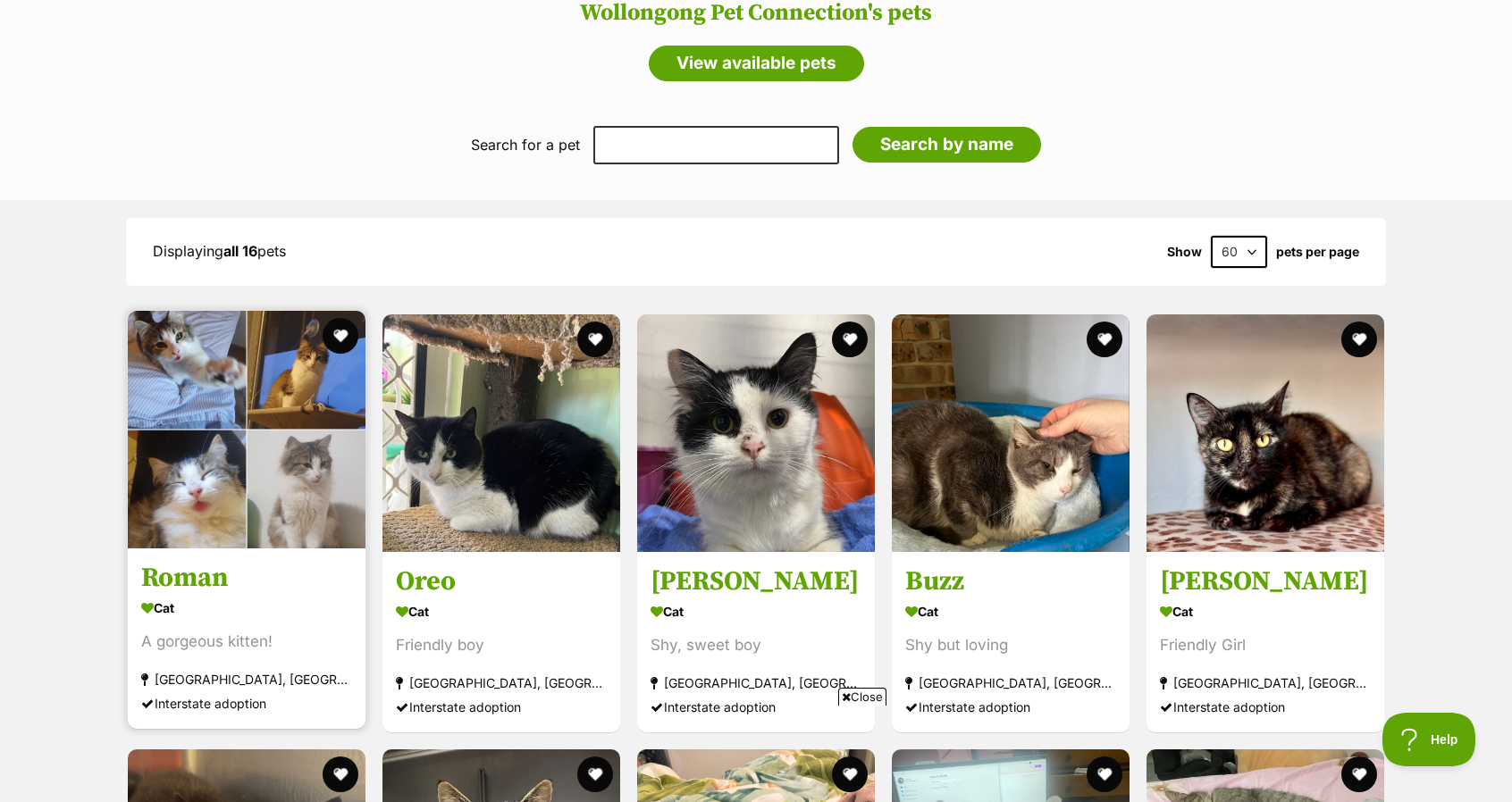
click at [265, 429] on img at bounding box center [247, 430] width 238 height 238
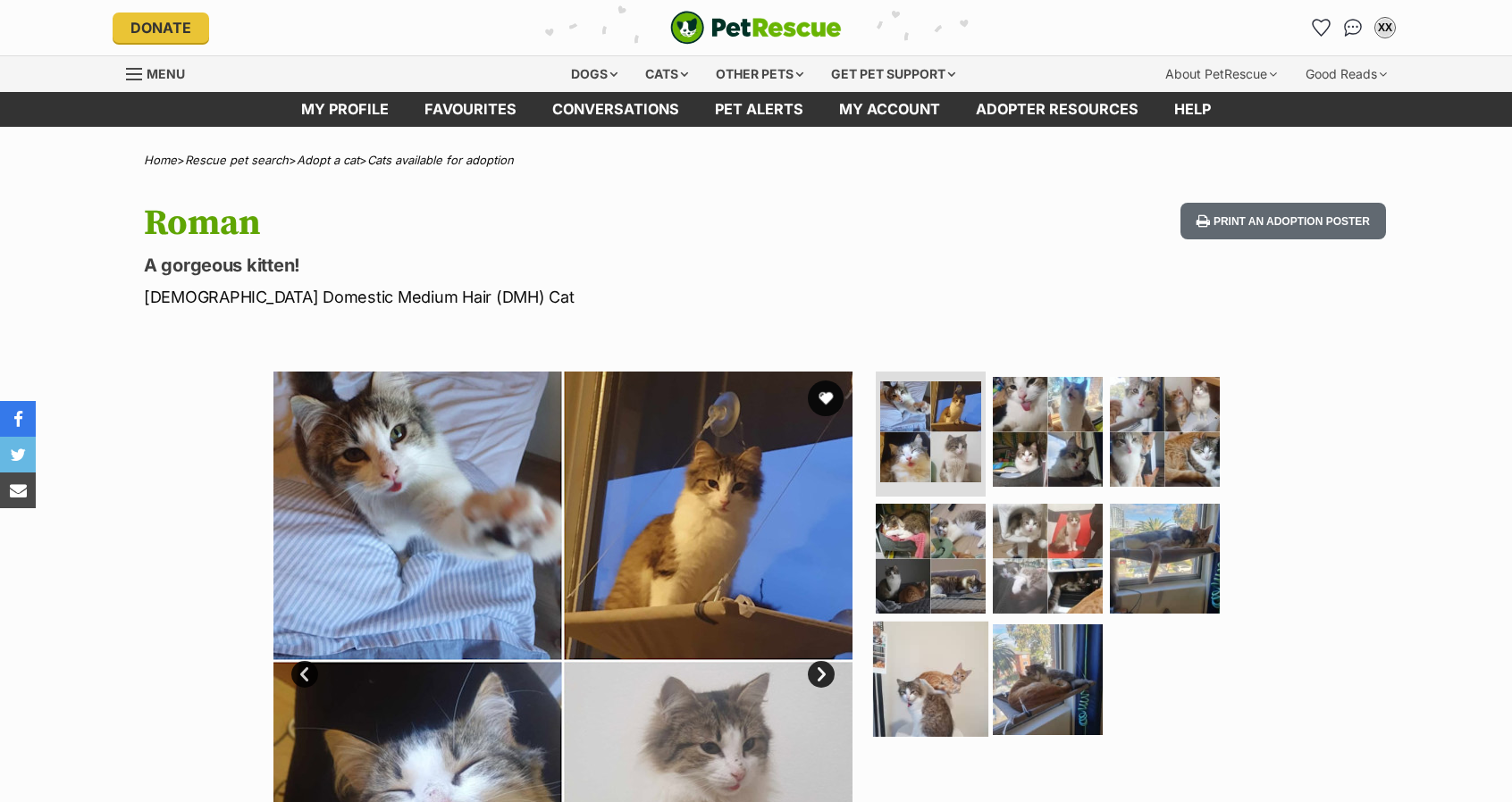
click at [924, 676] on img at bounding box center [931, 679] width 115 height 115
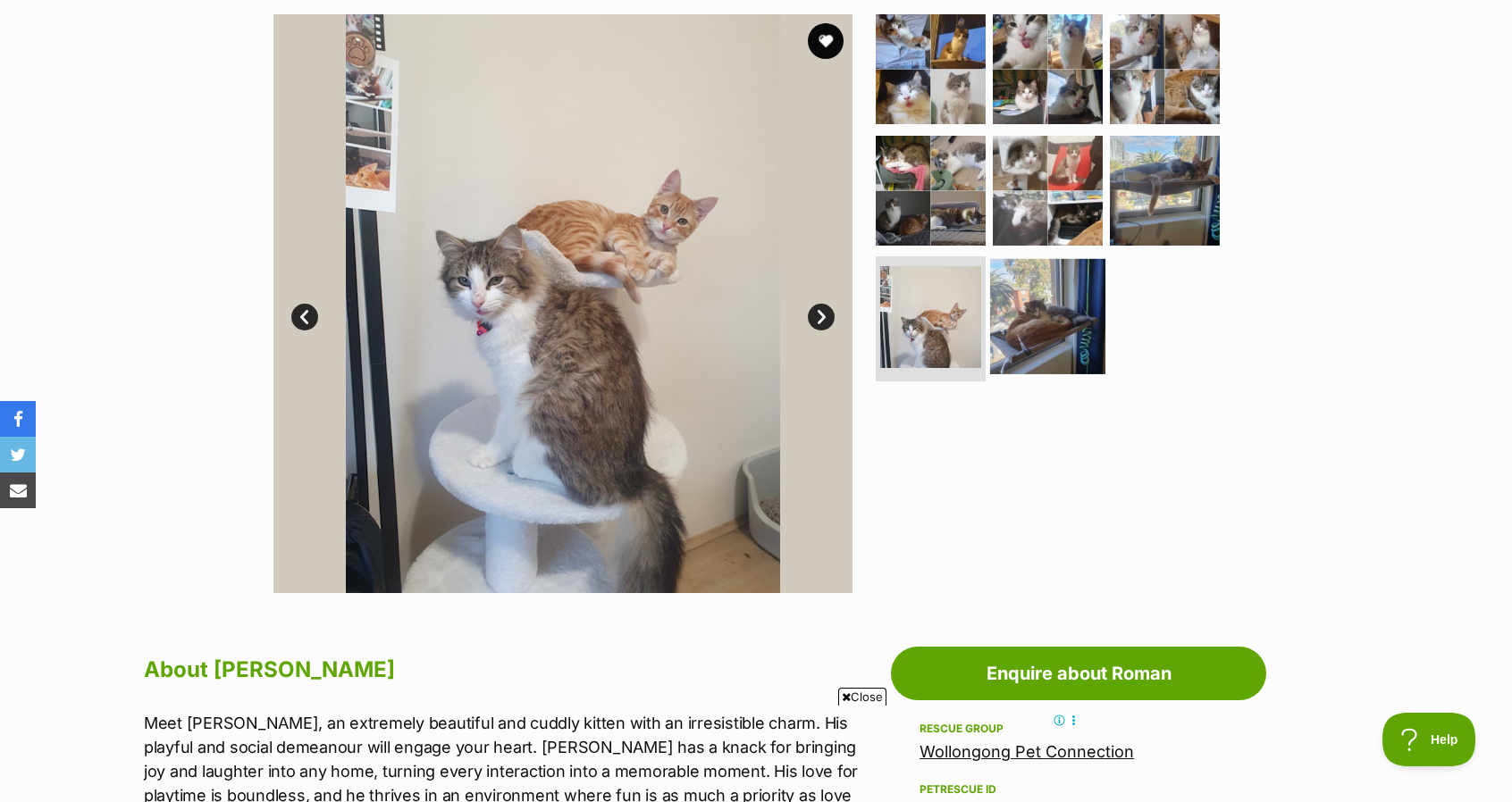
click at [1077, 296] on img at bounding box center [1048, 316] width 115 height 115
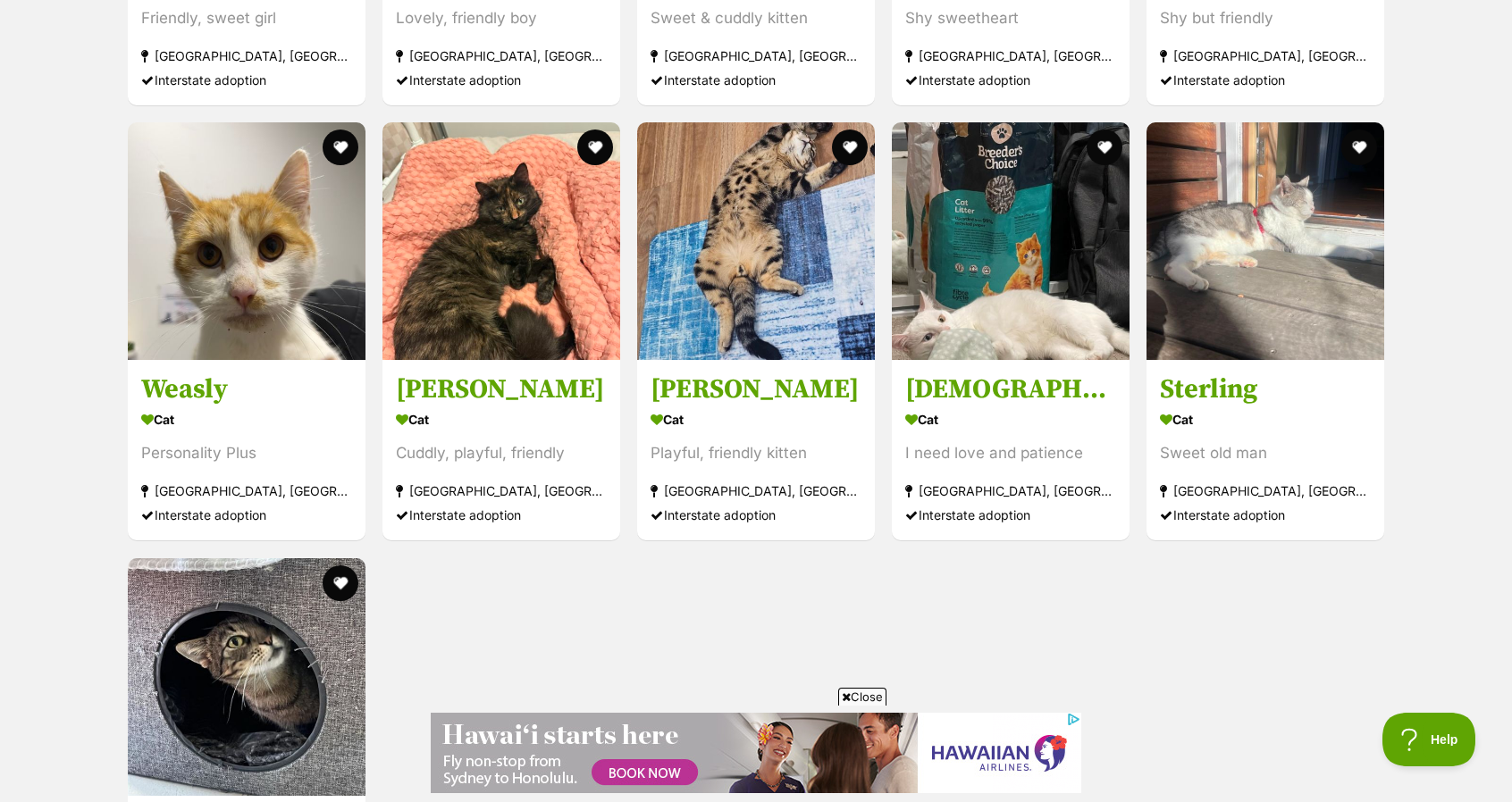
scroll to position [2457, 0]
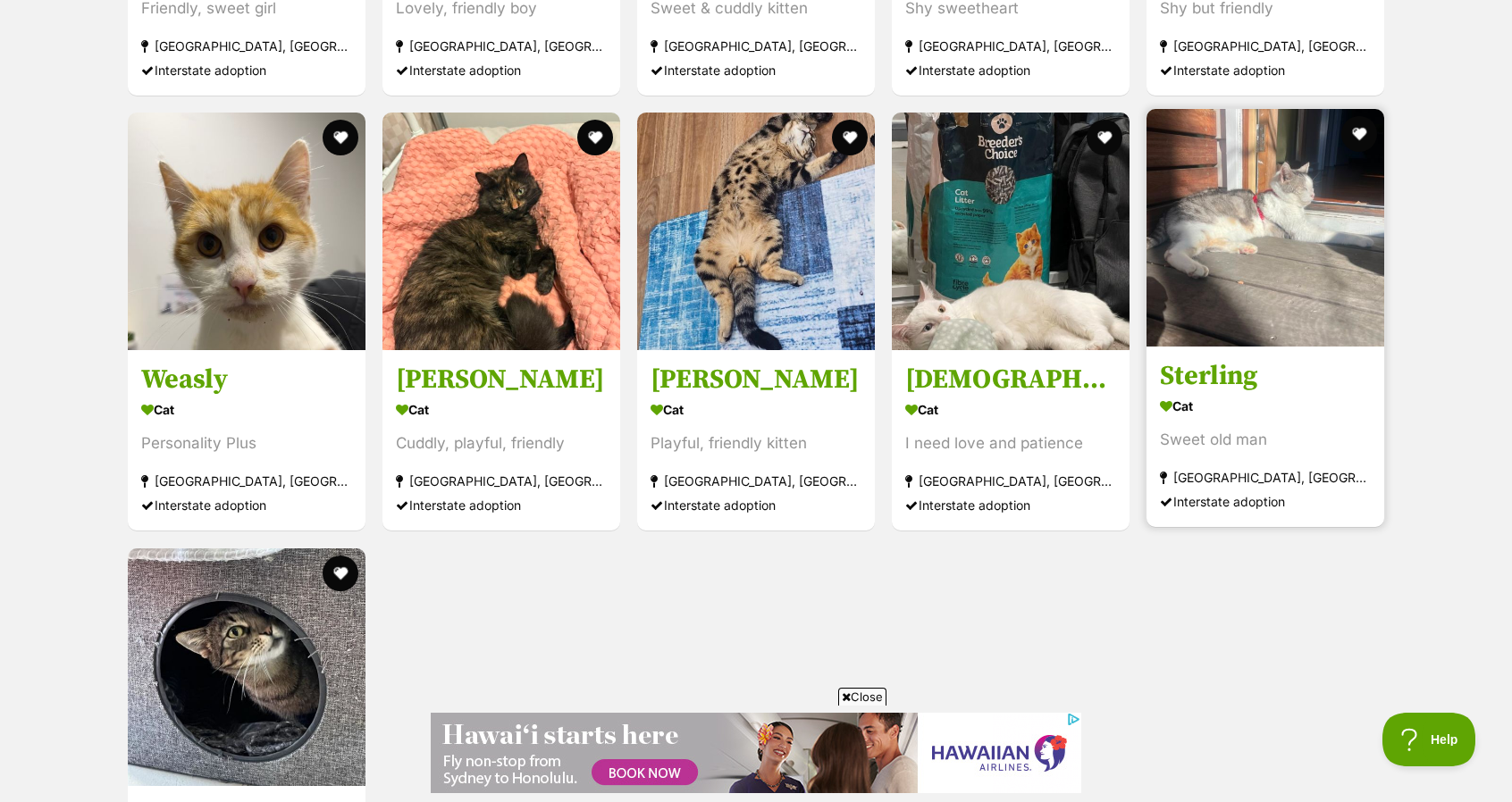
click at [1285, 384] on h3 "Sterling" at bounding box center [1265, 377] width 211 height 34
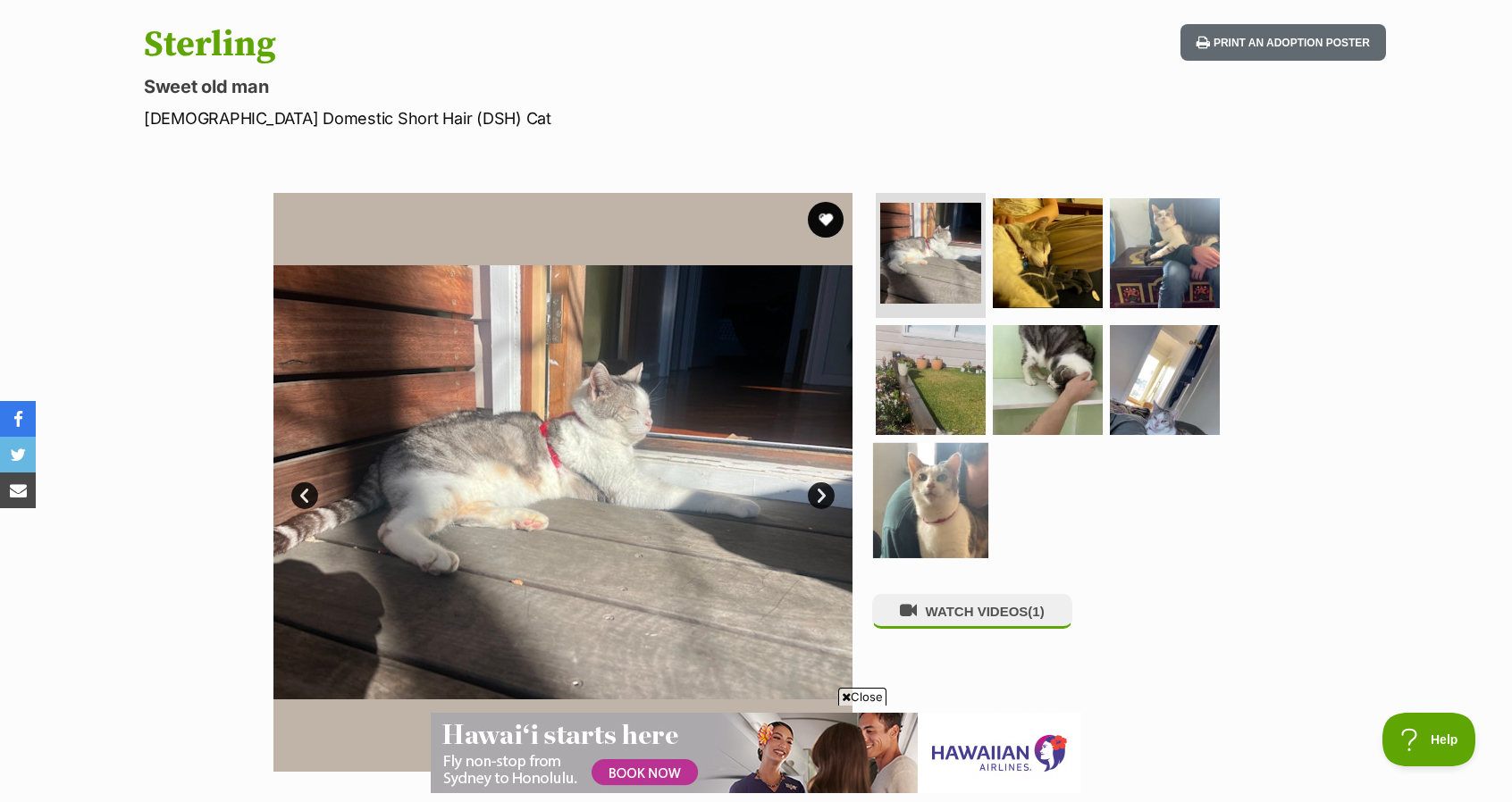
click at [896, 504] on img at bounding box center [931, 501] width 115 height 115
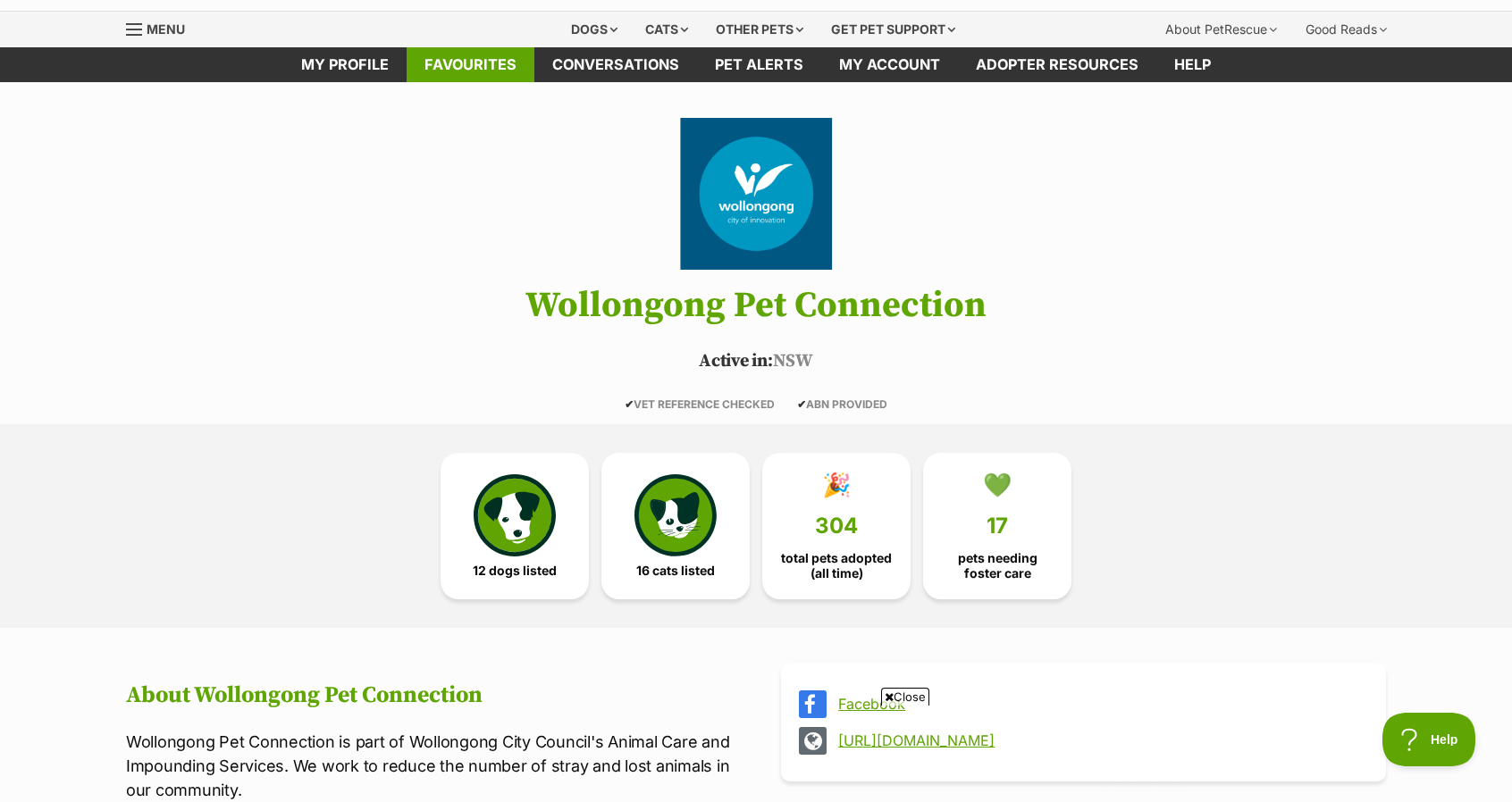
click at [501, 67] on link "Favourites" at bounding box center [470, 64] width 128 height 35
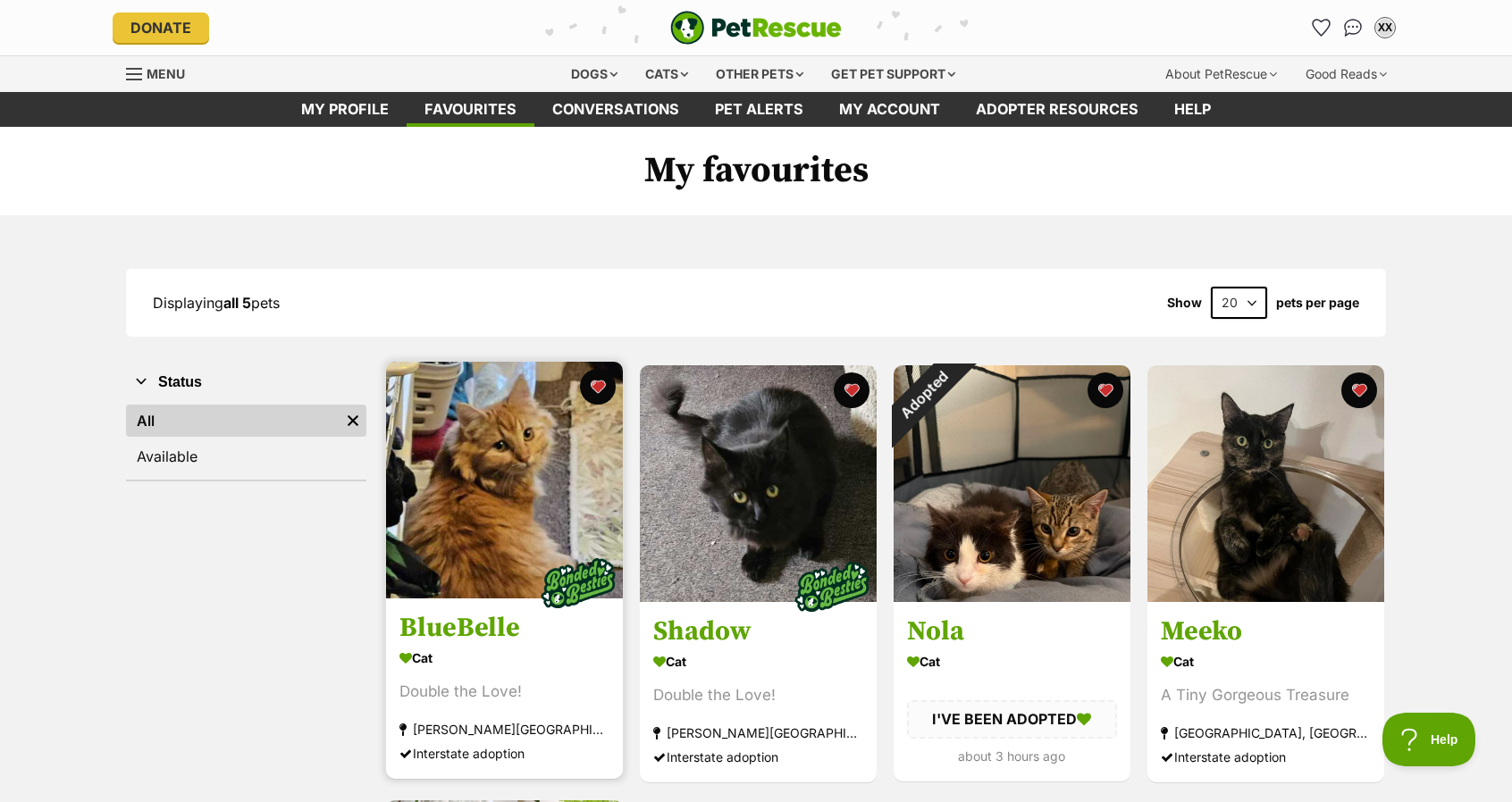
click at [544, 565] on img at bounding box center [578, 584] width 89 height 89
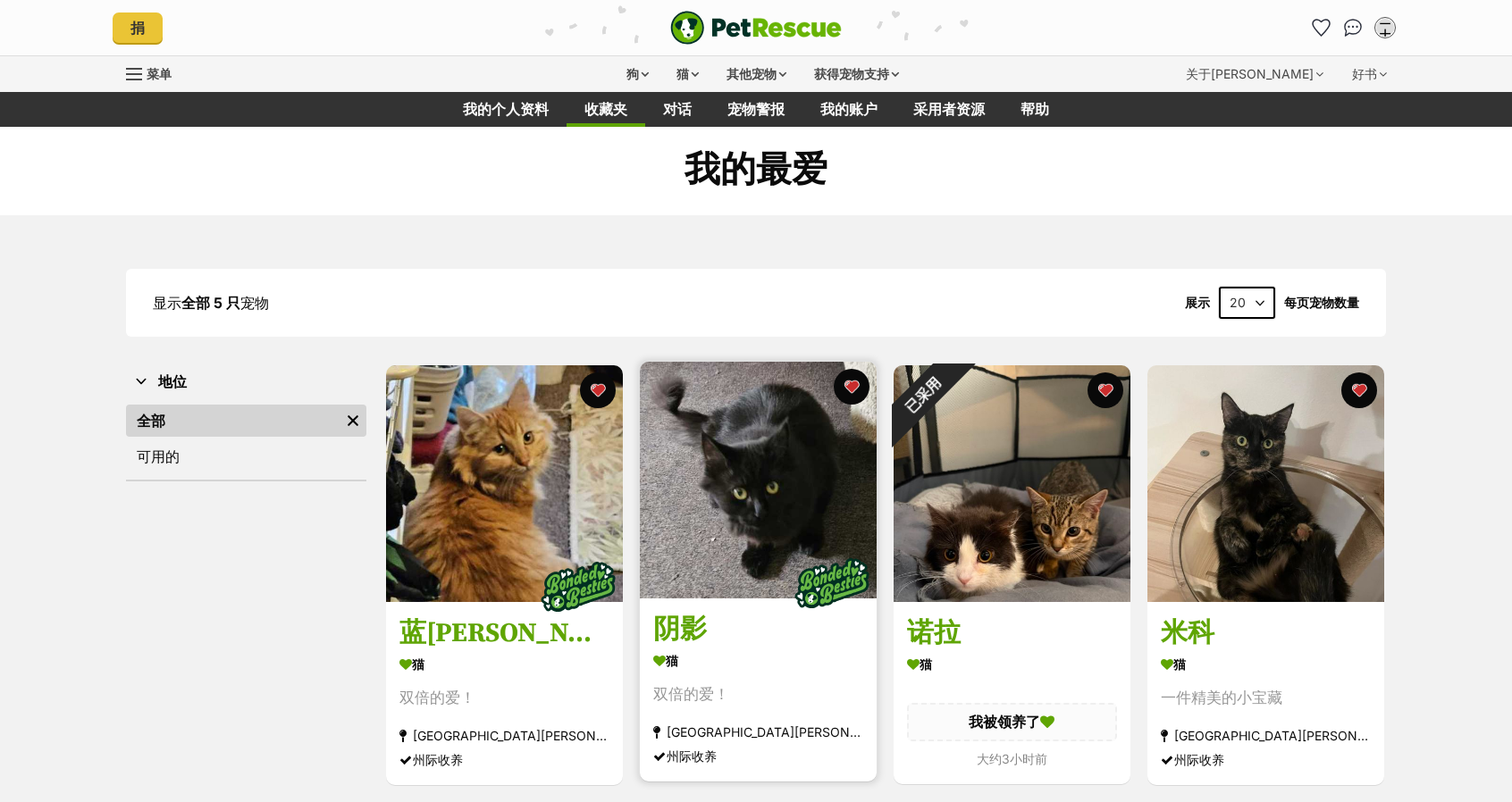
click at [681, 560] on img at bounding box center [757, 480] width 237 height 237
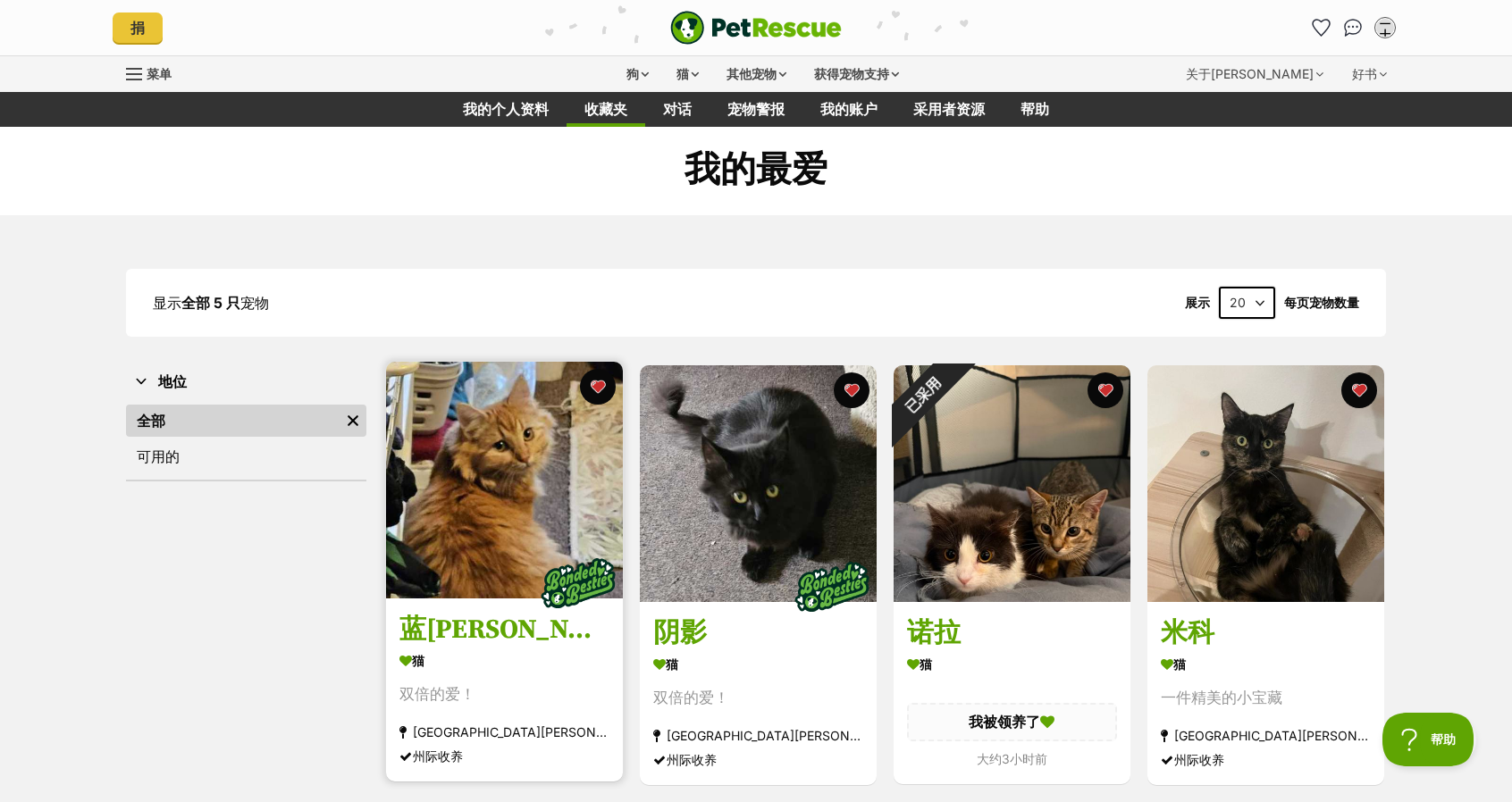
click at [516, 526] on img at bounding box center [504, 480] width 237 height 237
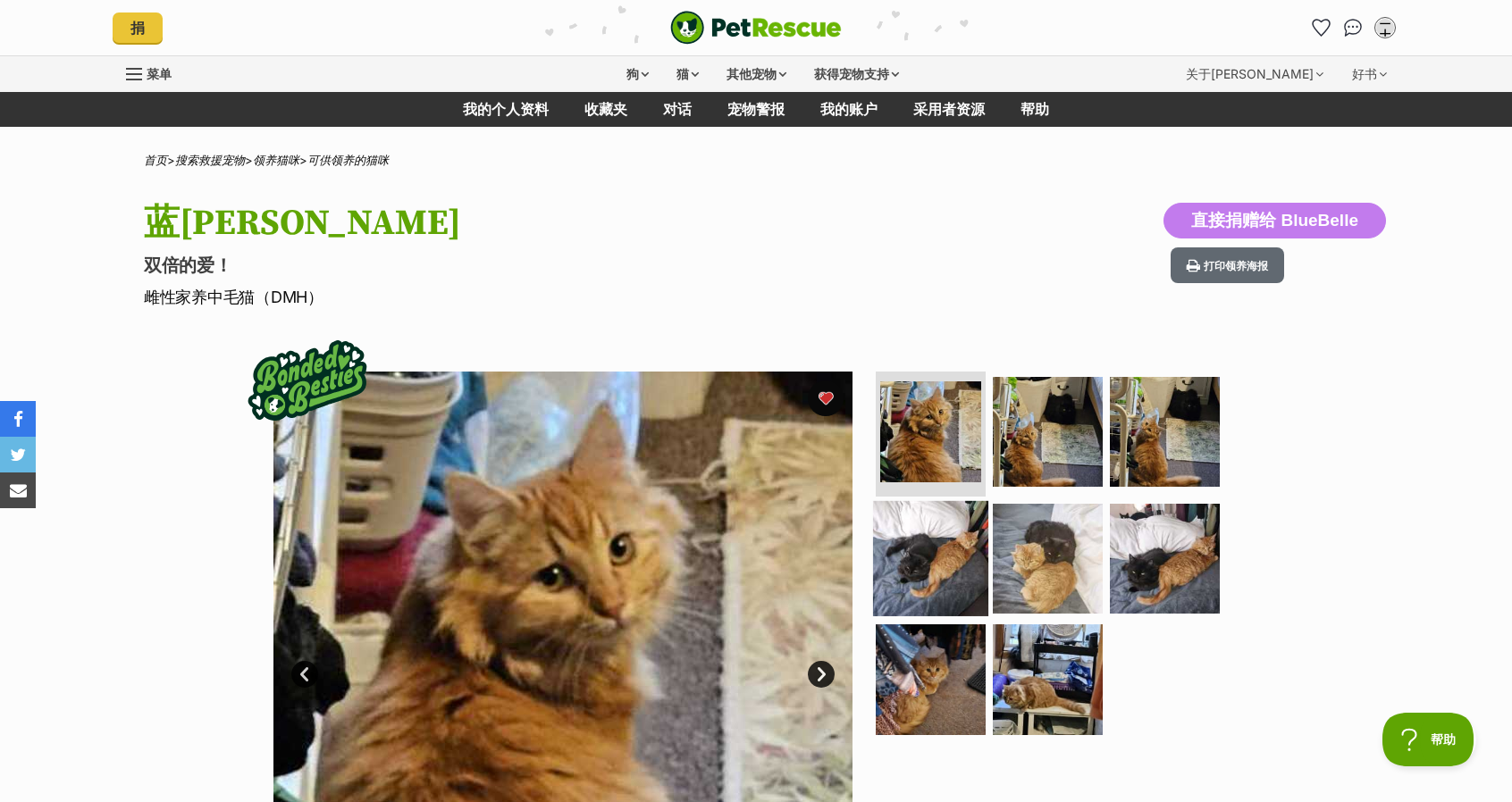
click at [948, 582] on img at bounding box center [931, 558] width 115 height 115
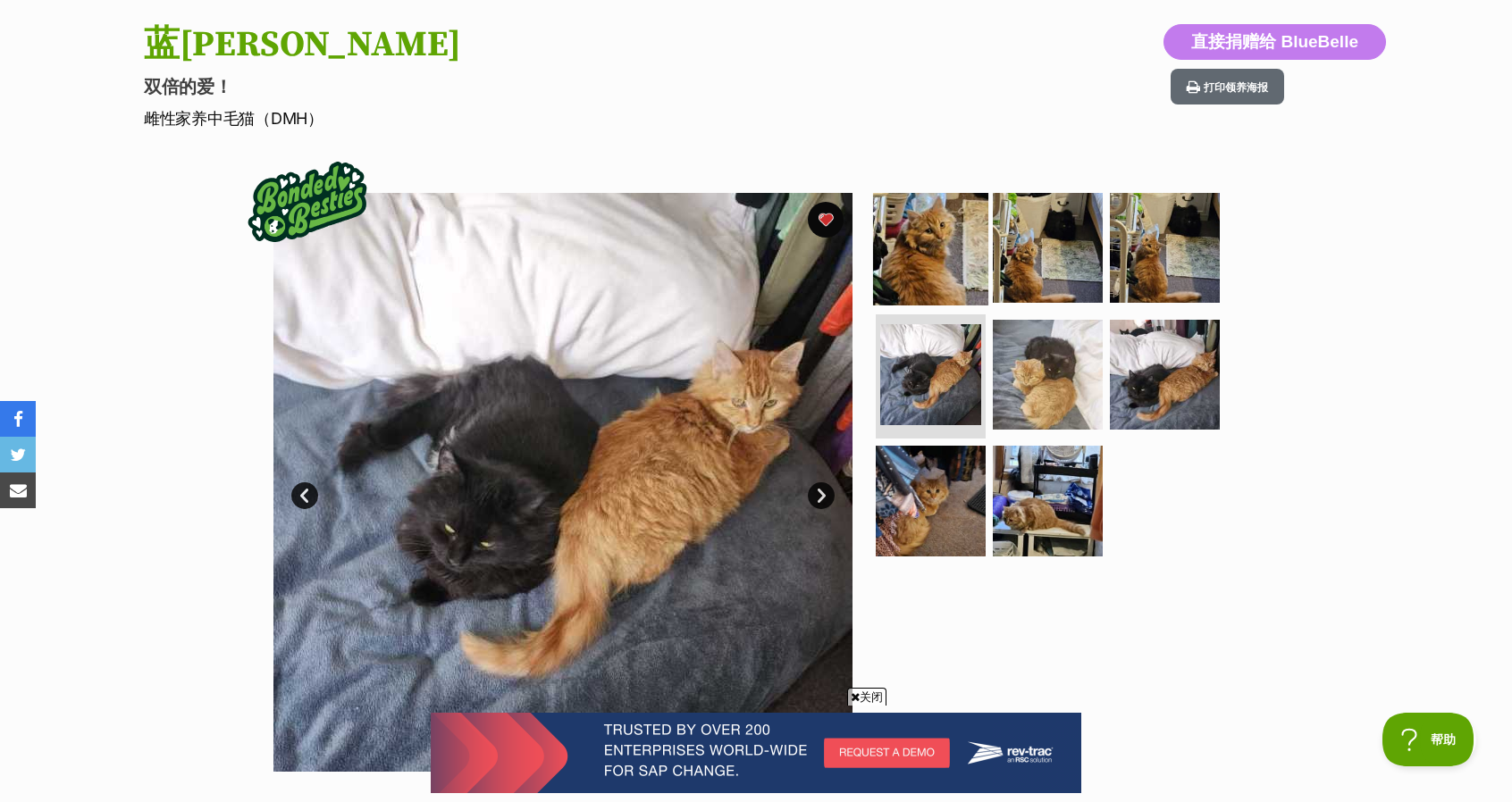
click at [958, 207] on img at bounding box center [931, 248] width 115 height 115
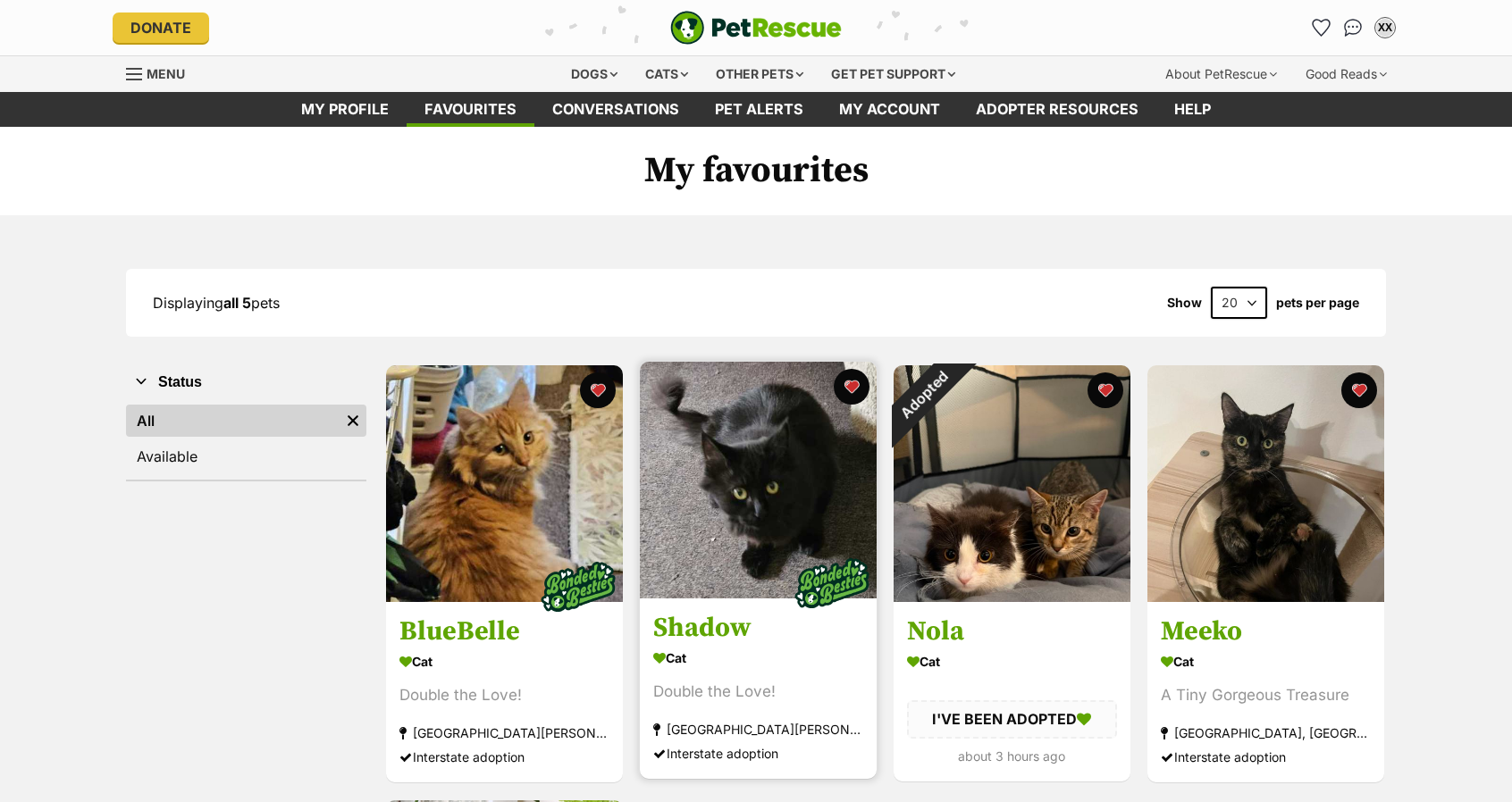
click at [745, 528] on img at bounding box center [757, 480] width 237 height 237
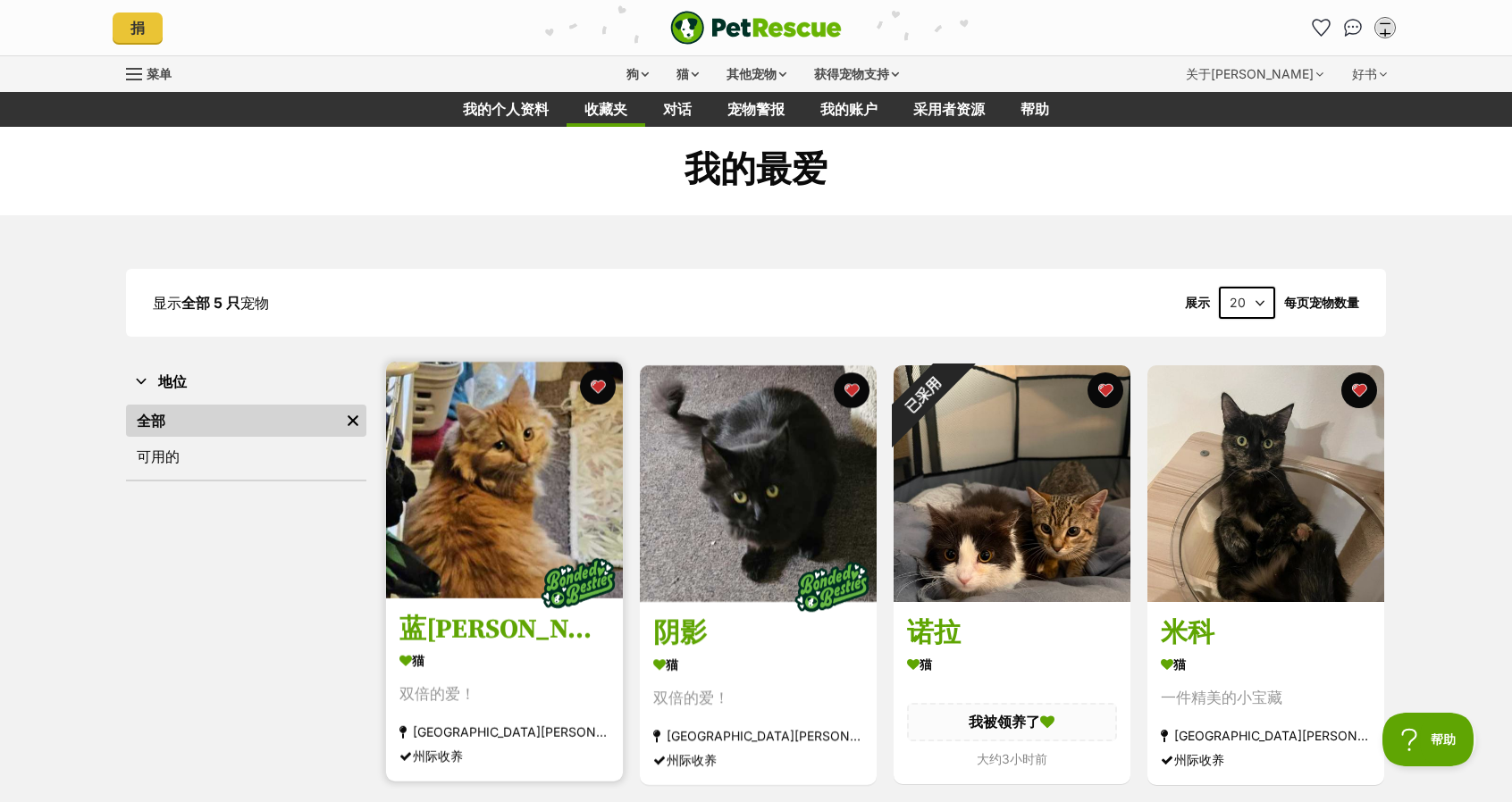
click at [511, 478] on img at bounding box center [504, 480] width 237 height 237
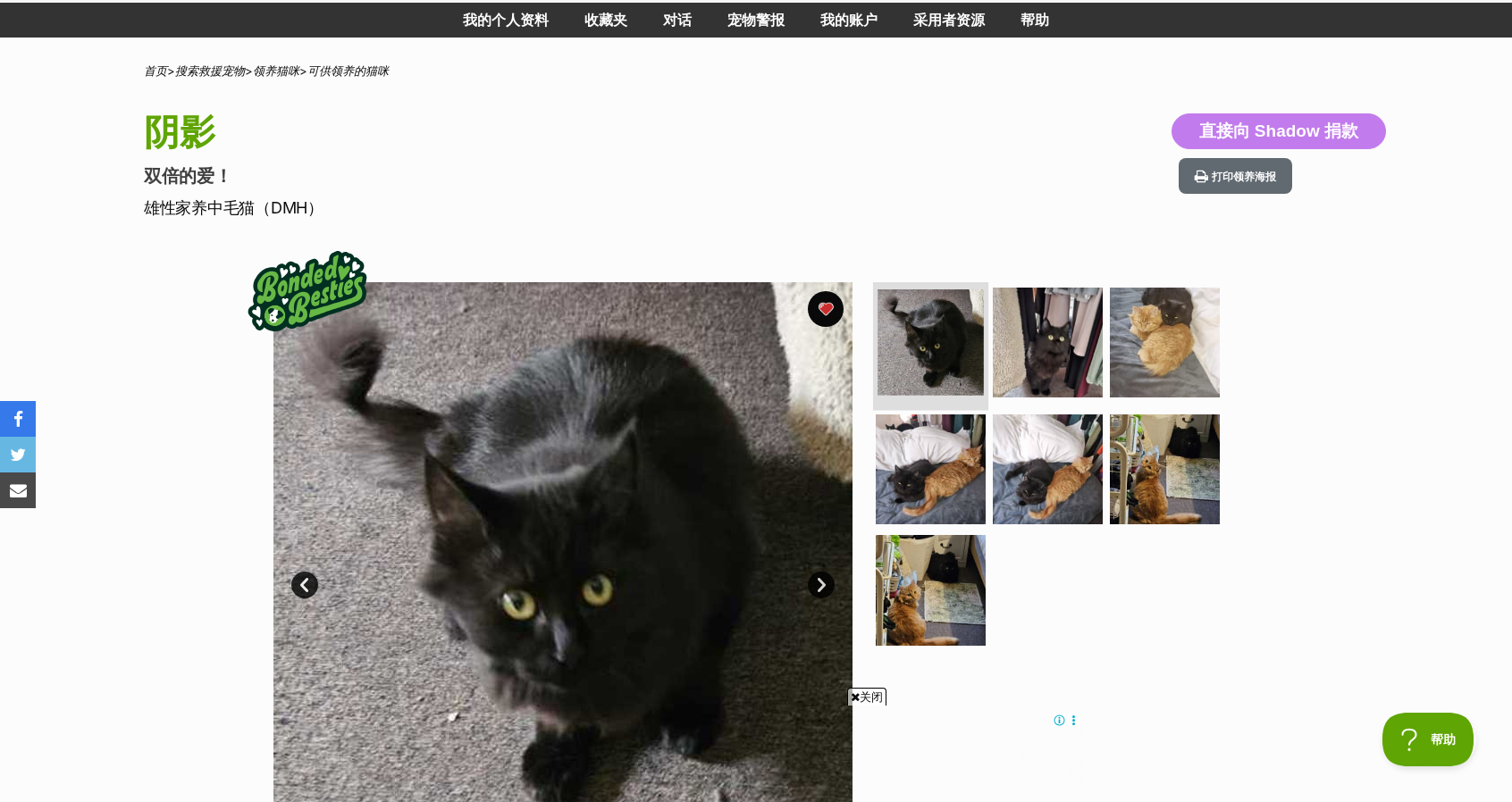
click at [960, 335] on img at bounding box center [930, 342] width 106 height 106
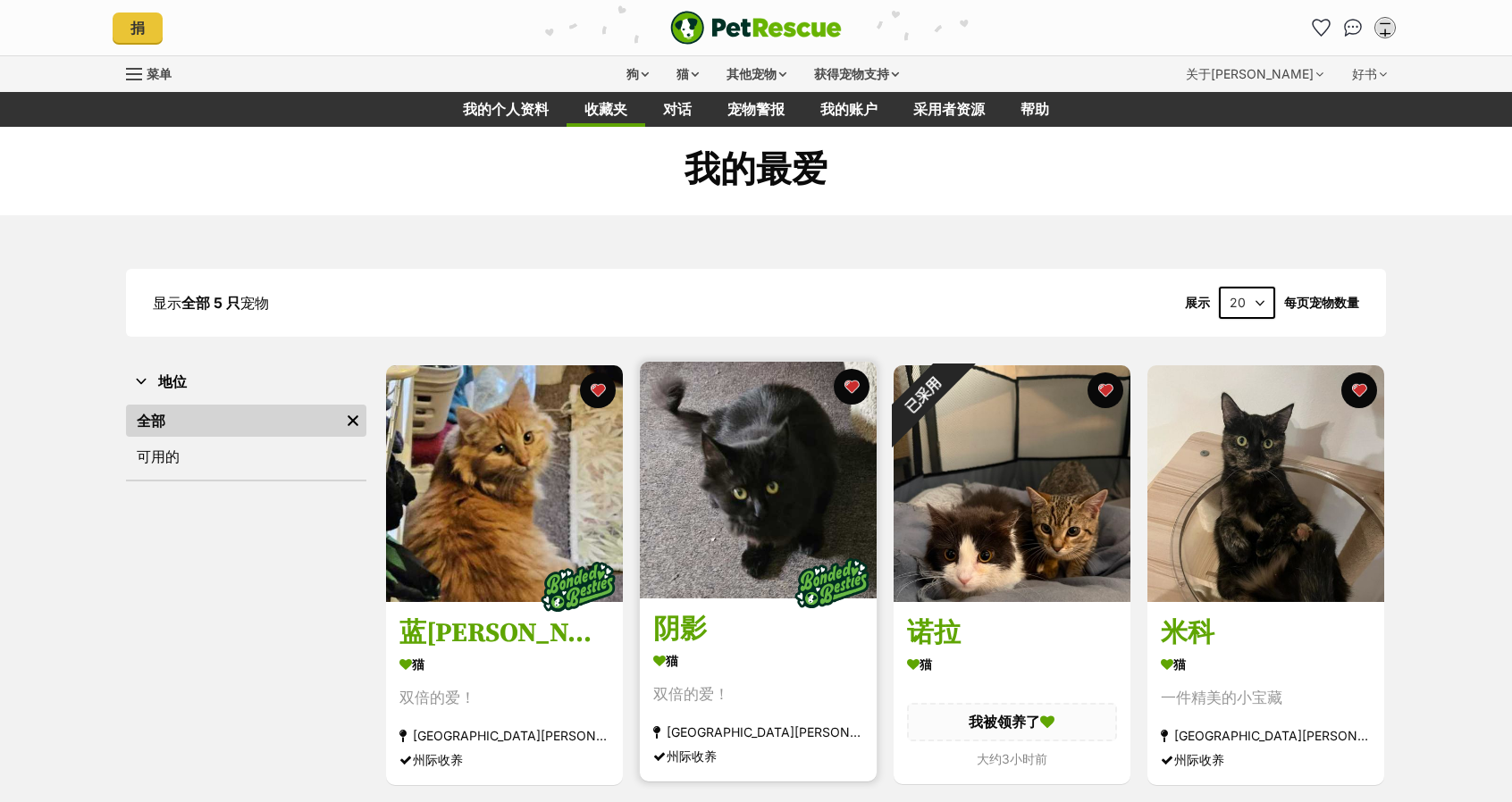
click at [777, 538] on img at bounding box center [757, 480] width 237 height 237
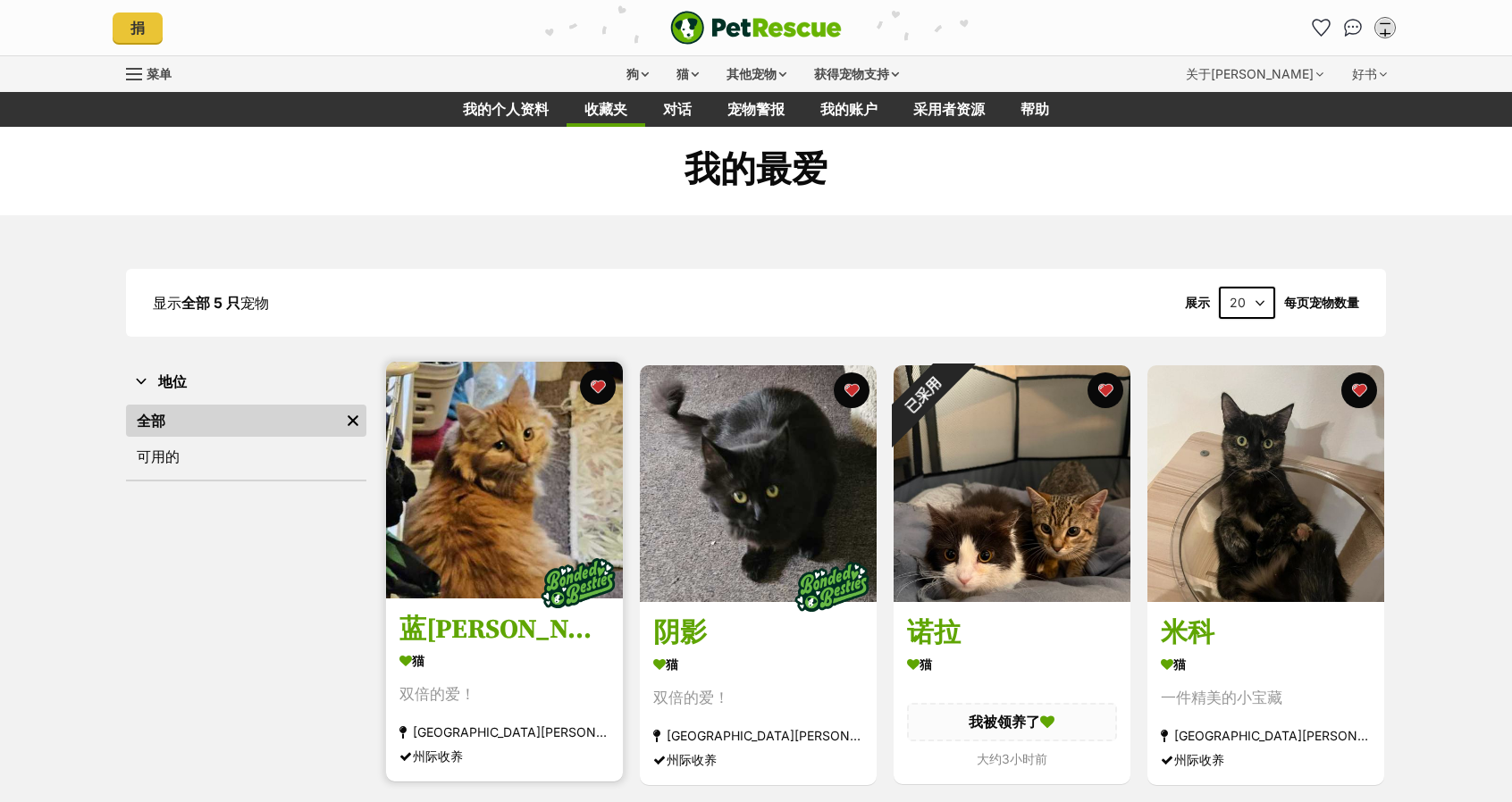
click at [474, 529] on img at bounding box center [504, 480] width 237 height 237
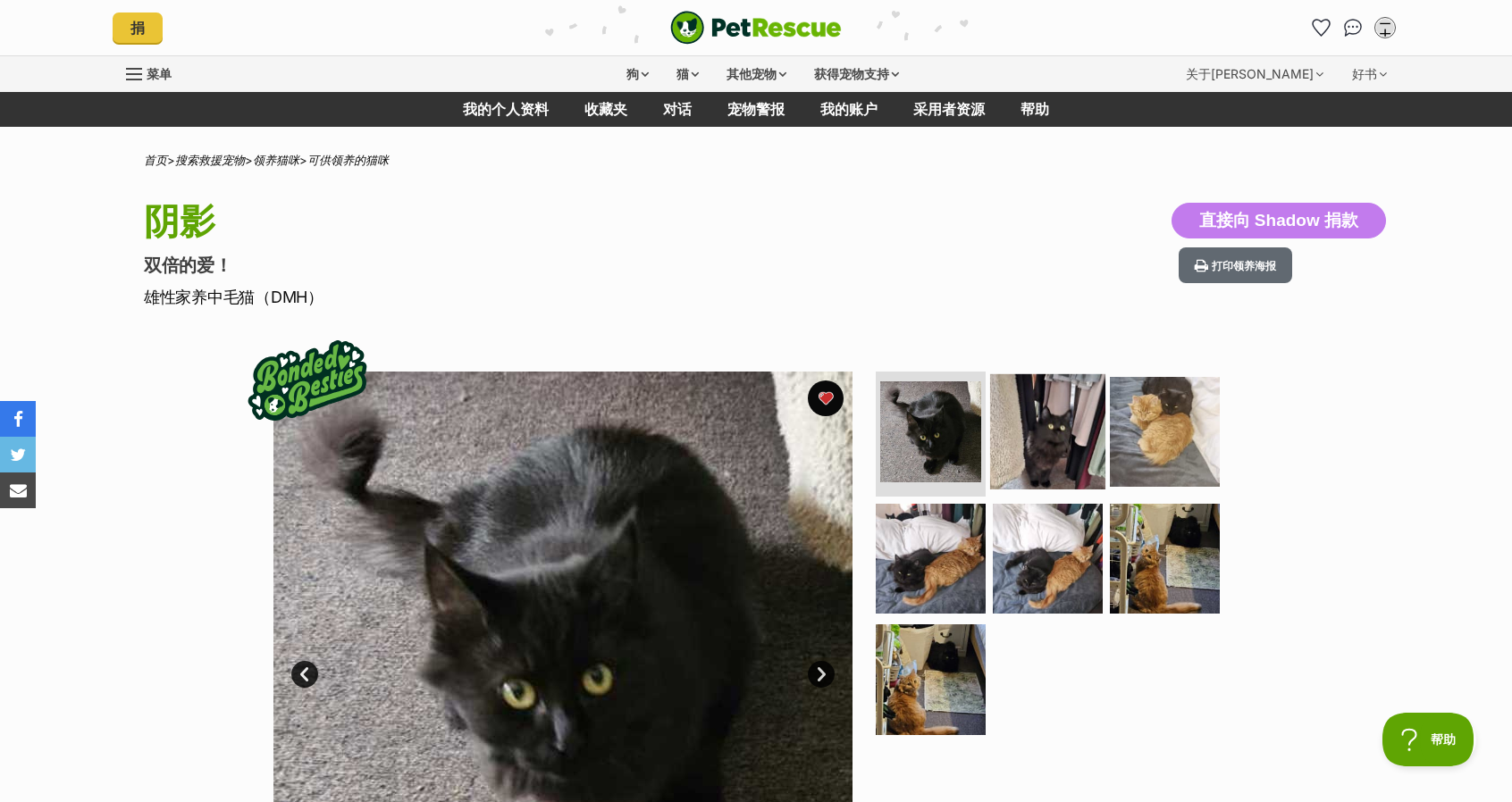
click at [1094, 437] on img at bounding box center [1048, 432] width 115 height 115
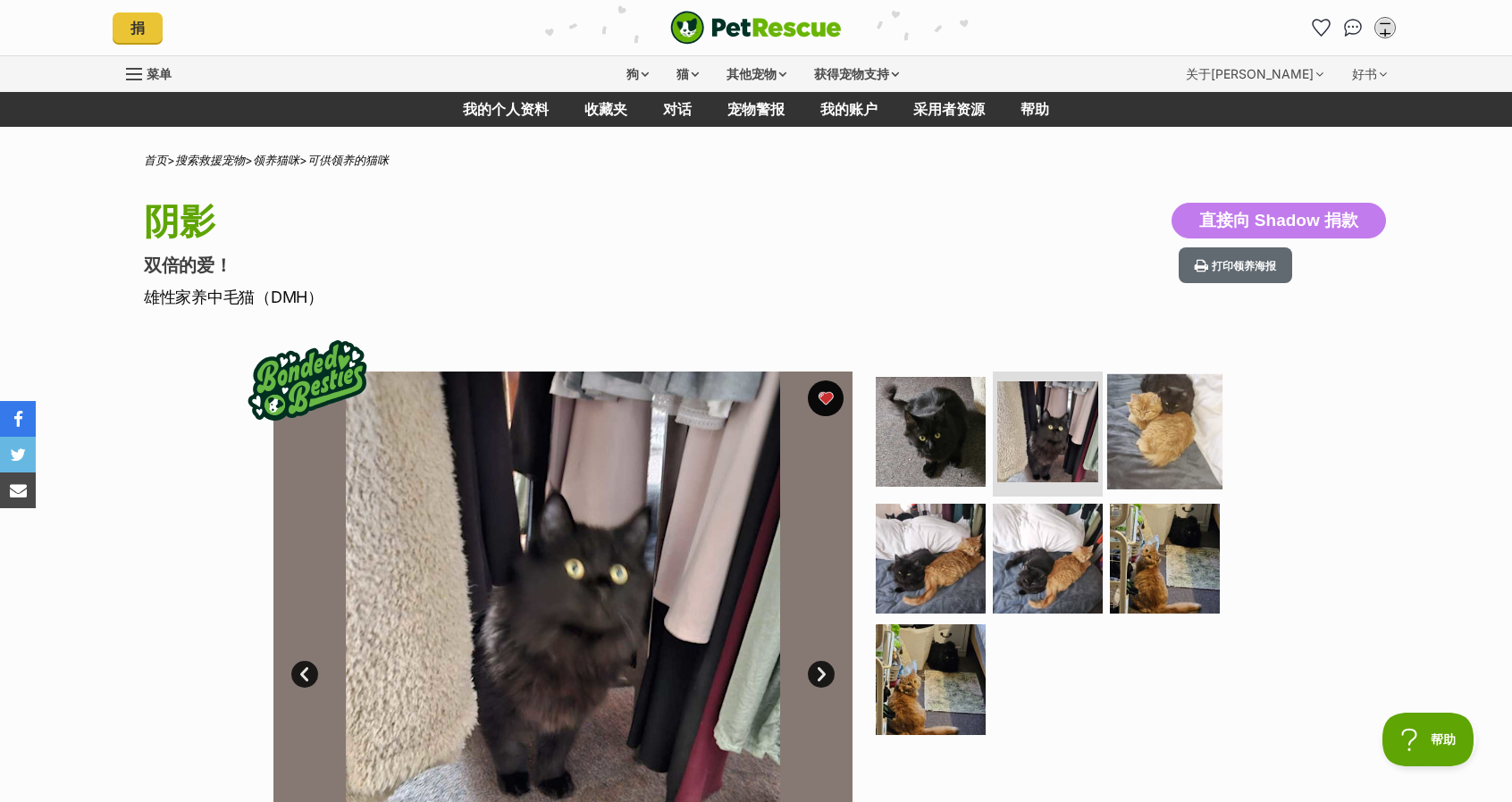
click at [1144, 423] on img at bounding box center [1165, 432] width 115 height 115
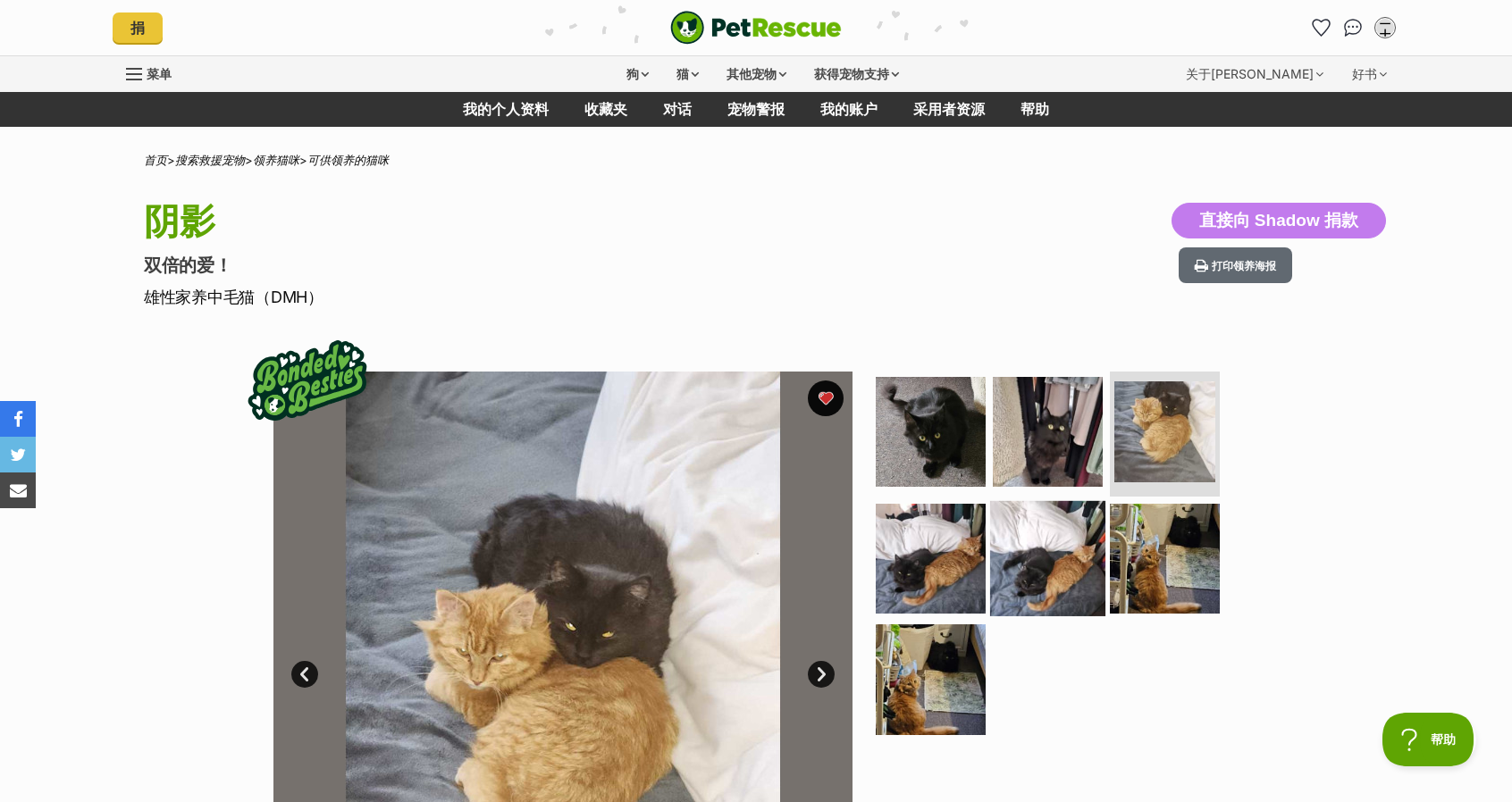
click at [1008, 556] on img at bounding box center [1048, 558] width 115 height 115
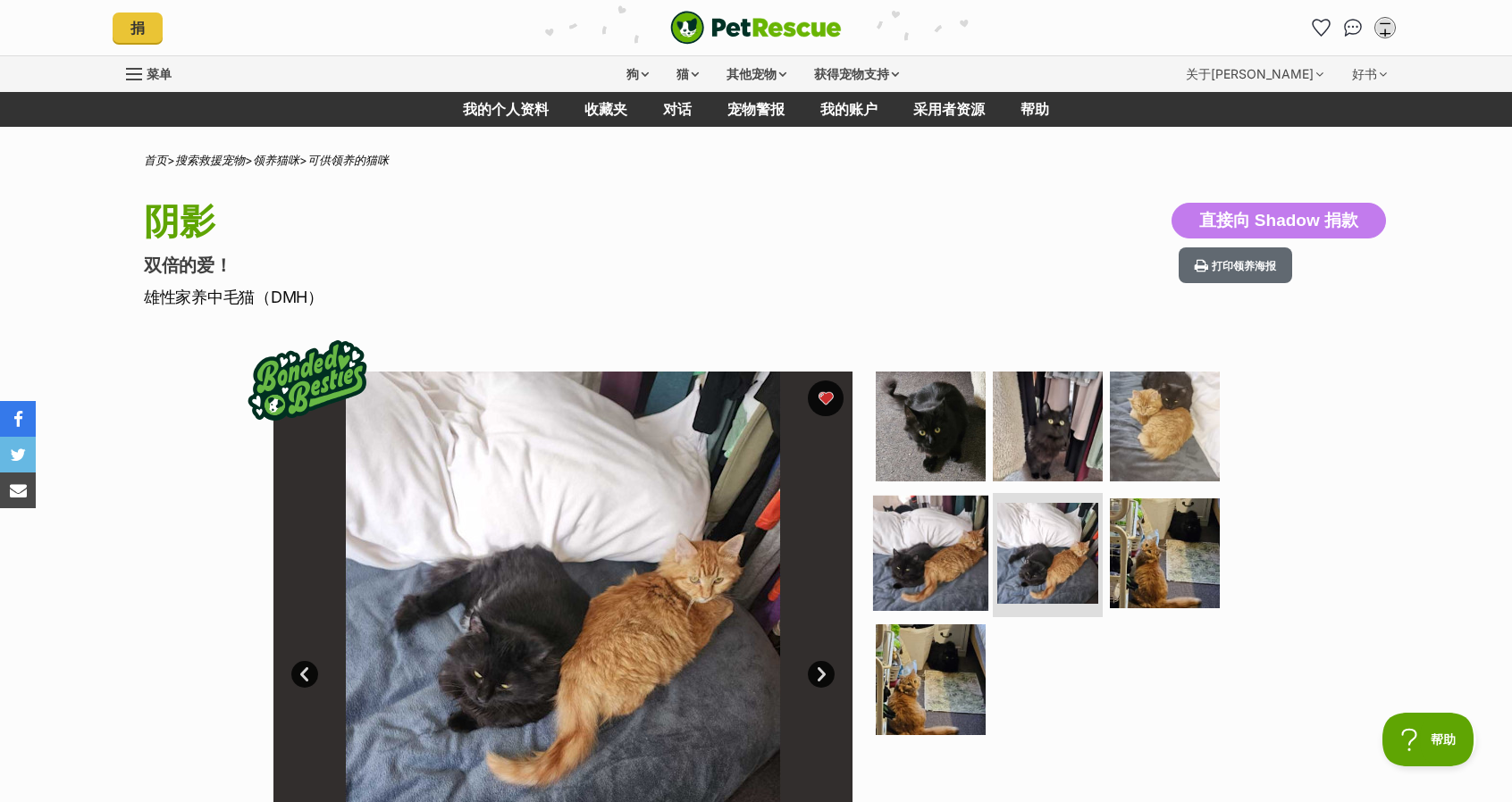
click at [937, 571] on img at bounding box center [931, 552] width 115 height 115
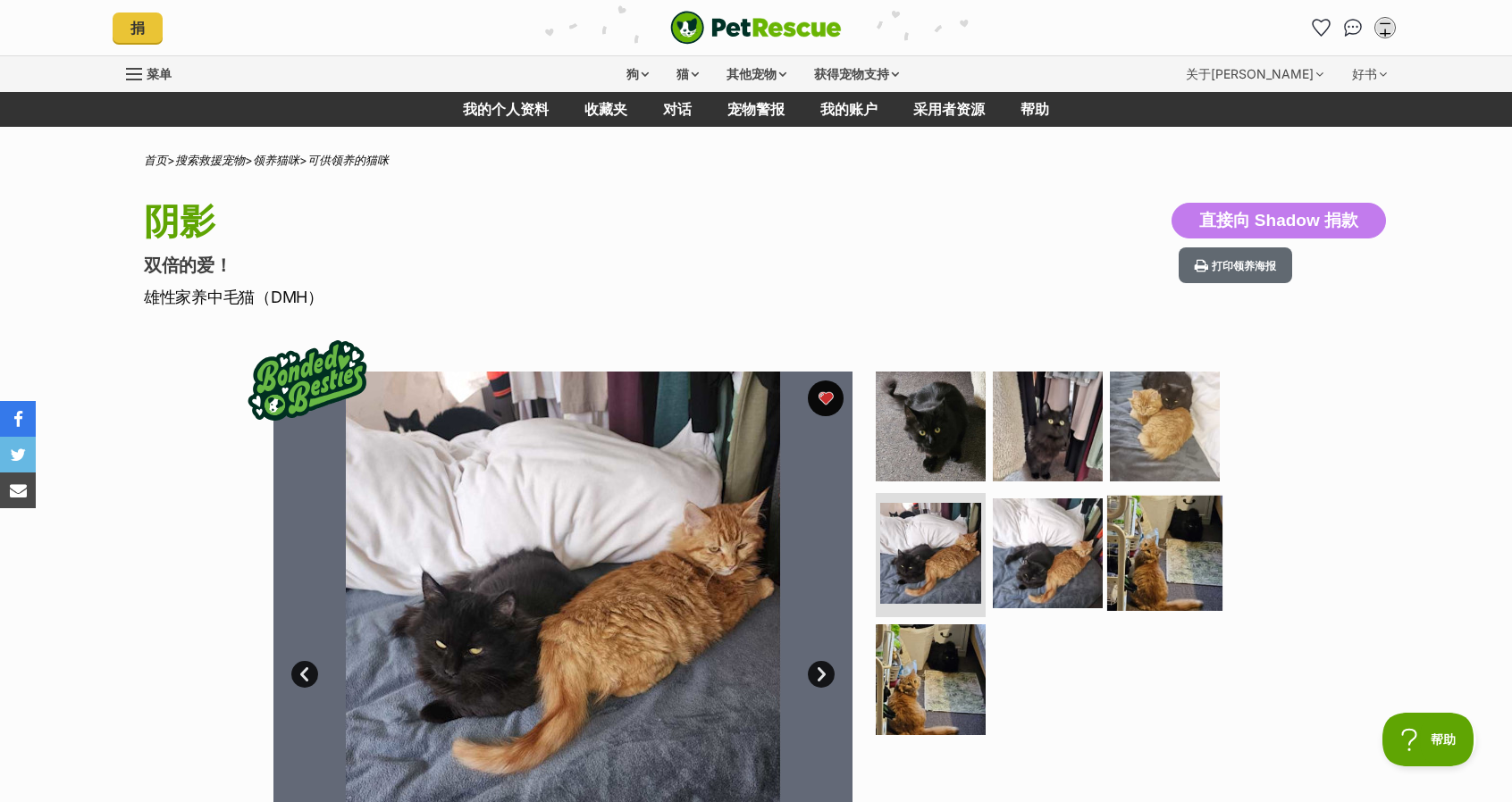
click at [1151, 558] on img at bounding box center [1165, 552] width 115 height 115
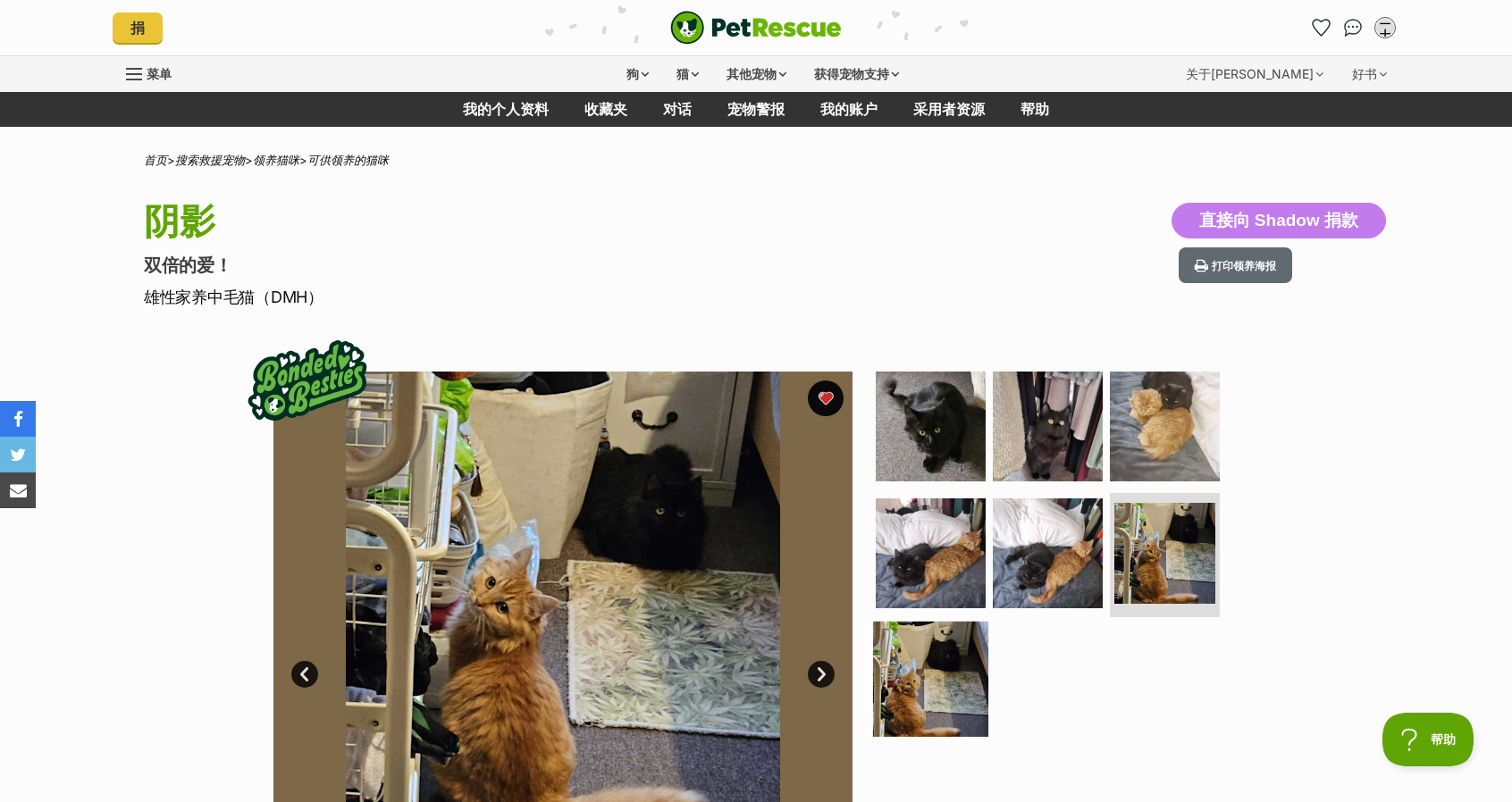
click at [913, 709] on img at bounding box center [931, 679] width 115 height 115
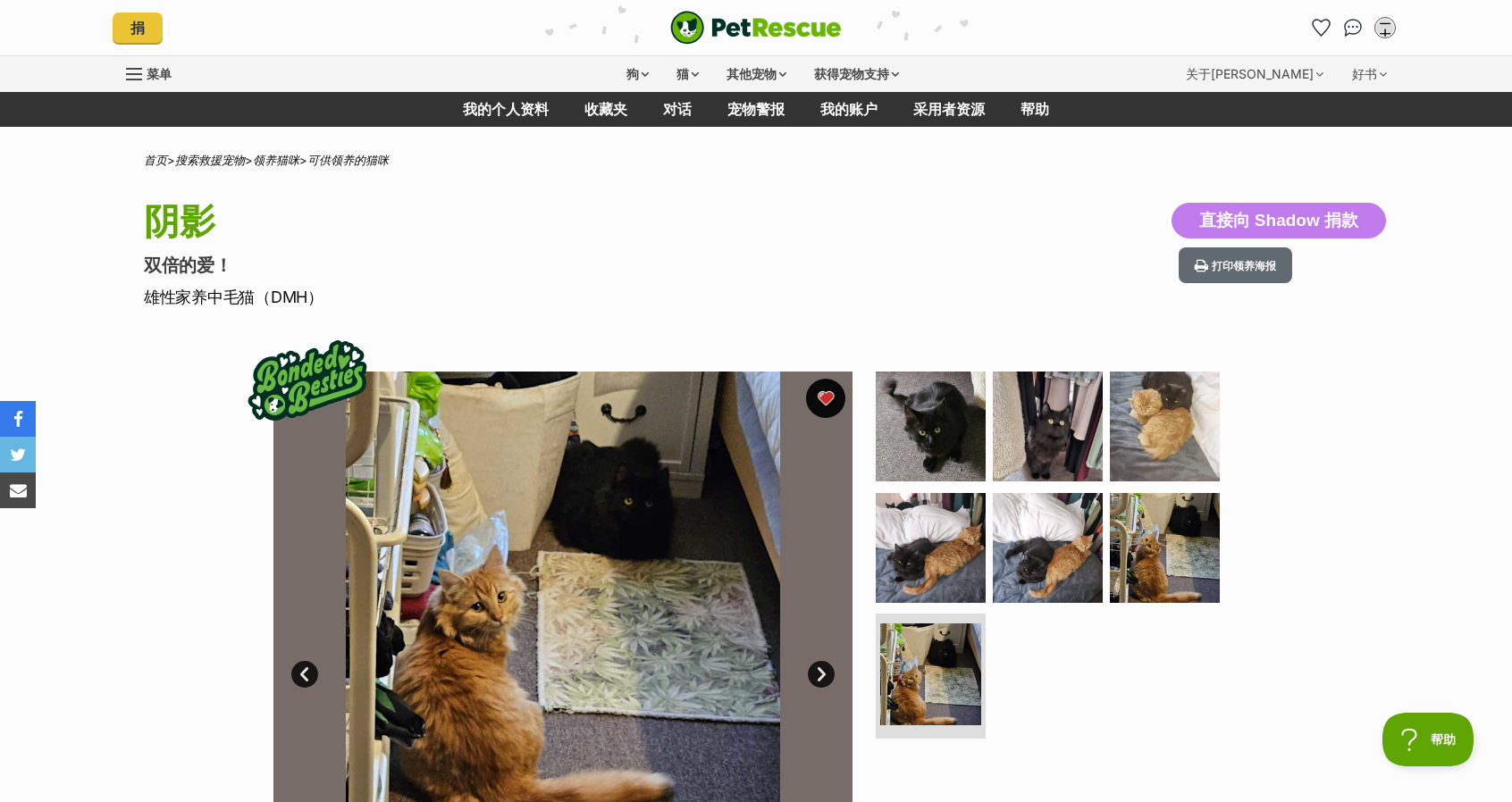
click at [826, 399] on button "最喜欢的" at bounding box center [826, 399] width 40 height 40
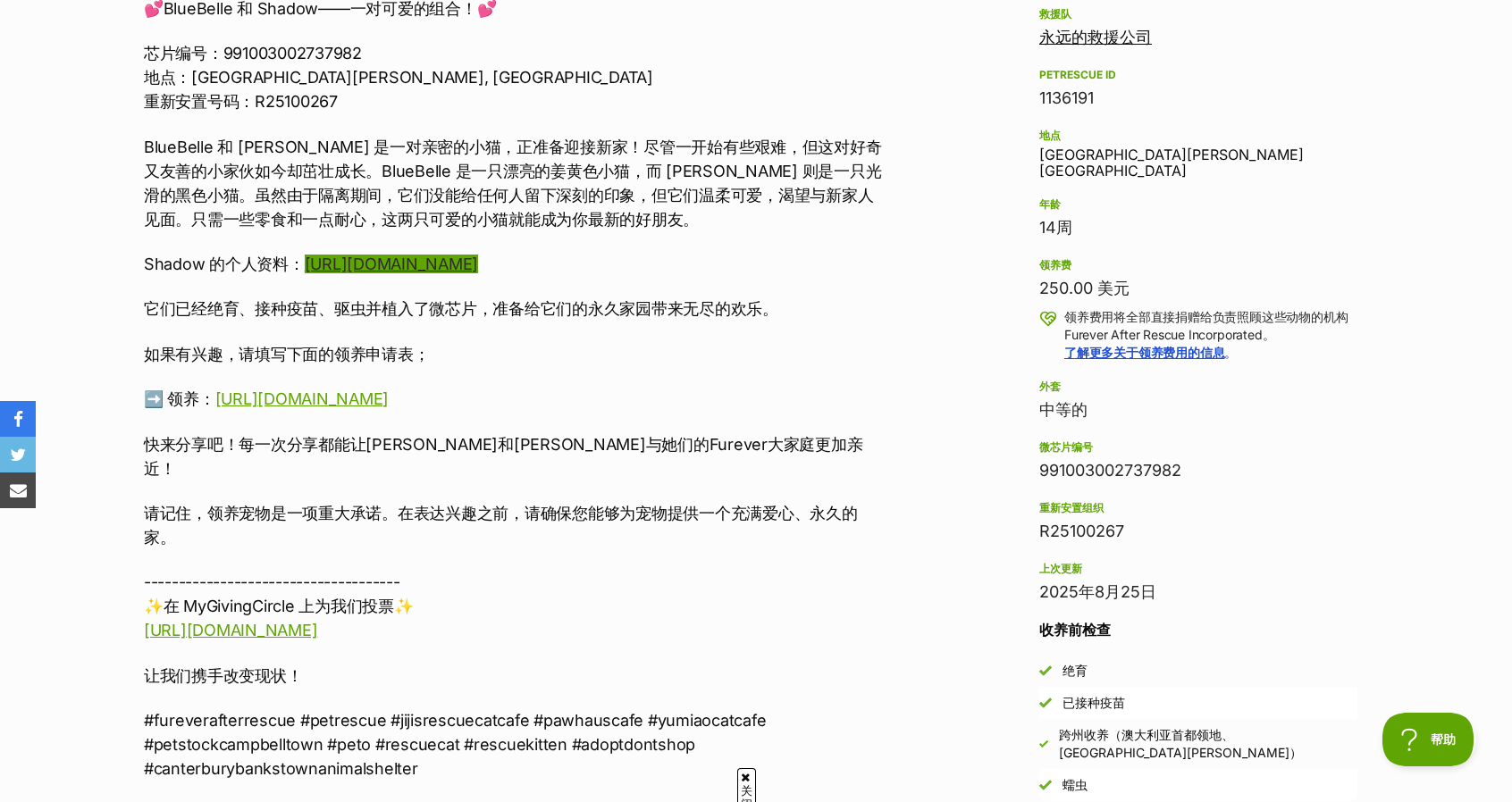
click at [404, 265] on font "https://www.petrescue.com.au/listings/1136012" at bounding box center [391, 264] width 174 height 19
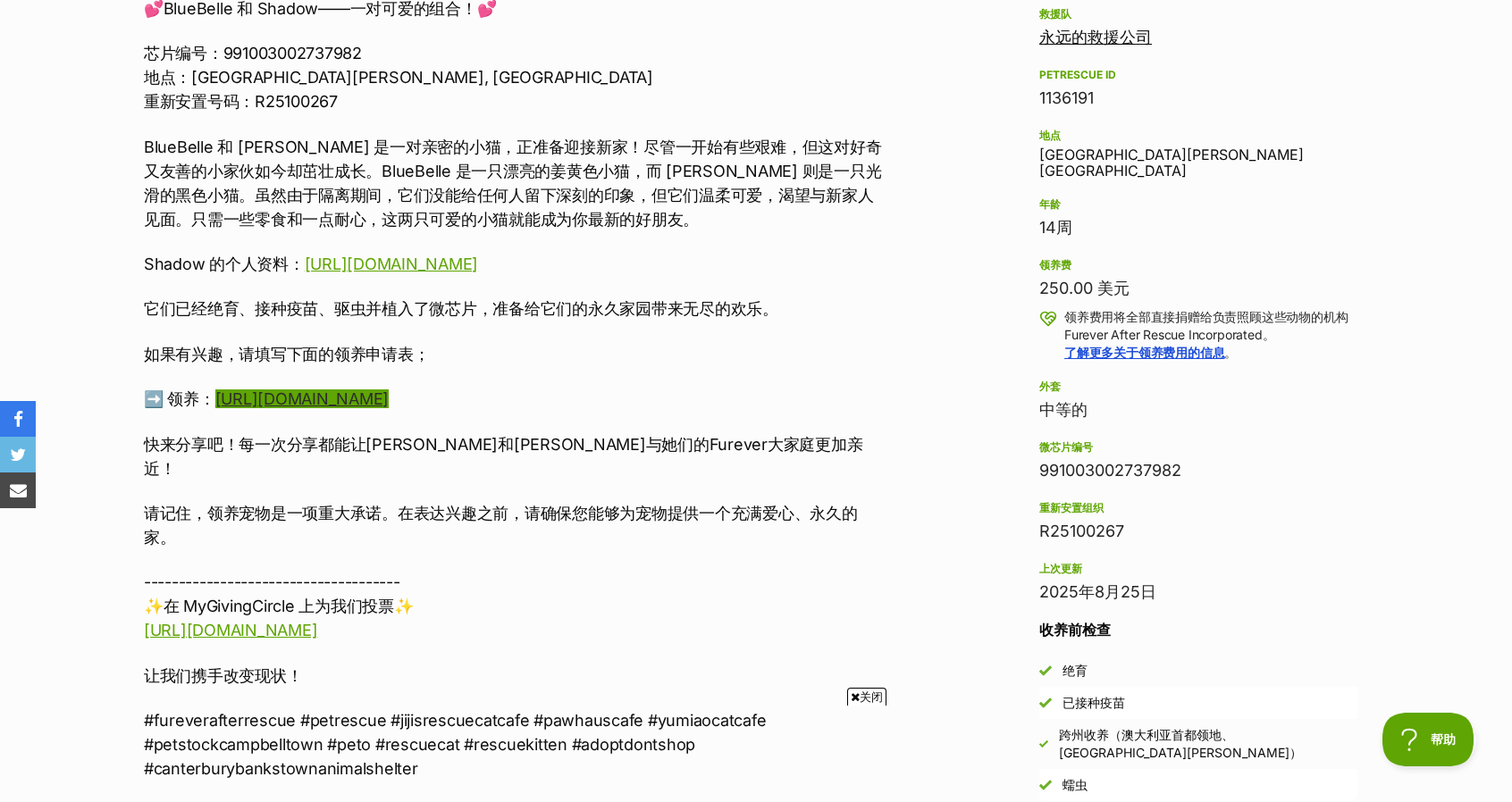
click at [389, 402] on font "[URL][DOMAIN_NAME]" at bounding box center [301, 399] width 174 height 19
